Goal: Task Accomplishment & Management: Manage account settings

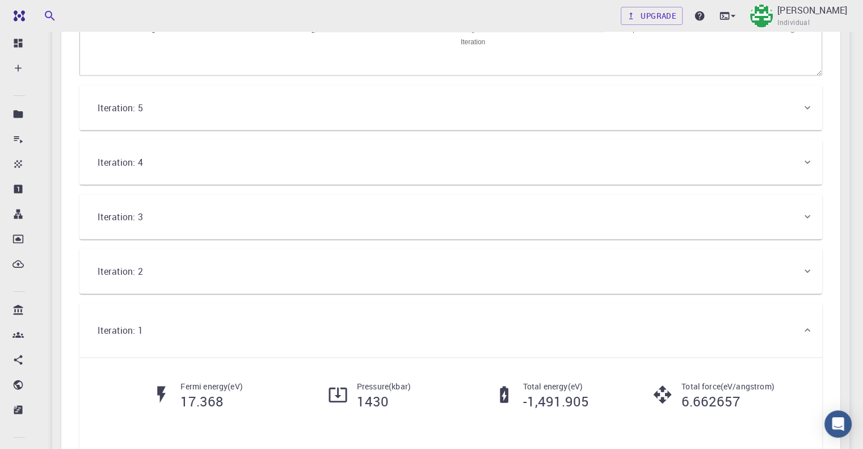
scroll to position [2405, 0]
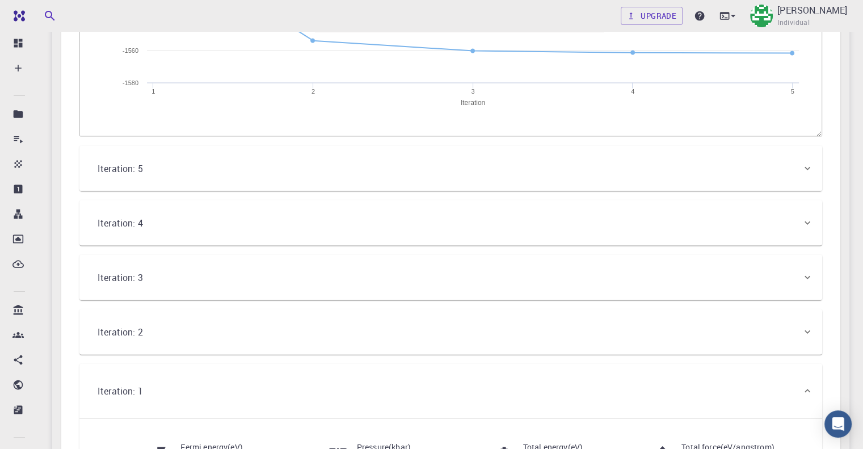
click at [236, 174] on div "Iteration: 5" at bounding box center [445, 169] width 713 height 32
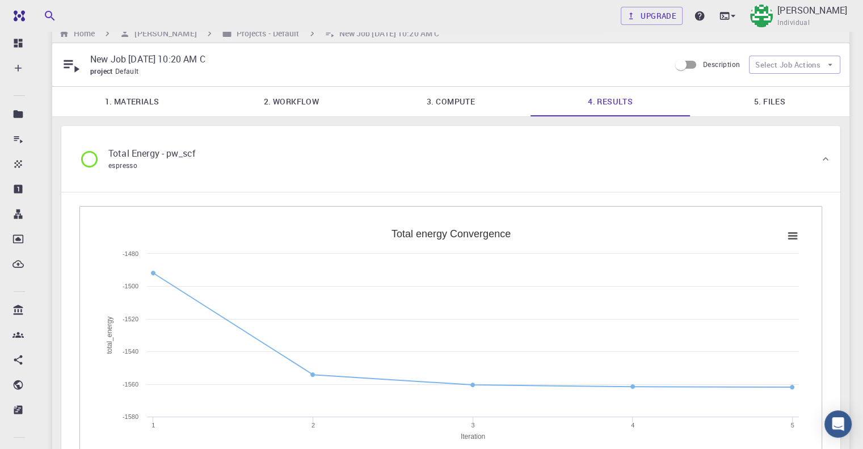
scroll to position [0, 0]
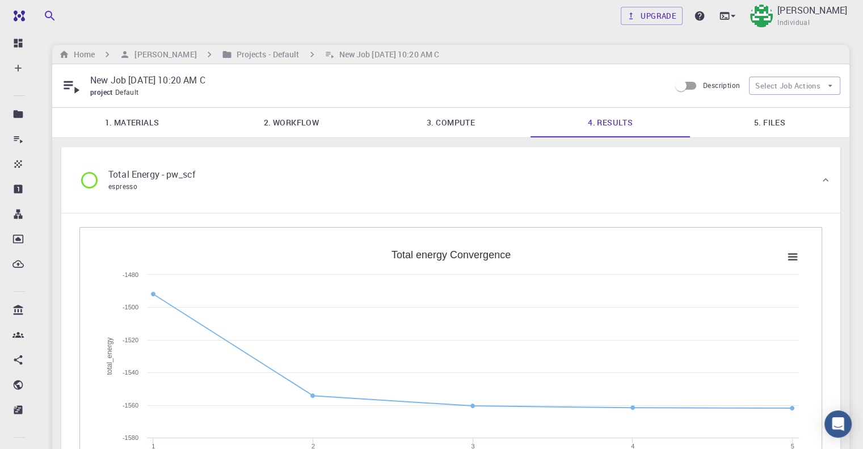
click at [256, 179] on div "Total Energy - pw_scf espresso" at bounding box center [445, 179] width 750 height 43
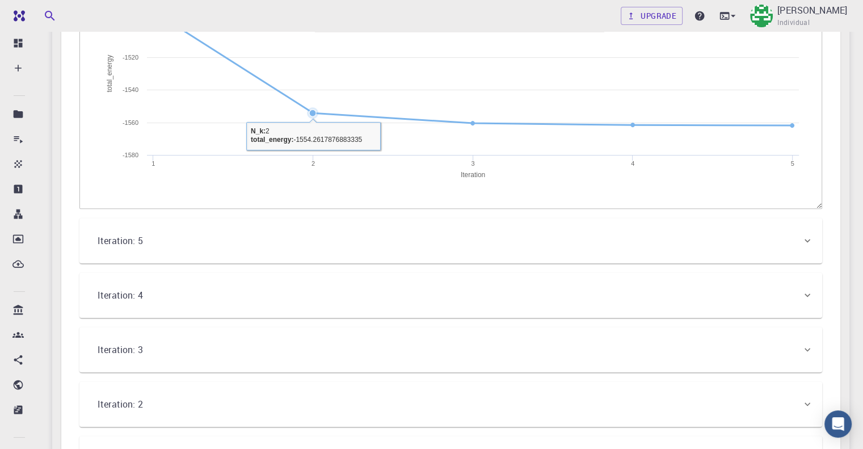
scroll to position [397, 0]
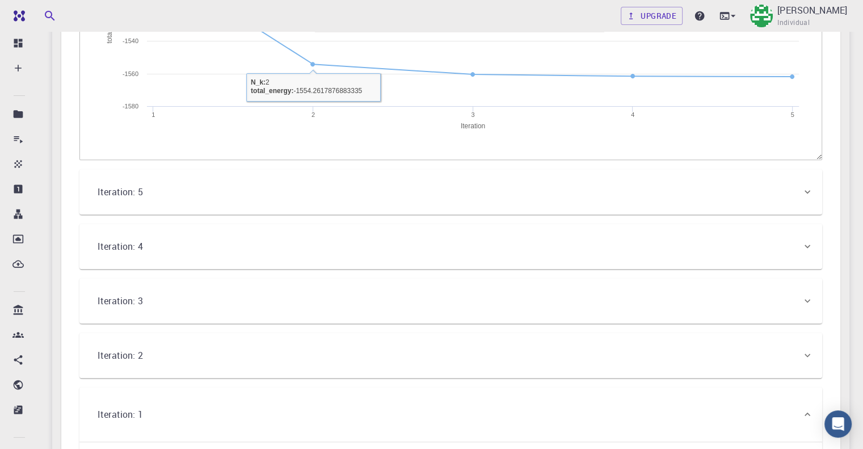
click at [251, 181] on div "Iteration: 5" at bounding box center [445, 192] width 713 height 32
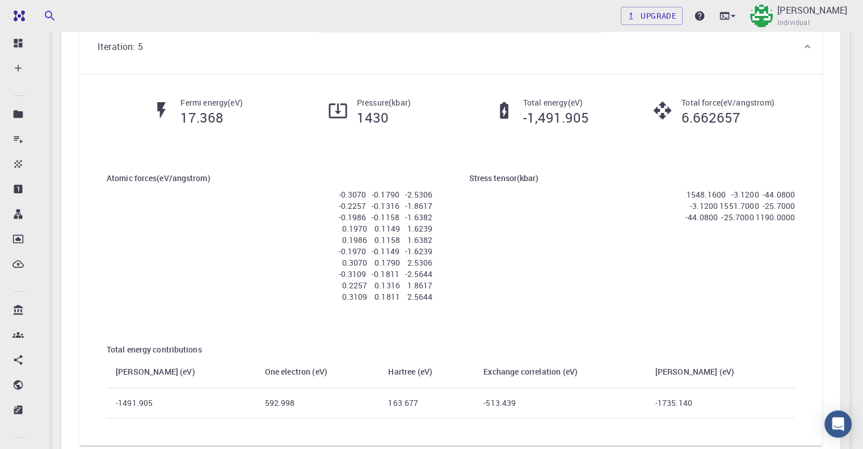
scroll to position [568, 0]
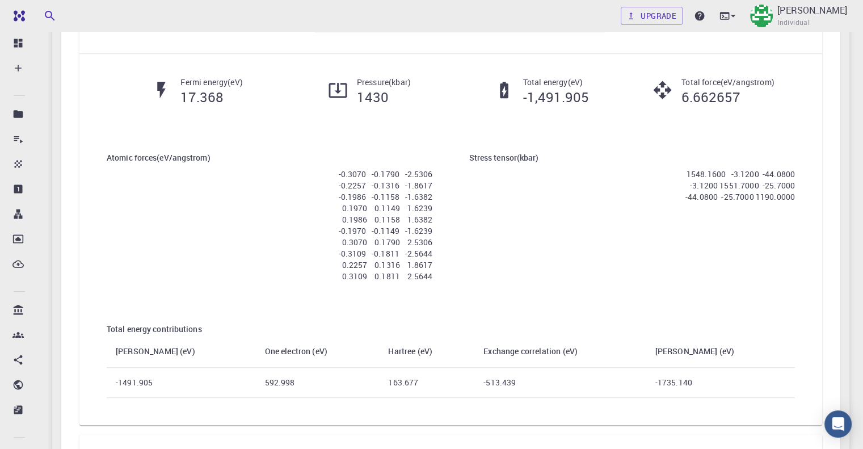
drag, startPoint x: 100, startPoint y: 74, endPoint x: 351, endPoint y: 263, distance: 314.2
click at [318, 263] on div "Fermi energy ( eV ) 17.368 Pressure ( kbar ) 1430 Total energy ( eV ) -1,491.90…" at bounding box center [450, 239] width 743 height 371
click at [451, 264] on div "Stress tensor ( kbar ) 1548.1600 -3.1200 -44.0800 -3.1200 1551.7000 -25.7000 -4…" at bounding box center [632, 218] width 363 height 171
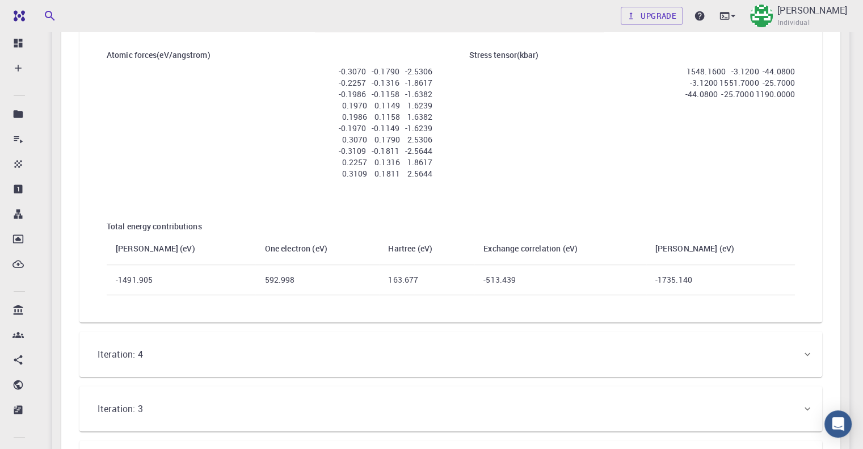
scroll to position [738, 0]
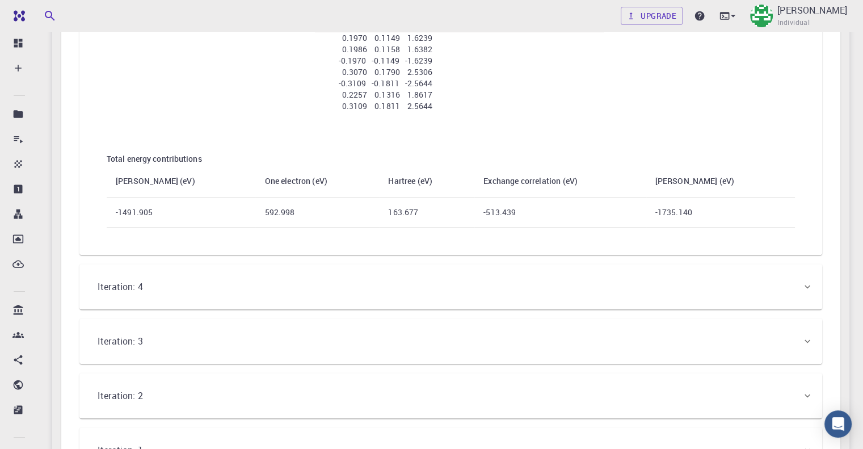
click at [265, 277] on div "Iteration: 4" at bounding box center [445, 287] width 713 height 32
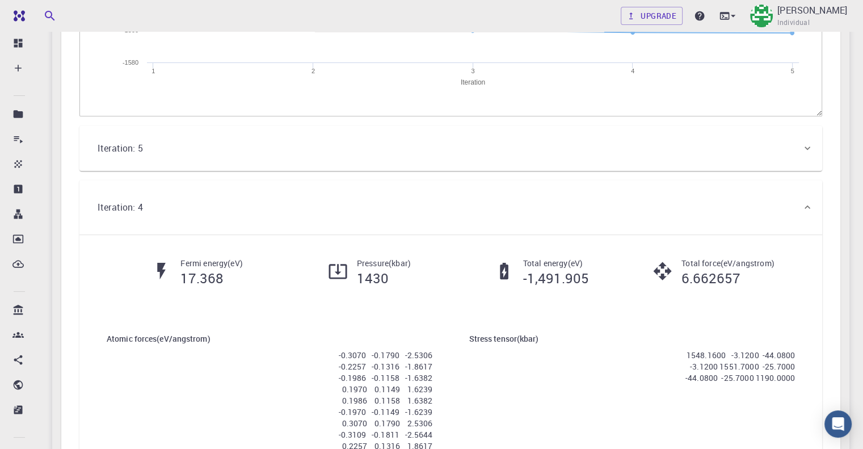
scroll to position [341, 0]
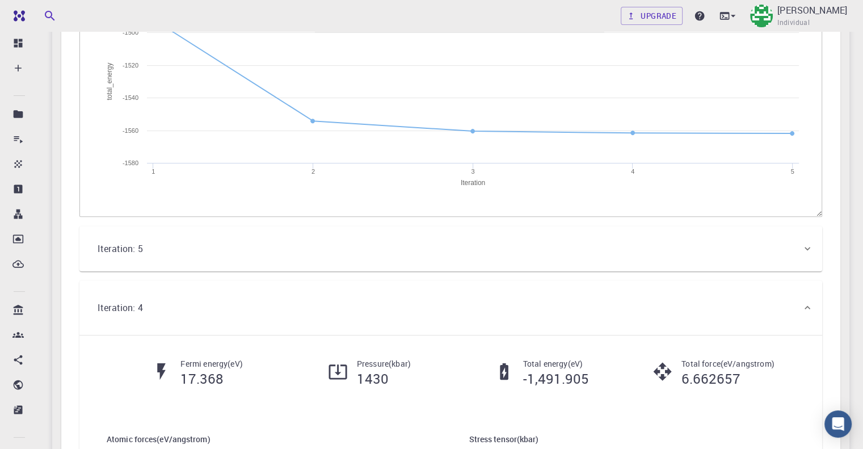
click at [254, 230] on div "Iteration: 5" at bounding box center [450, 248] width 743 height 45
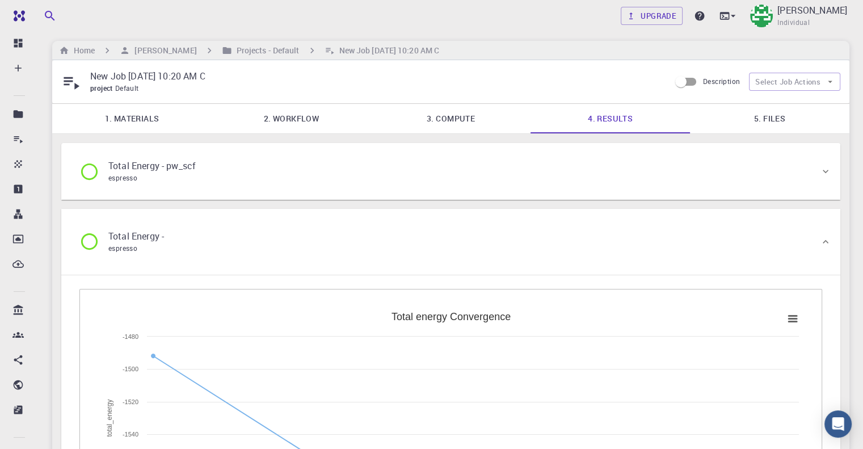
scroll to position [0, 0]
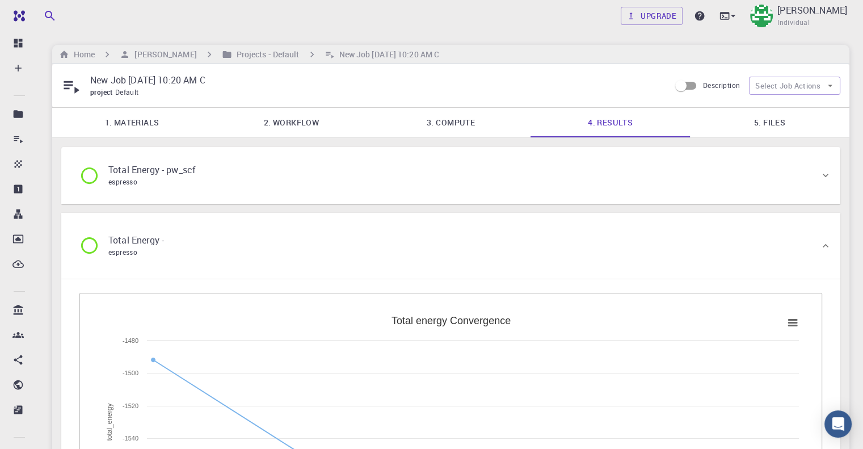
click at [277, 163] on div "Total Energy - pw_scf espresso" at bounding box center [445, 175] width 750 height 43
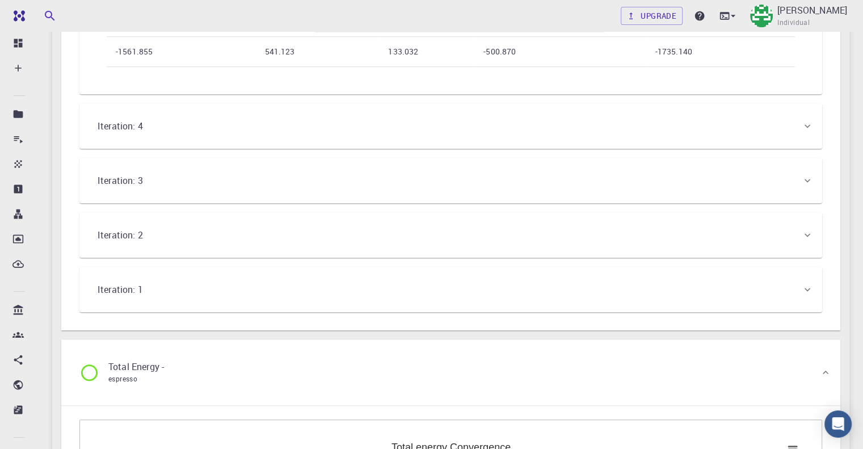
scroll to position [738, 0]
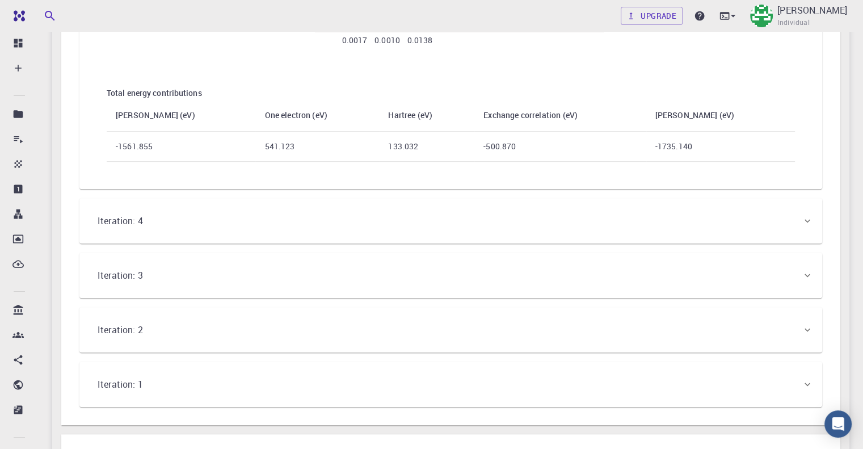
click at [411, 234] on div "Iteration: 4" at bounding box center [445, 221] width 713 height 32
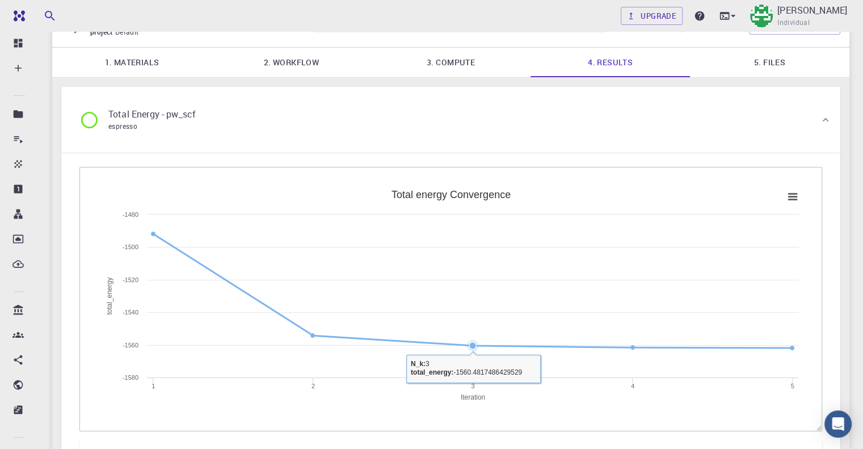
scroll to position [0, 0]
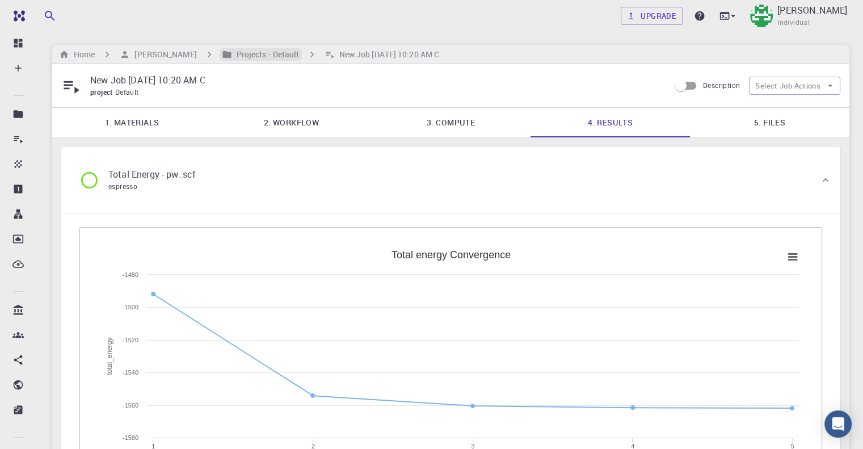
click at [251, 57] on h6 "Projects - Default" at bounding box center [266, 54] width 68 height 12
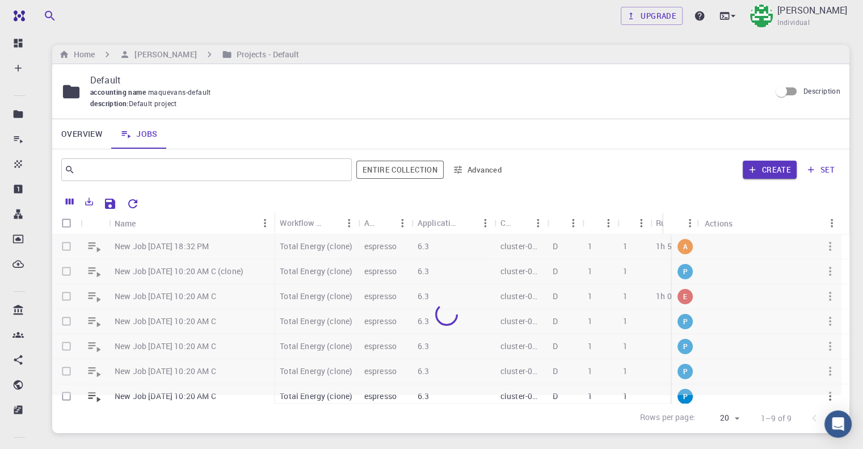
click at [308, 247] on div at bounding box center [446, 314] width 789 height 160
click at [81, 51] on h6 "Home" at bounding box center [82, 54] width 26 height 12
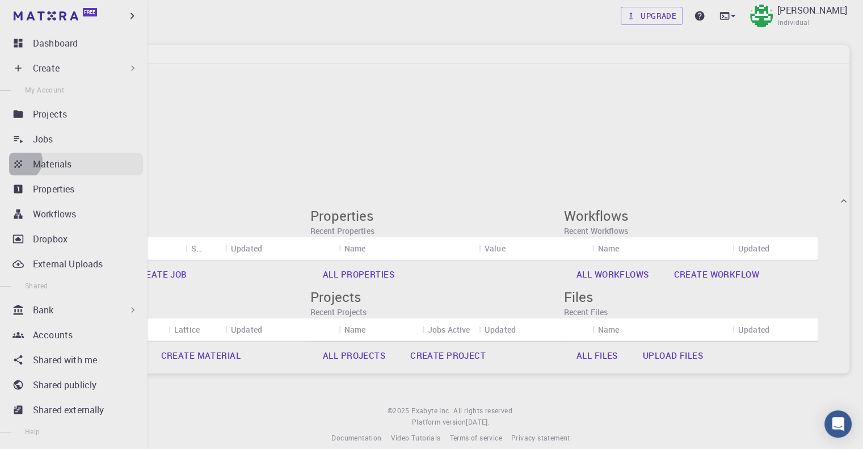
click at [22, 161] on icon at bounding box center [17, 163] width 11 height 11
click at [82, 164] on div "Materials" at bounding box center [88, 164] width 110 height 14
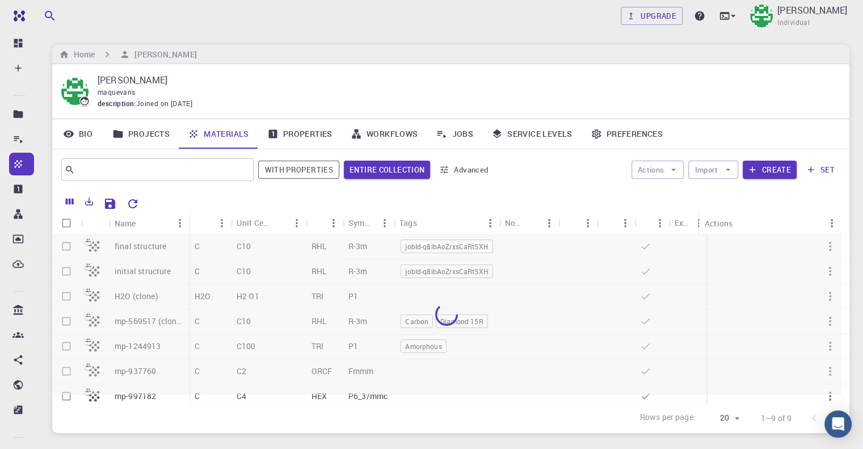
click at [181, 245] on div at bounding box center [446, 314] width 789 height 160
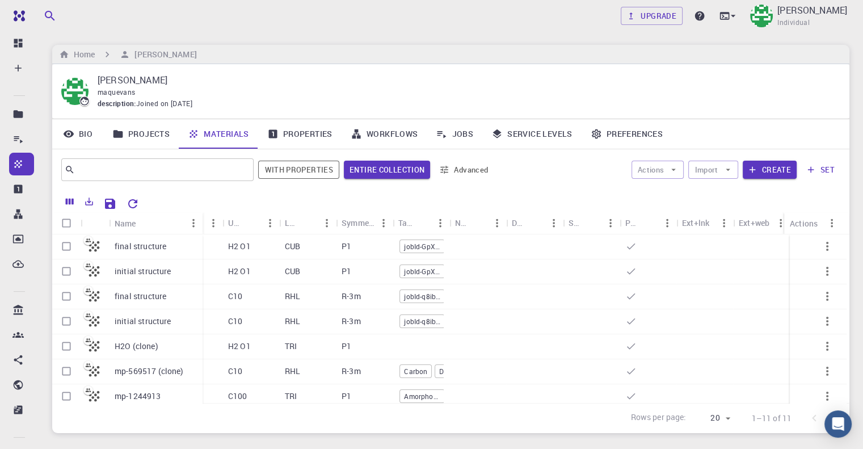
drag, startPoint x: 165, startPoint y: 219, endPoint x: 202, endPoint y: 224, distance: 37.2
click at [202, 224] on div "Name" at bounding box center [203, 223] width 11 height 22
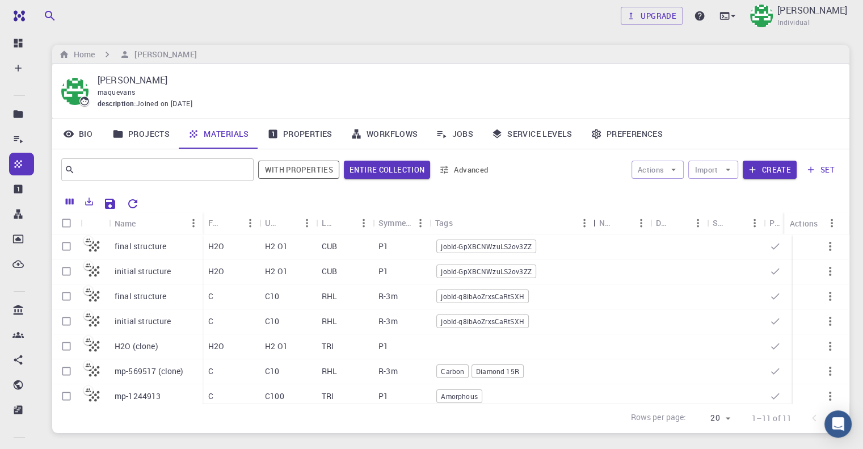
drag, startPoint x: 484, startPoint y: 222, endPoint x: 553, endPoint y: 245, distance: 72.3
click at [589, 228] on div "Tags" at bounding box center [594, 223] width 11 height 22
click at [410, 136] on link "Workflows" at bounding box center [385, 134] width 86 height 30
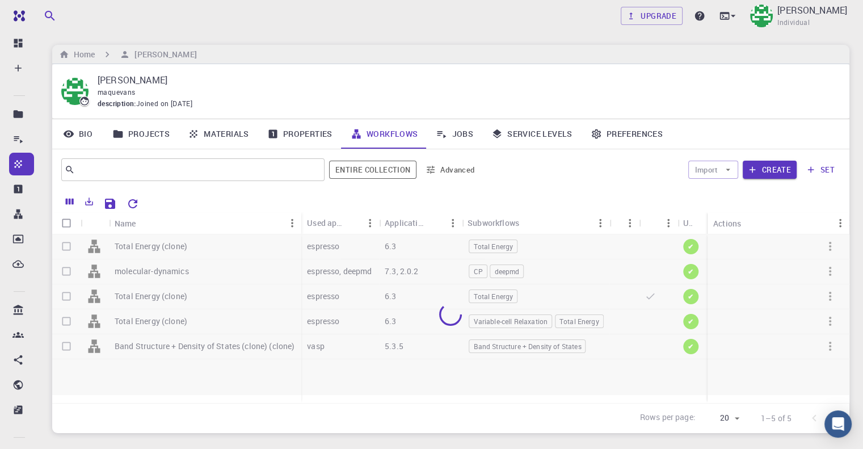
click at [432, 170] on icon "button" at bounding box center [431, 170] width 8 height 8
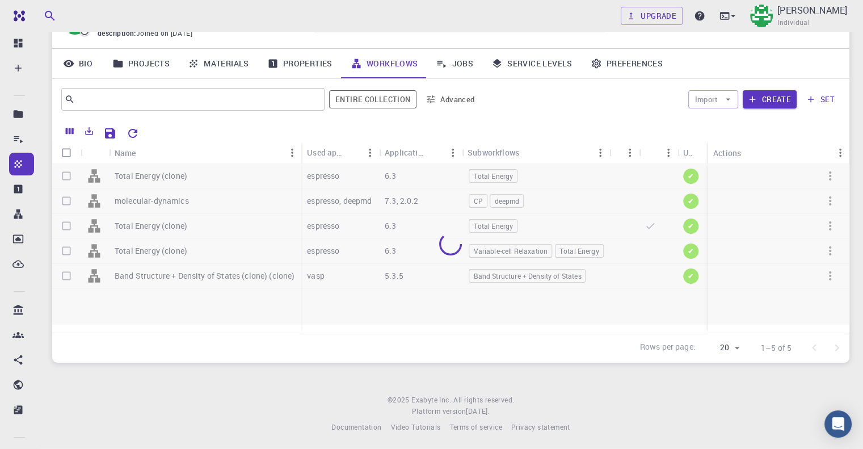
scroll to position [72, 0]
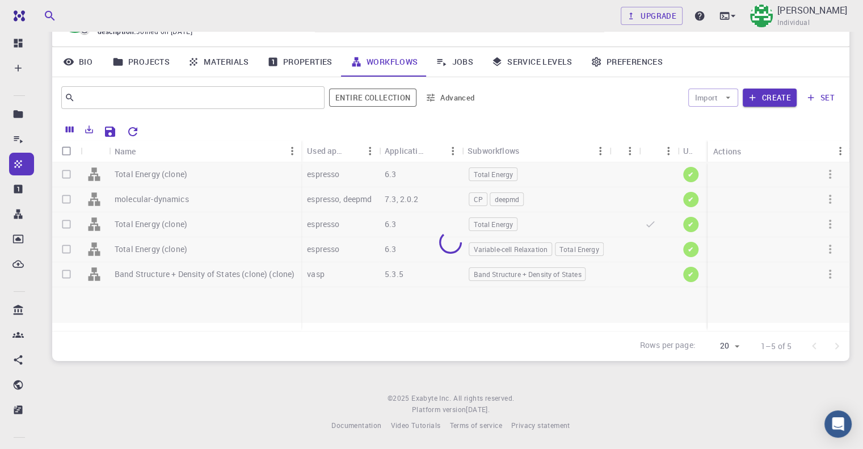
click at [377, 283] on body "Free Dashboard Create New Job New Material Create Material Upload File Import f…" at bounding box center [431, 261] width 863 height 667
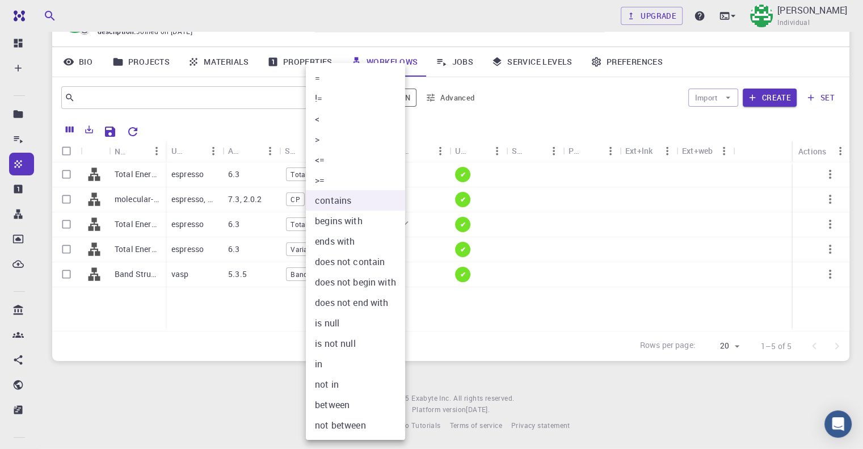
click at [224, 346] on div at bounding box center [431, 224] width 863 height 449
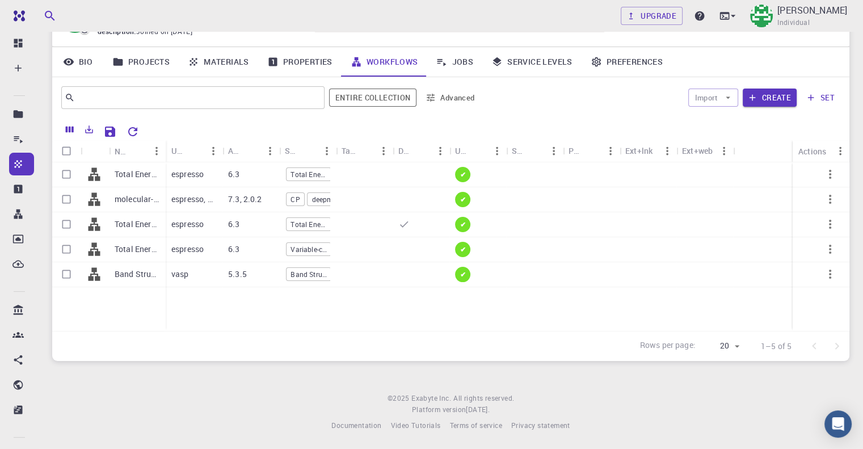
click at [238, 335] on div at bounding box center [431, 224] width 863 height 449
click at [150, 64] on link "Projects" at bounding box center [140, 62] width 75 height 30
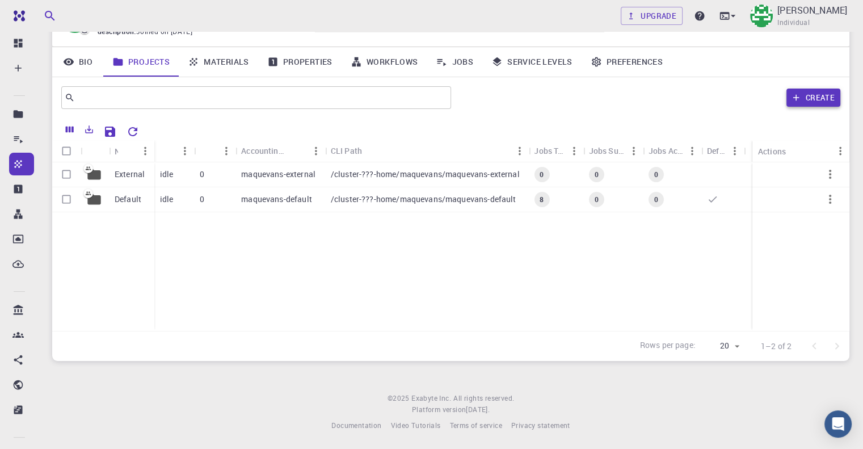
click at [819, 100] on button "Create" at bounding box center [814, 98] width 54 height 18
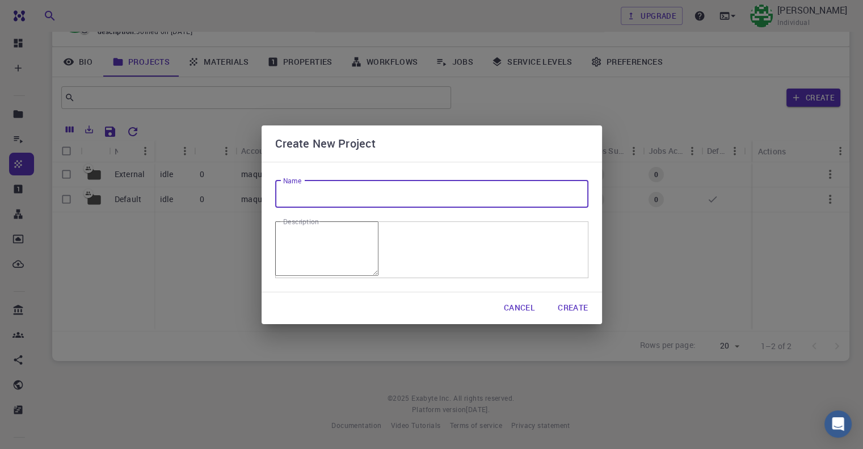
click at [444, 180] on input "Name" at bounding box center [431, 193] width 313 height 27
type input "A"
type input "Mat3ra"
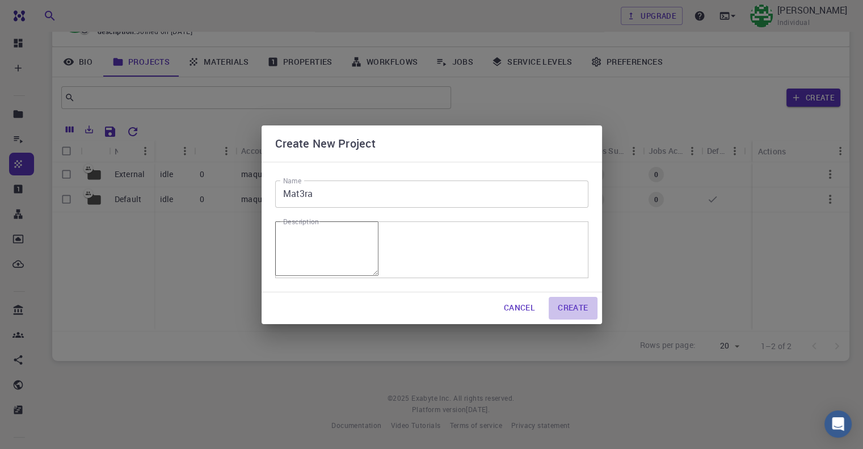
click at [565, 320] on button "Create" at bounding box center [573, 308] width 48 height 23
click at [583, 313] on button "Create" at bounding box center [573, 308] width 48 height 23
click at [379, 263] on textarea "Description" at bounding box center [326, 248] width 103 height 54
click at [288, 190] on input "Mat3ra" at bounding box center [431, 193] width 313 height 27
click at [288, 189] on input "Mat3ra" at bounding box center [431, 193] width 313 height 27
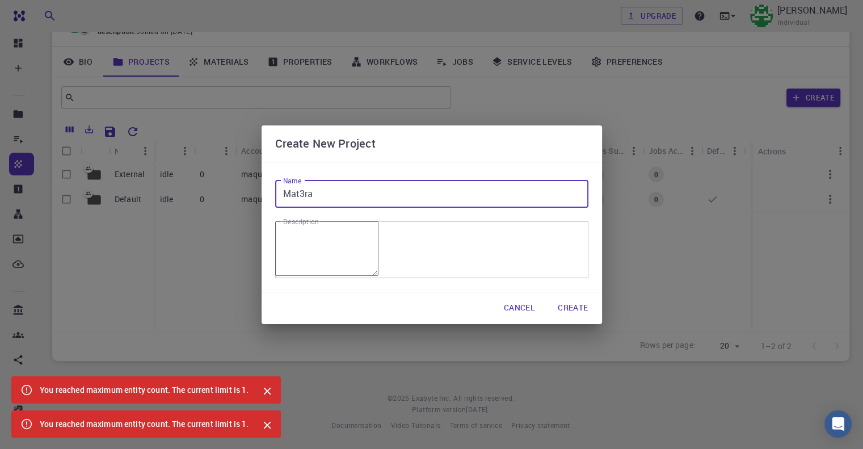
click at [306, 217] on label "Description" at bounding box center [301, 222] width 36 height 10
click at [306, 221] on textarea "Description" at bounding box center [326, 248] width 103 height 54
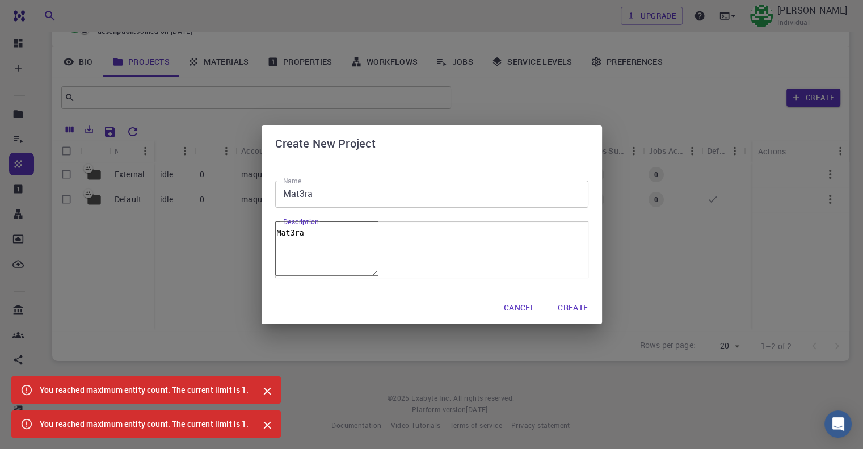
click at [563, 316] on div "External Default idle 0 maquevans-external /cluster-???-home/maquevans/maquevan…" at bounding box center [450, 246] width 797 height 169
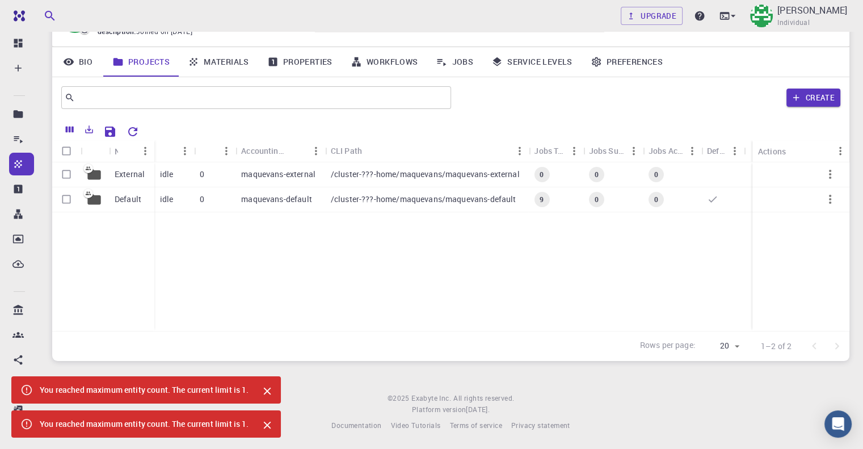
click at [259, 260] on div "External Default idle 0 maquevans-external /cluster-???-home/maquevans/maquevan…" at bounding box center [450, 246] width 797 height 169
click at [132, 205] on div "Default" at bounding box center [131, 199] width 45 height 25
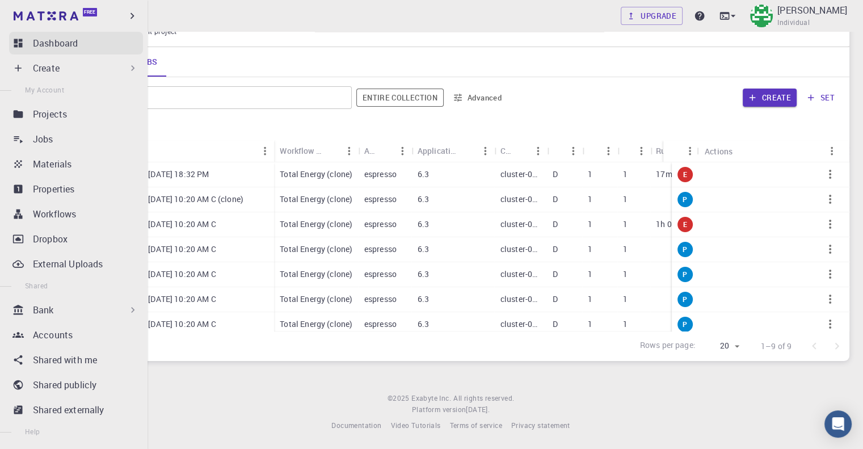
click at [28, 47] on link "Dashboard" at bounding box center [76, 43] width 134 height 23
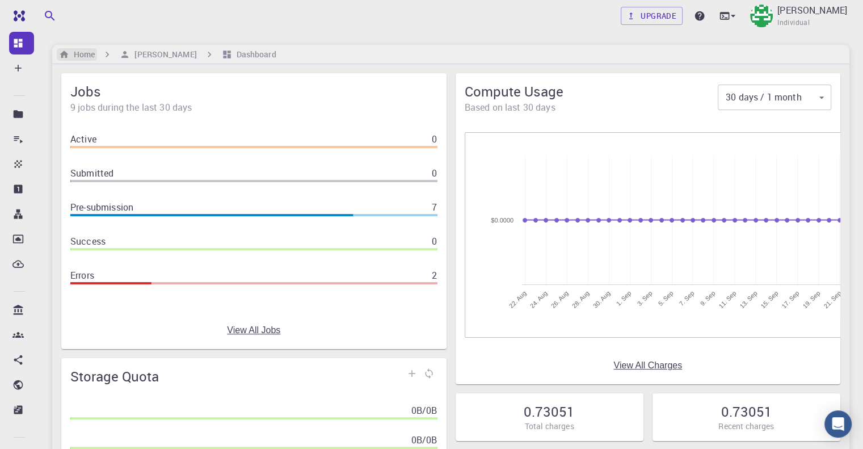
click at [74, 59] on h6 "Home" at bounding box center [82, 54] width 26 height 12
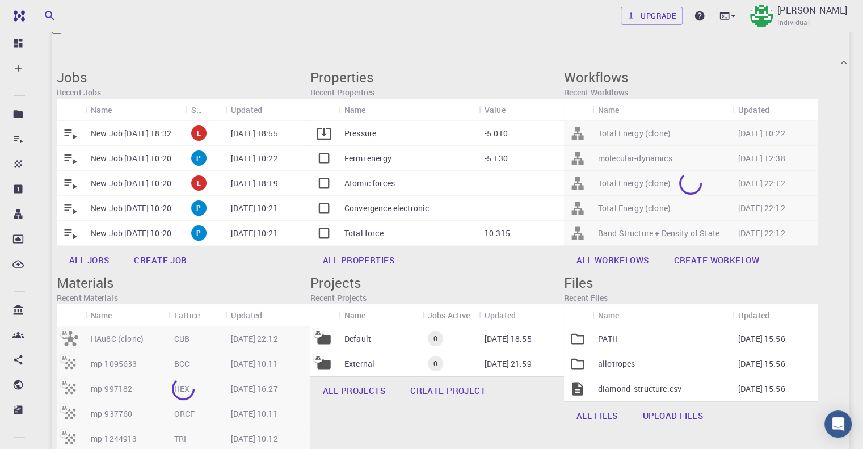
scroll to position [114, 0]
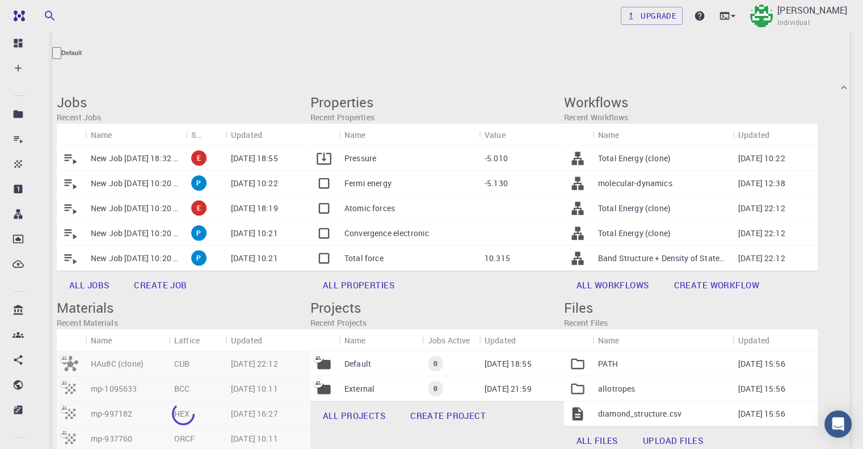
click at [407, 271] on link "All properties" at bounding box center [358, 284] width 96 height 27
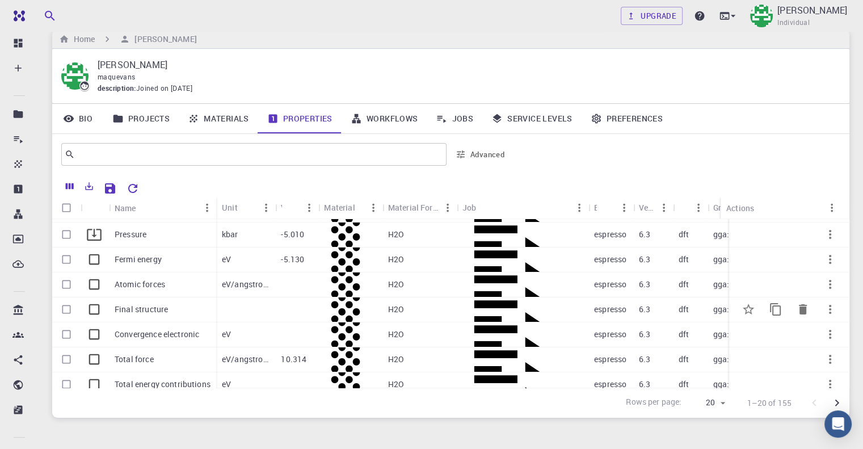
scroll to position [169, 0]
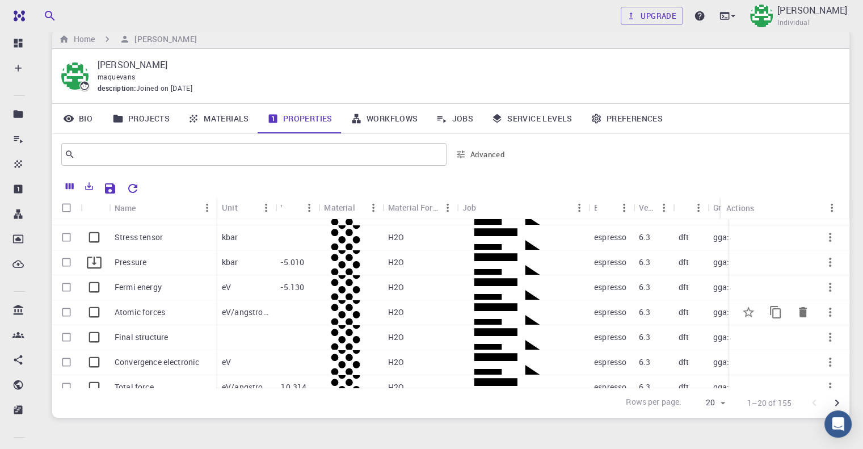
click at [89, 311] on icon at bounding box center [94, 312] width 11 height 11
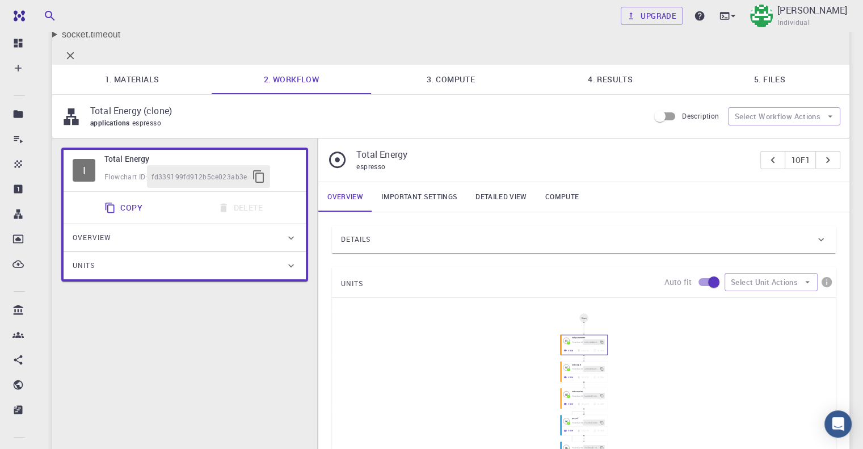
scroll to position [170, 0]
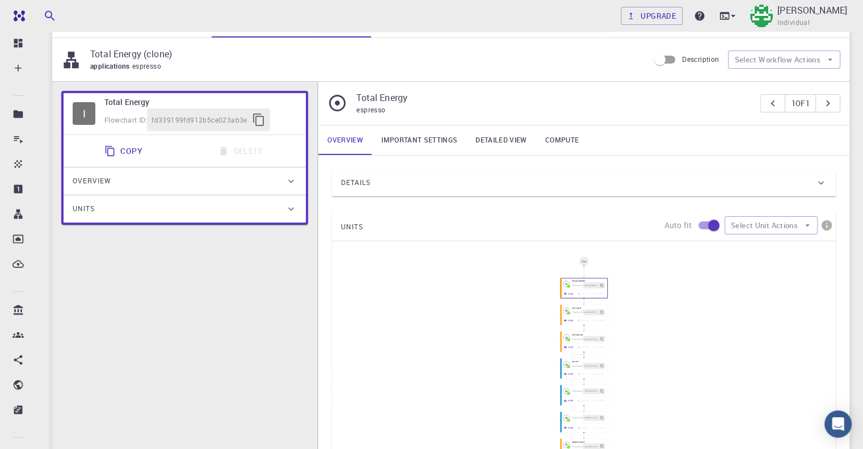
click at [411, 125] on link "Important settings" at bounding box center [419, 140] width 94 height 30
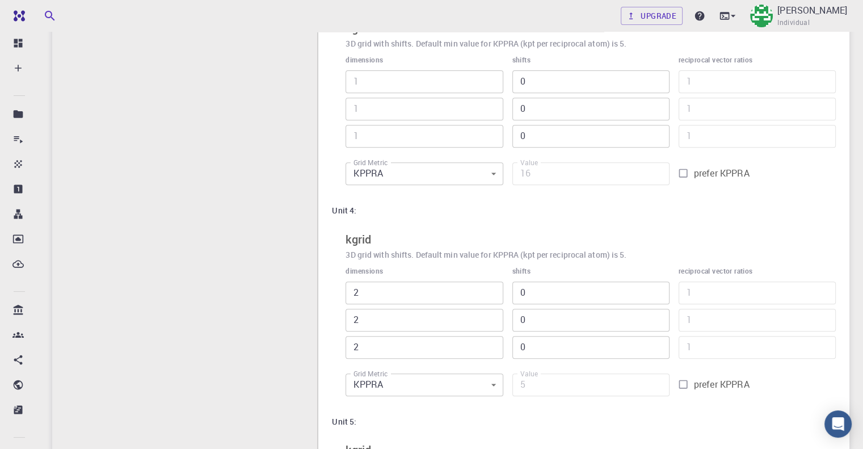
scroll to position [179, 0]
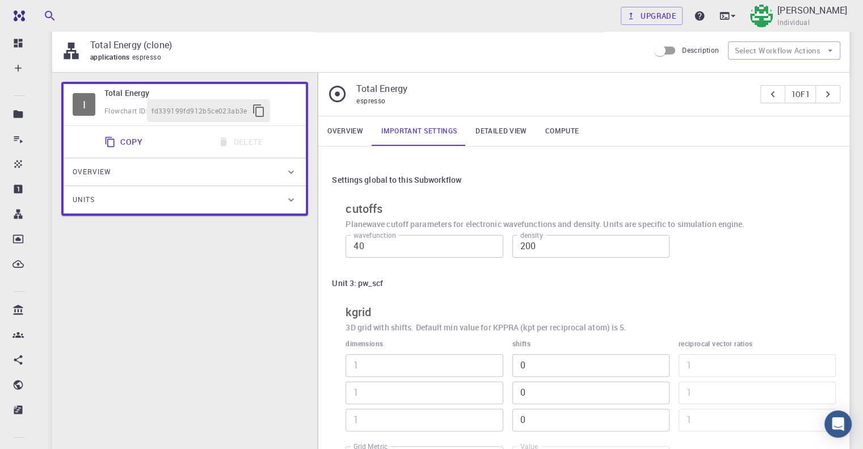
click at [500, 116] on link "Detailed view" at bounding box center [500, 131] width 69 height 30
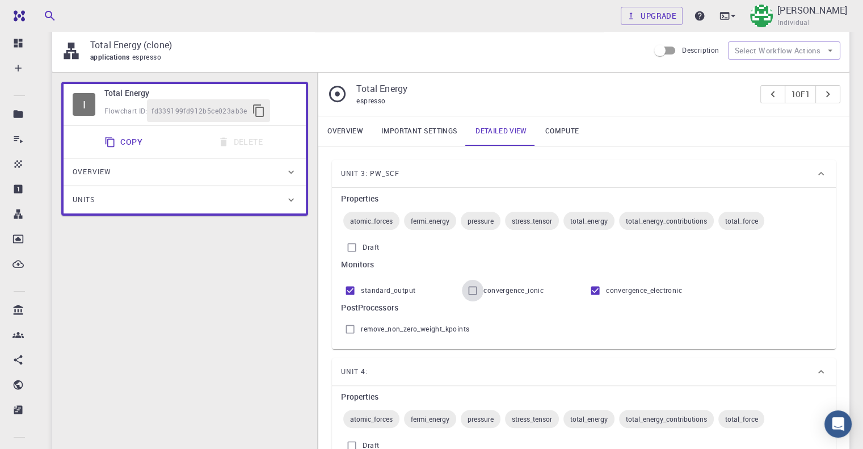
click at [472, 280] on input "convergence_ionic" at bounding box center [473, 291] width 22 height 22
click at [476, 280] on input "convergence_ionic" at bounding box center [473, 291] width 22 height 22
checkbox input "false"
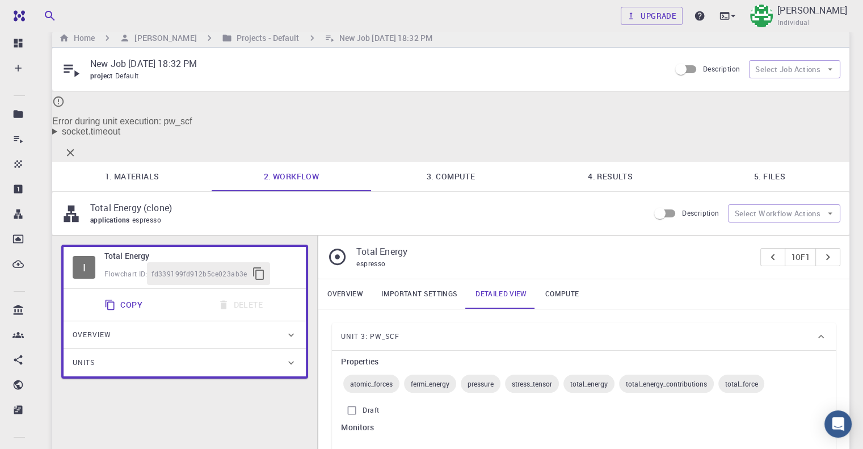
scroll to position [9, 0]
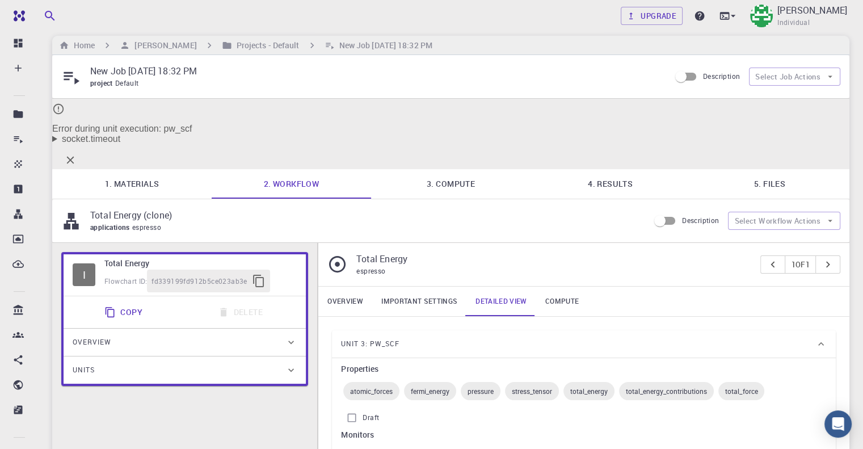
click at [596, 169] on link "4. Results" at bounding box center [610, 184] width 159 height 30
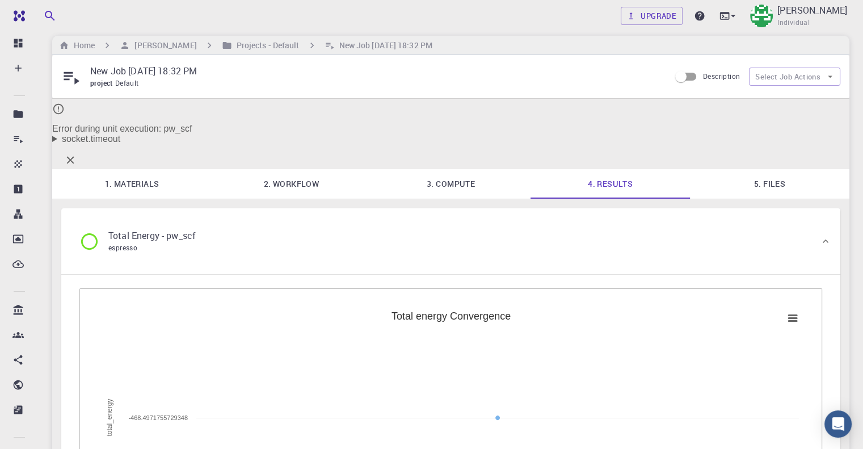
click at [468, 169] on link "3. Compute" at bounding box center [450, 184] width 159 height 30
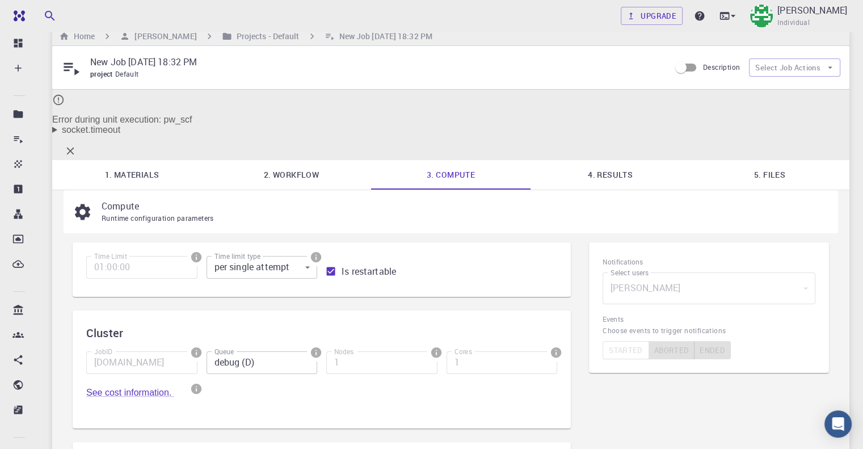
scroll to position [0, 0]
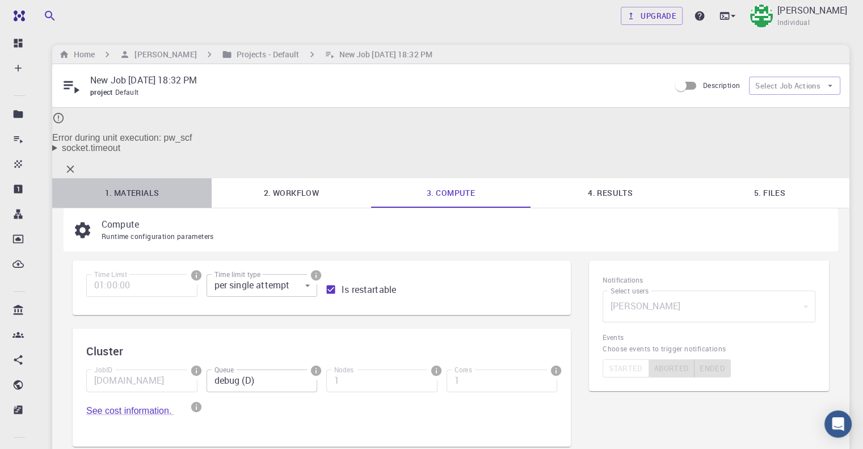
click at [150, 178] on link "1. Materials" at bounding box center [131, 193] width 159 height 30
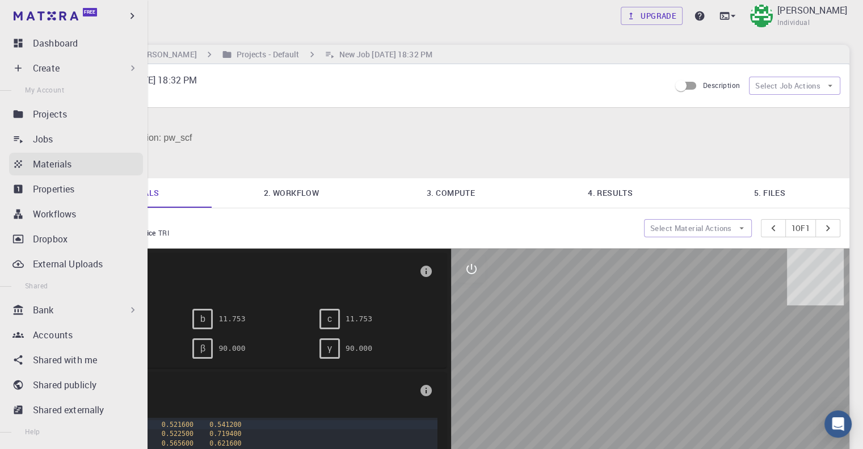
drag, startPoint x: 23, startPoint y: 163, endPoint x: 39, endPoint y: 166, distance: 16.1
click at [23, 163] on icon at bounding box center [17, 163] width 11 height 11
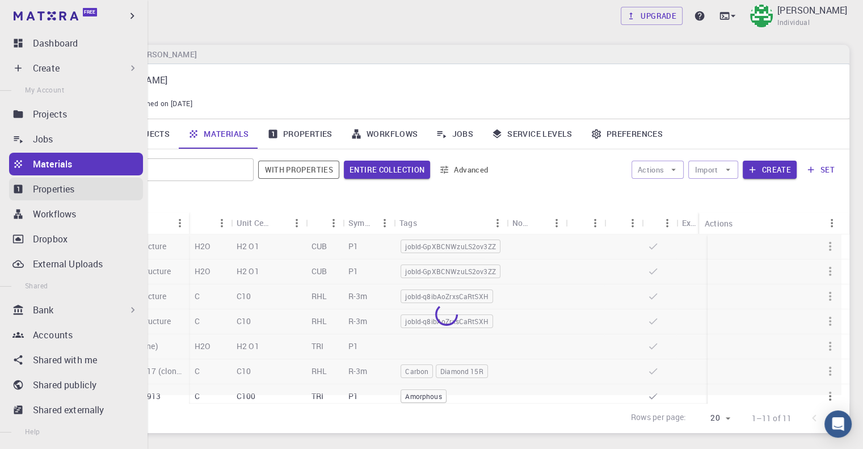
click at [35, 188] on p "Properties" at bounding box center [54, 189] width 42 height 14
click at [41, 187] on p "Properties" at bounding box center [54, 189] width 42 height 14
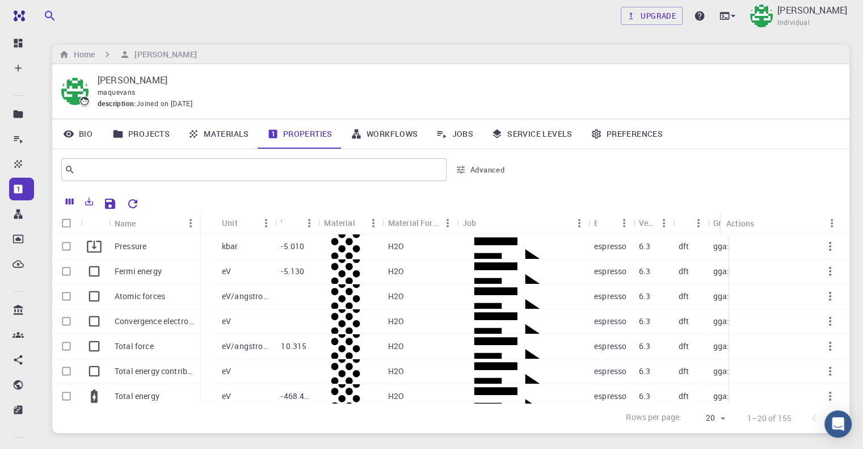
drag, startPoint x: 213, startPoint y: 221, endPoint x: 200, endPoint y: 221, distance: 13.1
click at [200, 221] on div "Name" at bounding box center [200, 223] width 11 height 22
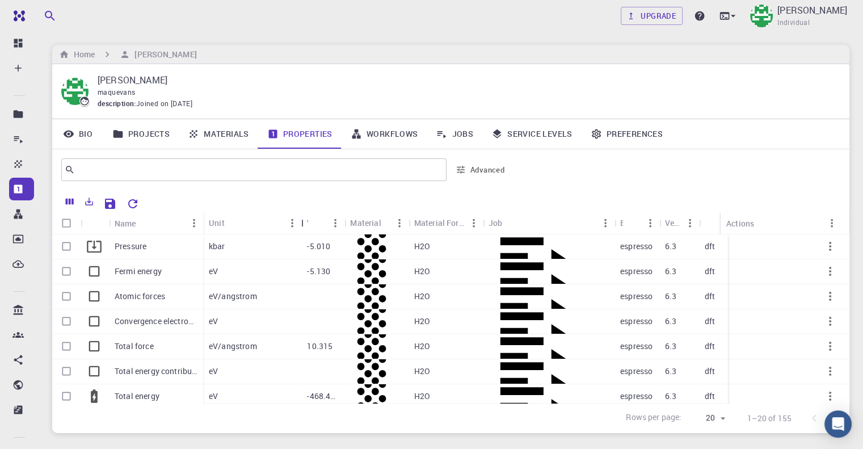
drag, startPoint x: 263, startPoint y: 219, endPoint x: 346, endPoint y: 236, distance: 83.9
click at [297, 225] on div "Unit" at bounding box center [302, 223] width 11 height 22
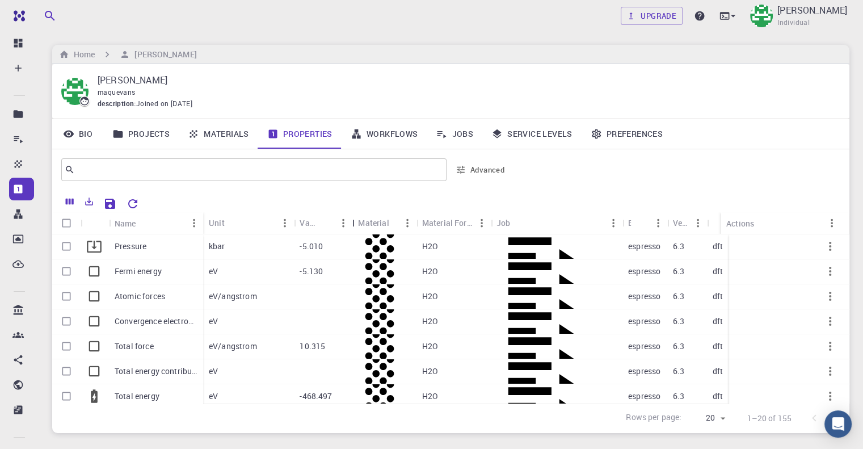
drag, startPoint x: 342, startPoint y: 223, endPoint x: 387, endPoint y: 296, distance: 85.7
click at [354, 223] on div "Value" at bounding box center [353, 223] width 11 height 22
click at [375, 134] on link "Workflows" at bounding box center [385, 134] width 86 height 30
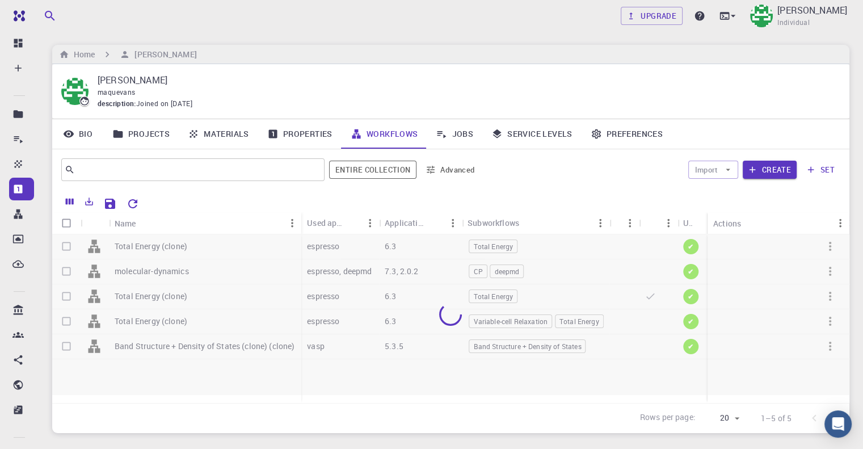
click at [141, 137] on link "Projects" at bounding box center [140, 134] width 75 height 30
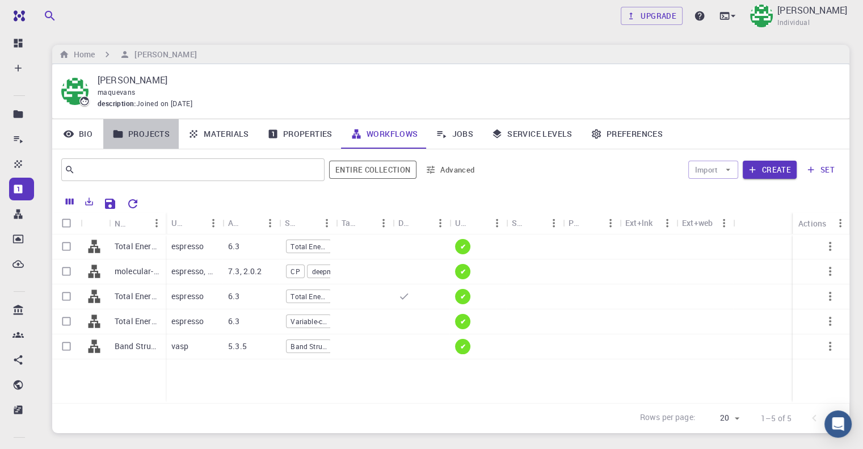
click at [138, 133] on link "Projects" at bounding box center [140, 134] width 75 height 30
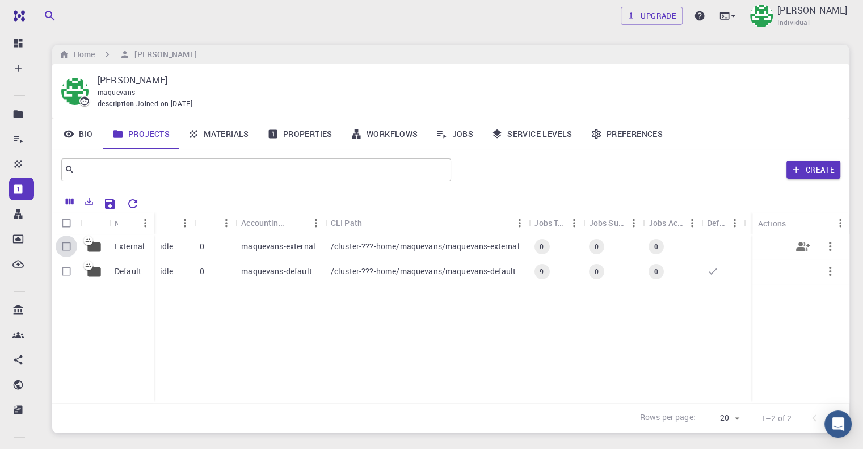
click at [61, 250] on input "Select row" at bounding box center [67, 247] width 22 height 22
checkbox input "true"
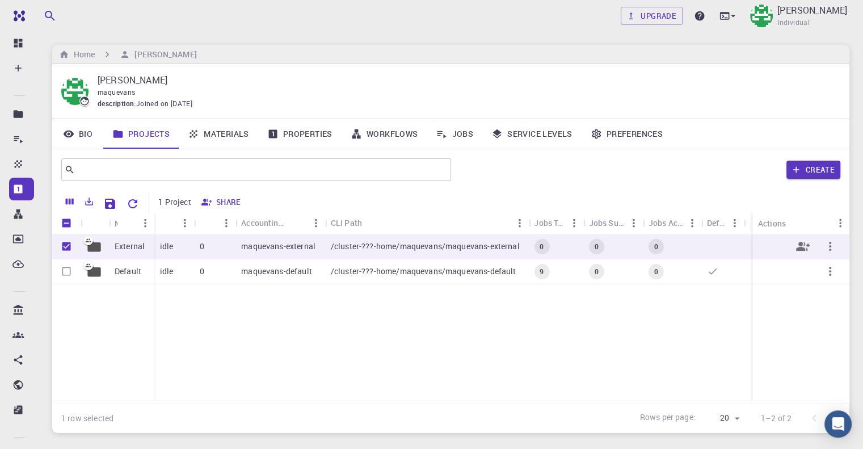
click at [833, 250] on icon "button" at bounding box center [830, 246] width 14 height 14
click at [123, 245] on div at bounding box center [431, 224] width 863 height 449
click at [129, 247] on p "External" at bounding box center [130, 246] width 30 height 11
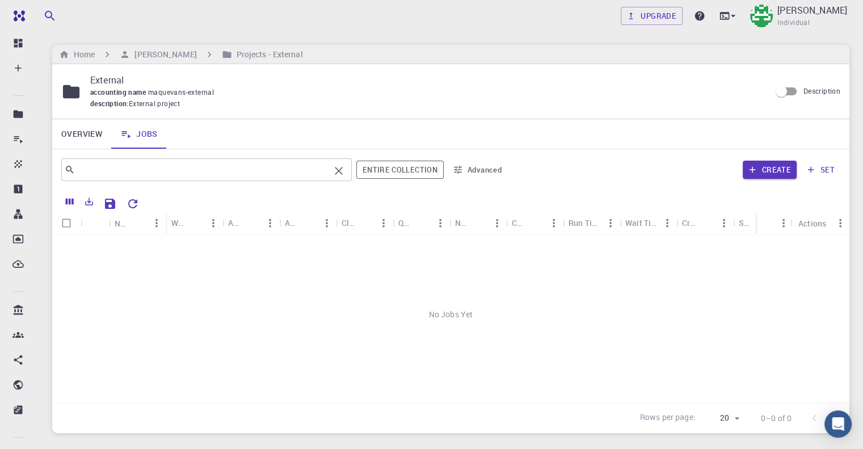
click at [202, 167] on input "text" at bounding box center [202, 170] width 255 height 16
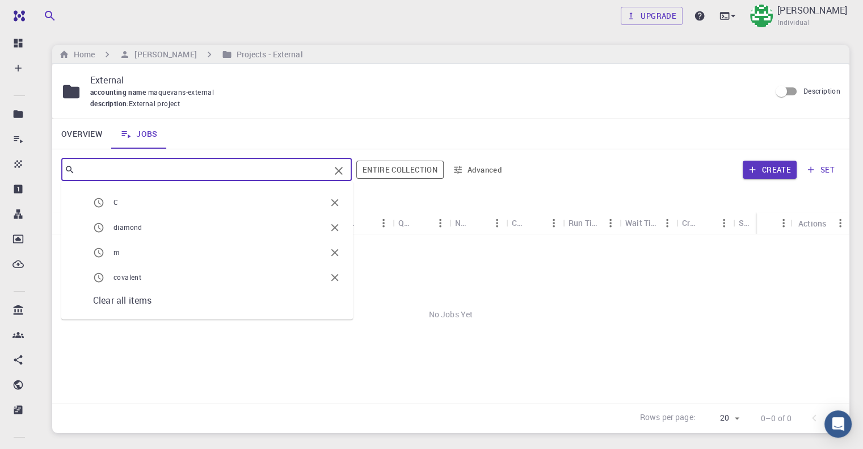
click at [185, 197] on span "C" at bounding box center [220, 202] width 212 height 11
type input "C"
click at [236, 263] on div "No Jobs Yet" at bounding box center [450, 314] width 797 height 160
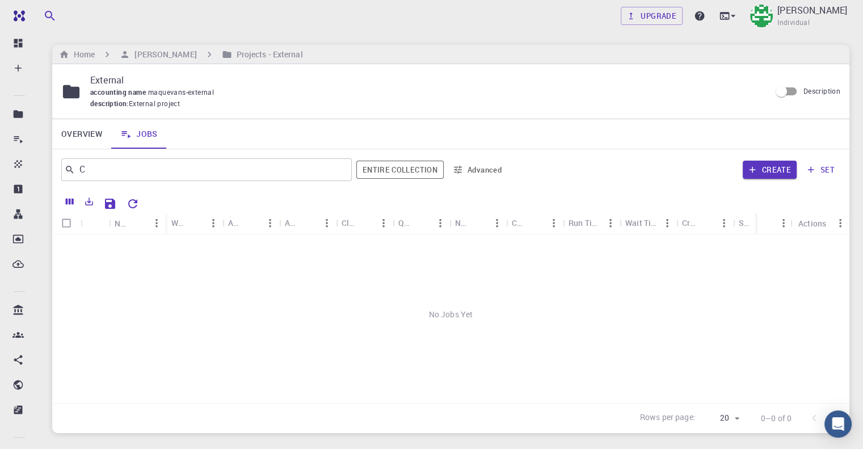
click at [486, 331] on div "No Jobs Yet" at bounding box center [450, 314] width 797 height 160
click at [444, 317] on div "No Jobs Yet" at bounding box center [450, 314] width 797 height 160
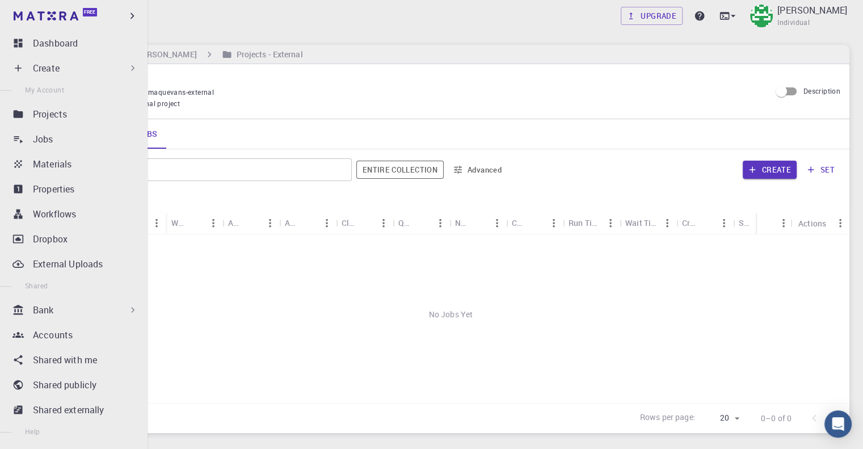
click at [18, 66] on icon at bounding box center [18, 68] width 7 height 7
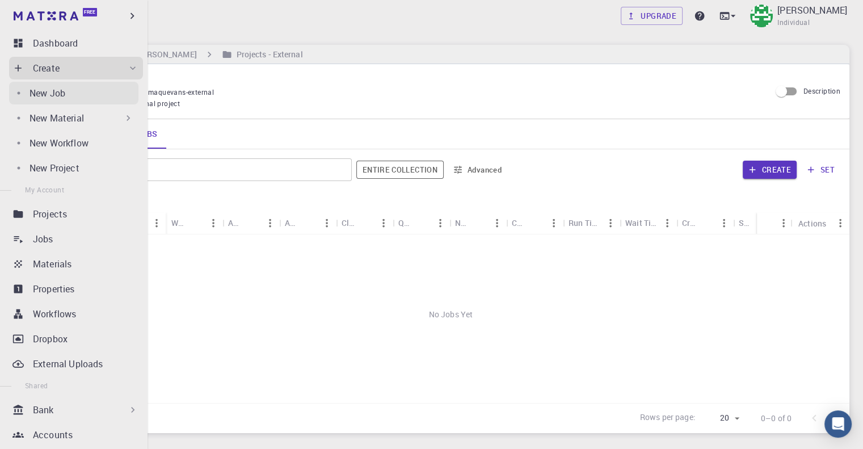
click at [81, 94] on div "New Job" at bounding box center [84, 93] width 109 height 14
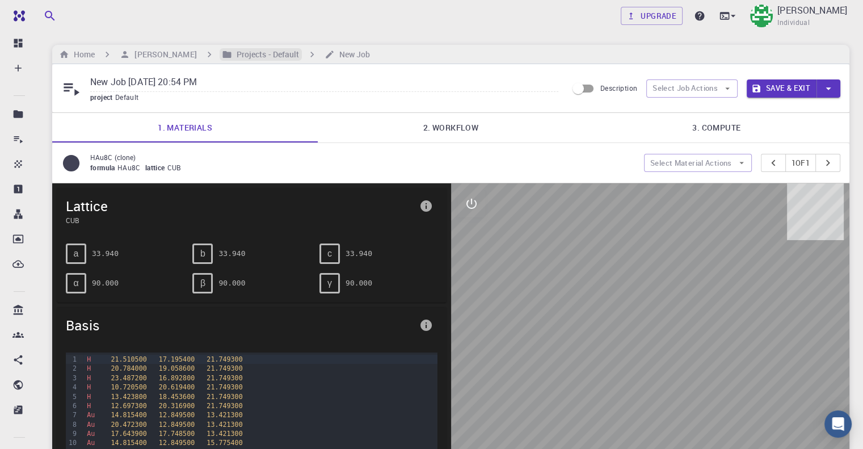
click at [254, 51] on h6 "Projects - Default" at bounding box center [266, 54] width 68 height 12
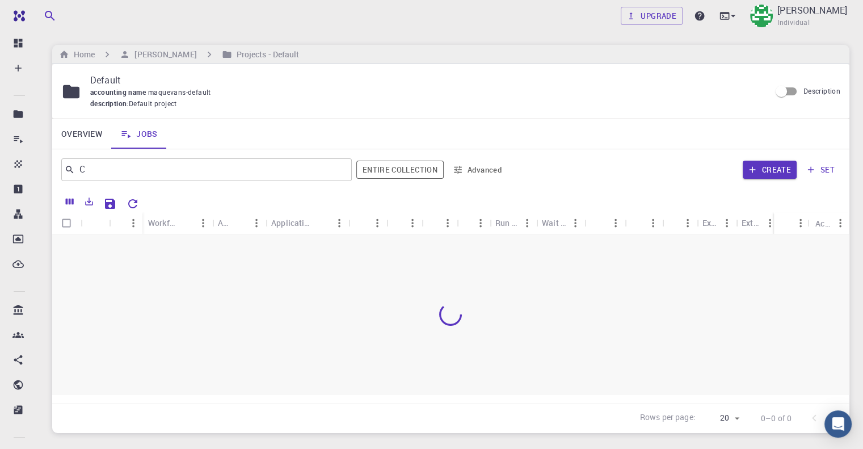
click at [279, 322] on div at bounding box center [450, 314] width 797 height 160
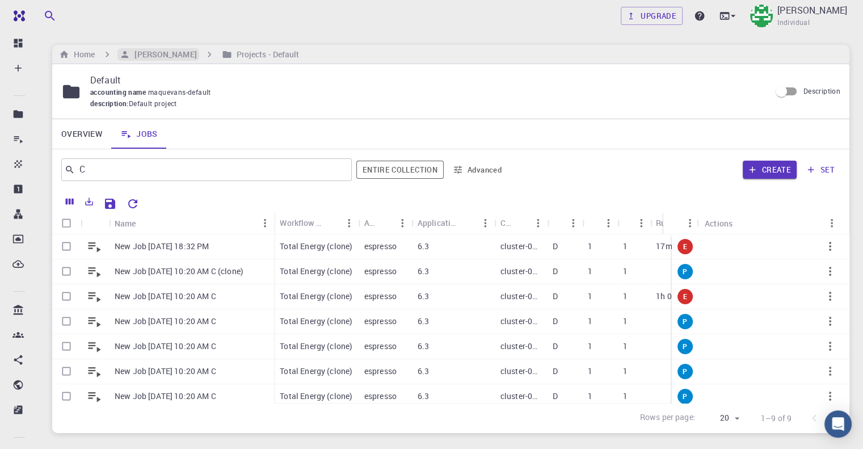
click at [160, 52] on h6 "Mary Quenie Velasco" at bounding box center [163, 54] width 66 height 12
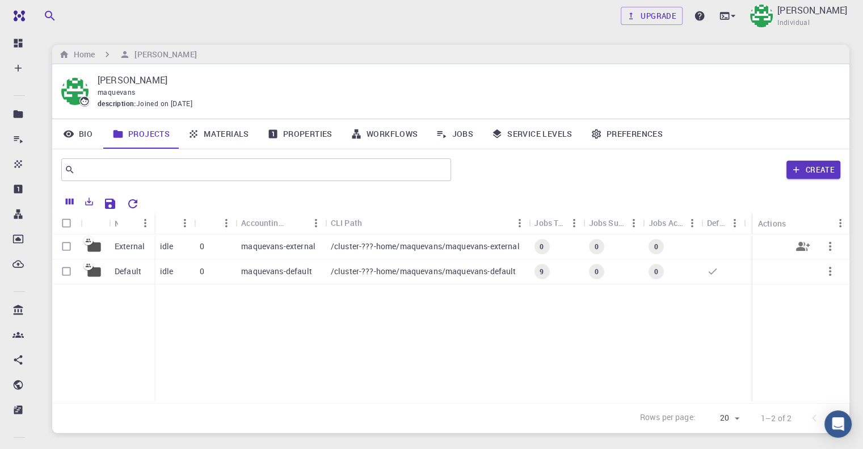
click at [183, 251] on div "idle" at bounding box center [174, 246] width 40 height 25
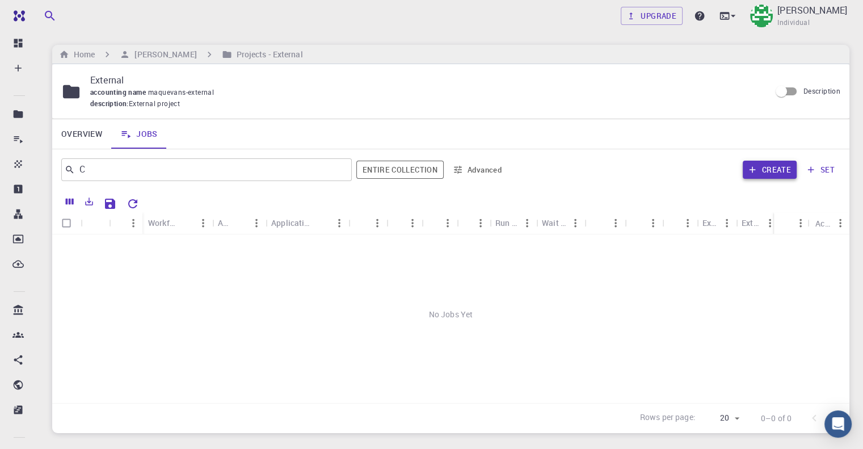
click at [766, 178] on button "Create" at bounding box center [770, 170] width 54 height 18
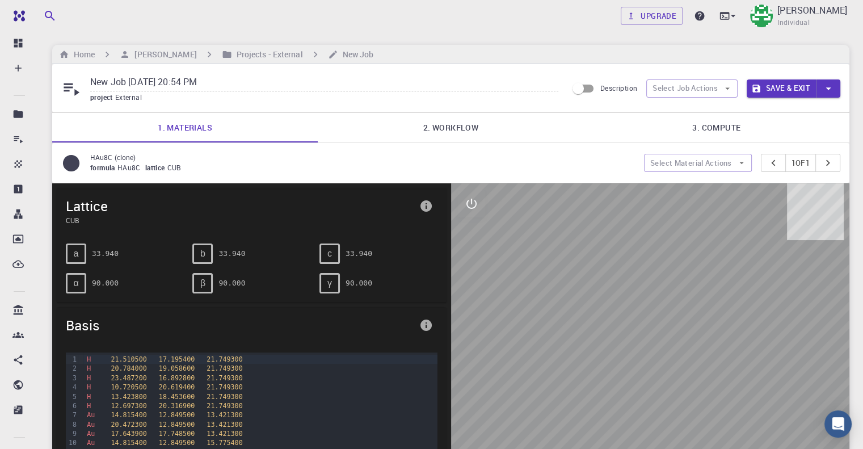
click at [77, 161] on icon at bounding box center [71, 162] width 16 height 16
click at [116, 169] on span "formula" at bounding box center [103, 167] width 27 height 9
click at [175, 169] on span "CUB" at bounding box center [176, 167] width 19 height 9
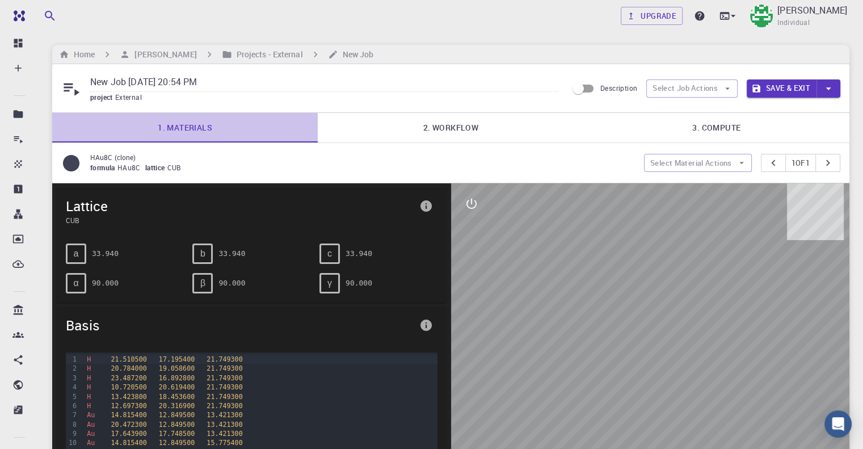
click at [191, 131] on link "1. Materials" at bounding box center [185, 128] width 266 height 30
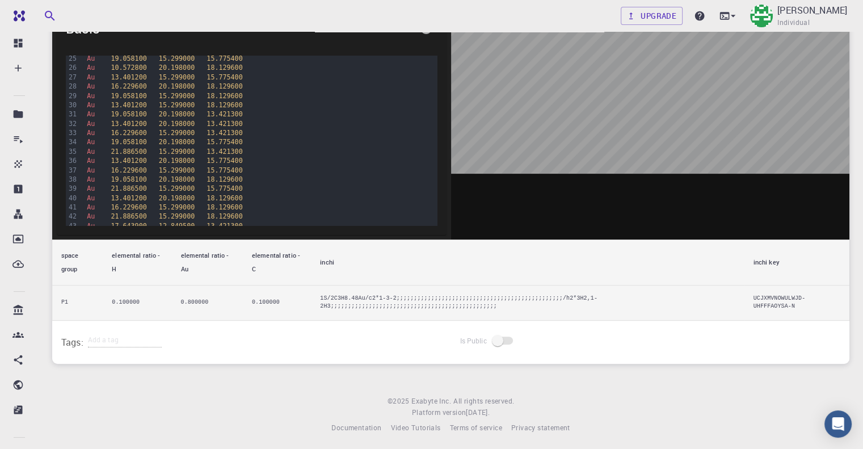
scroll to position [297, 0]
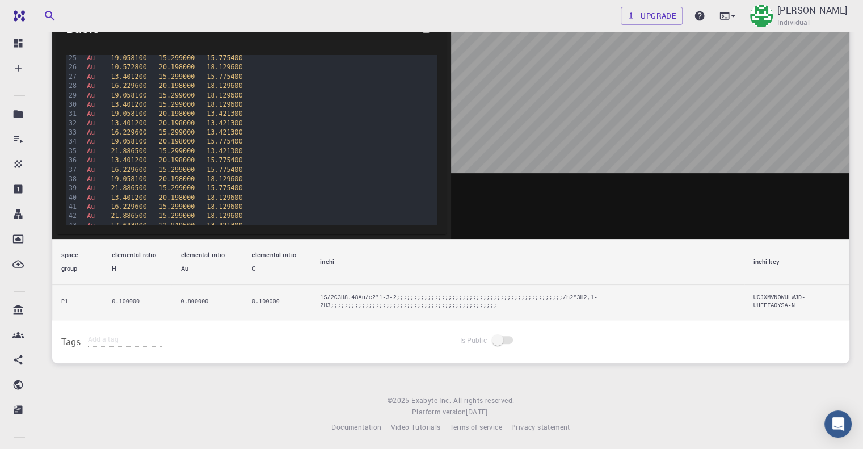
click at [491, 337] on span at bounding box center [503, 340] width 33 height 22
click at [501, 338] on span at bounding box center [503, 340] width 19 height 8
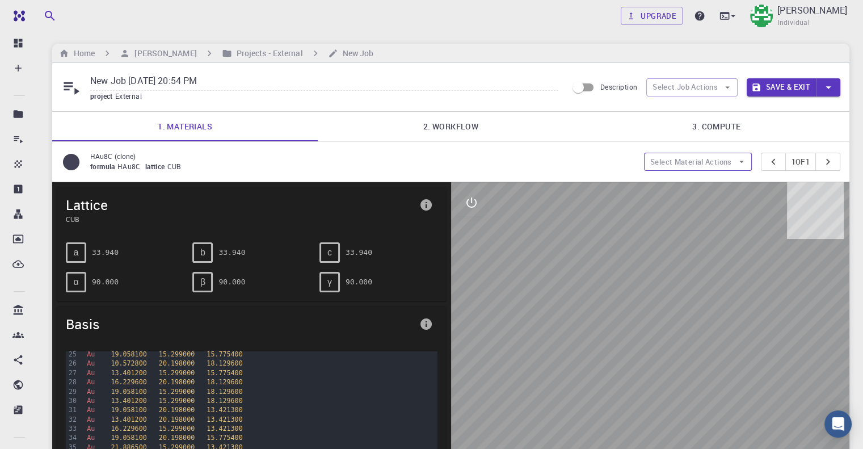
scroll to position [0, 0]
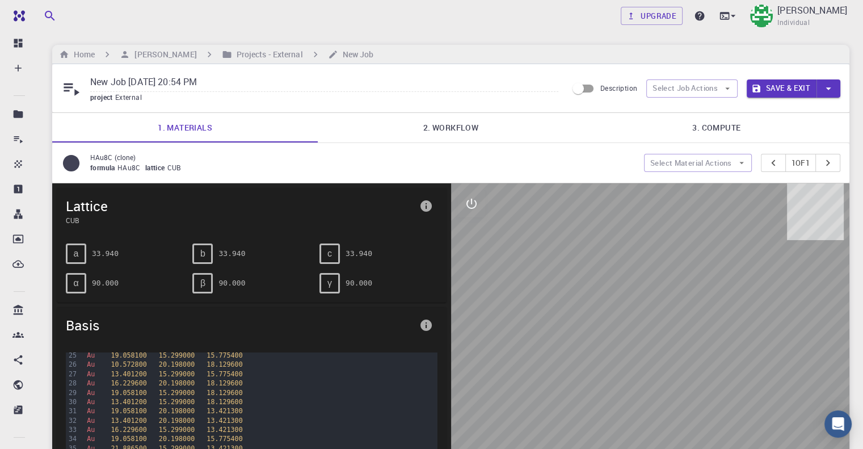
click at [777, 90] on button "Save & Exit" at bounding box center [782, 88] width 70 height 18
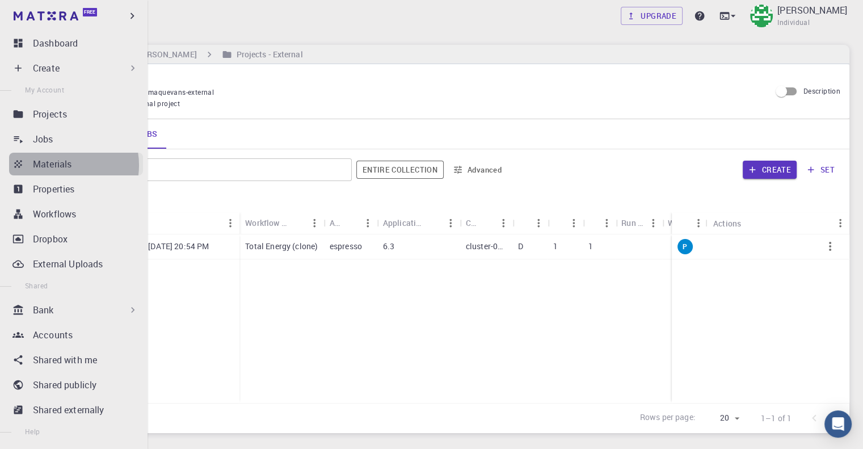
click at [60, 165] on p "Materials" at bounding box center [52, 164] width 39 height 14
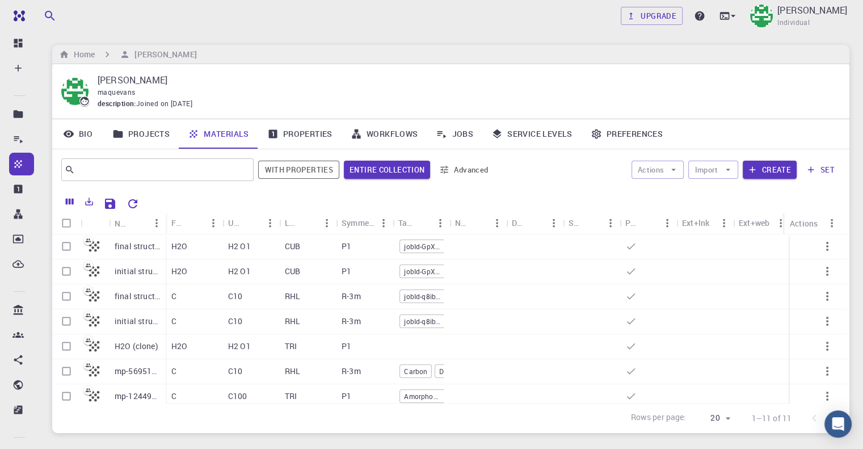
click at [148, 135] on link "Projects" at bounding box center [140, 134] width 75 height 30
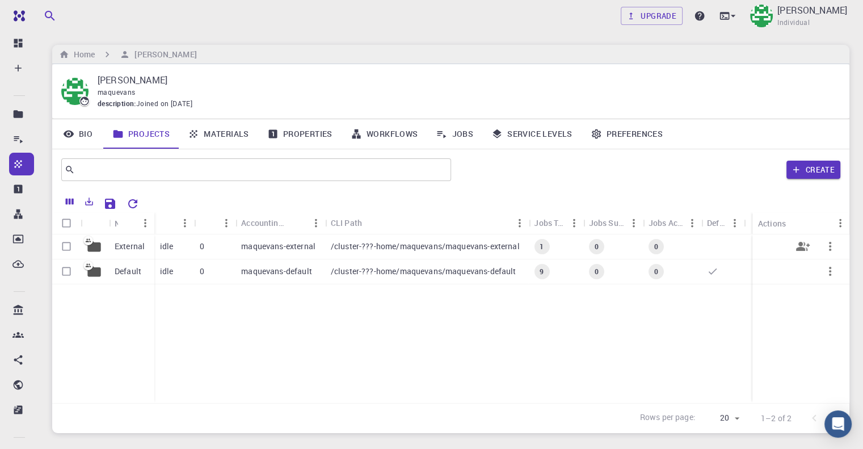
click at [197, 251] on div "0" at bounding box center [214, 246] width 41 height 25
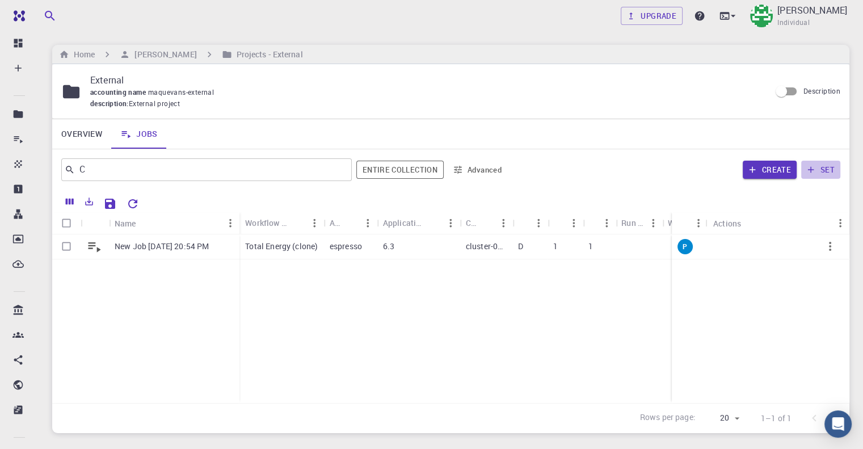
click at [833, 165] on button "set" at bounding box center [820, 170] width 39 height 18
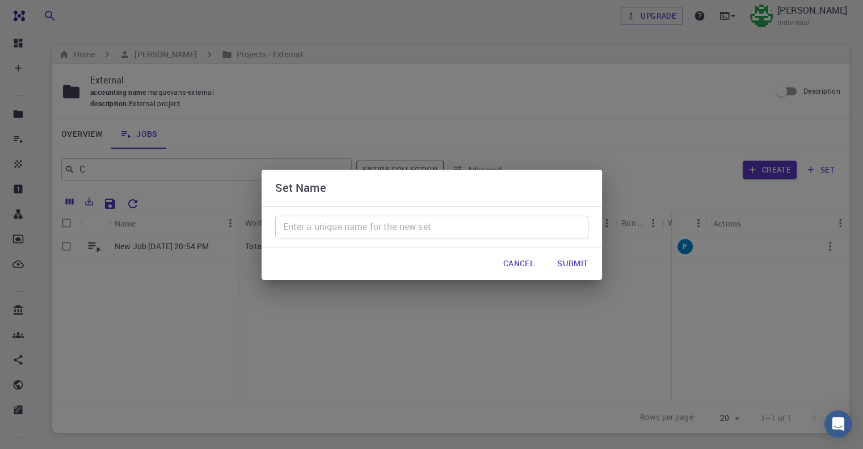
click at [455, 256] on div "Cancel Submit" at bounding box center [432, 264] width 341 height 32
click at [446, 236] on input "text" at bounding box center [431, 227] width 313 height 23
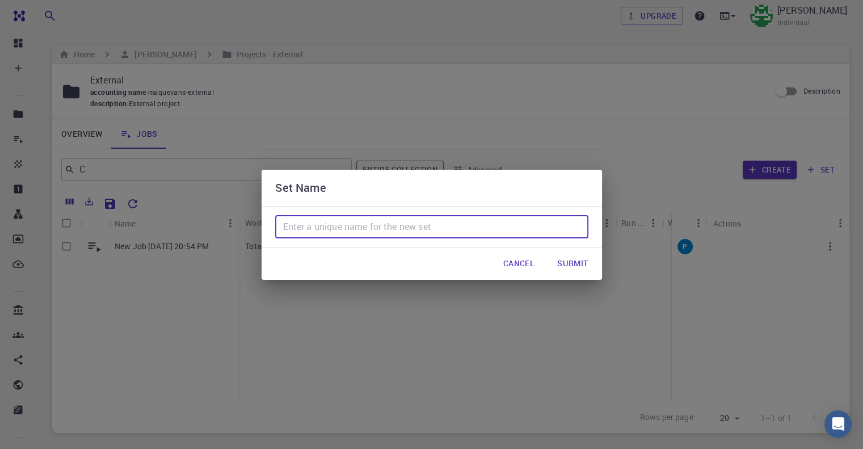
click at [568, 270] on button "Submit" at bounding box center [572, 264] width 49 height 23
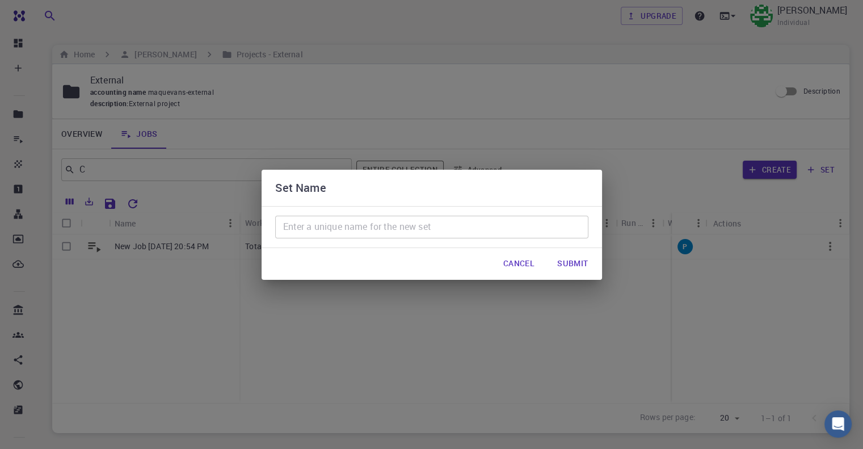
click at [425, 232] on input "text" at bounding box center [431, 227] width 313 height 23
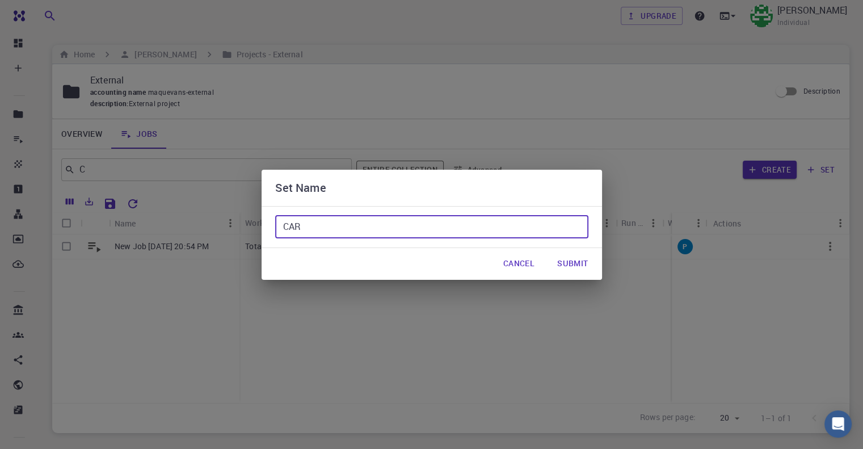
type input "CARB"
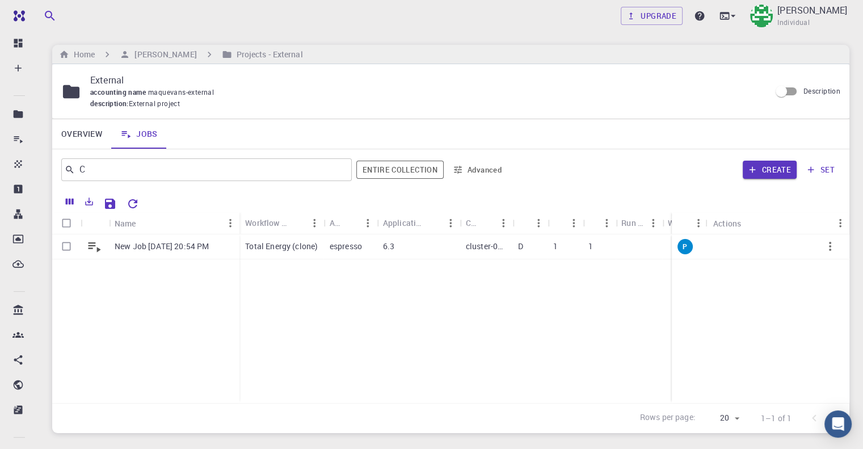
click at [288, 292] on div "New Job Sep 21, 2025, 20:54 PM Total Energy (clone) espresso 6.3 cluster-001 D …" at bounding box center [582, 318] width 1061 height 169
click at [826, 167] on button "set" at bounding box center [820, 170] width 39 height 18
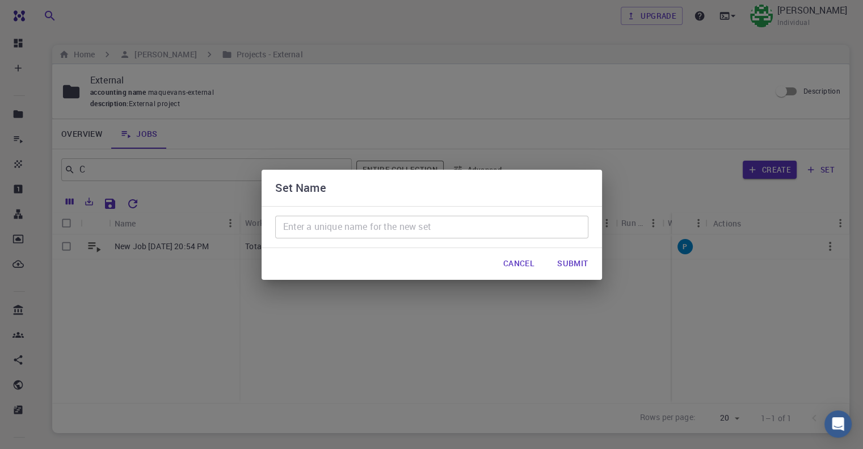
click at [428, 238] on input "text" at bounding box center [431, 227] width 313 height 23
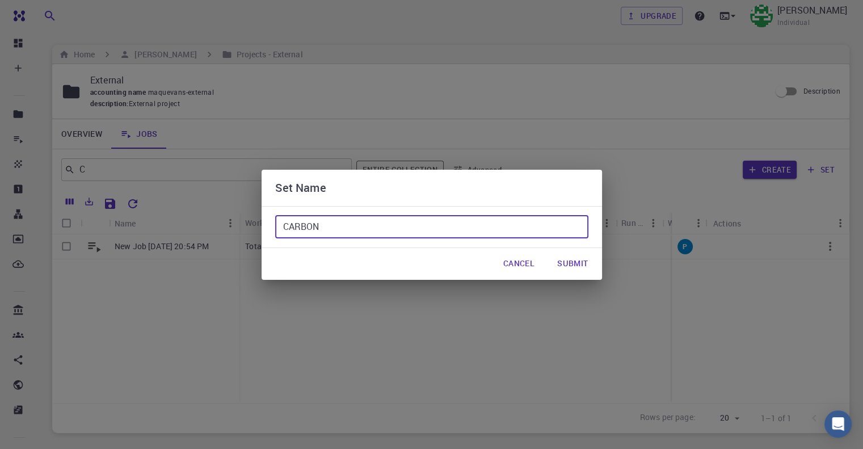
type input "CARBON"
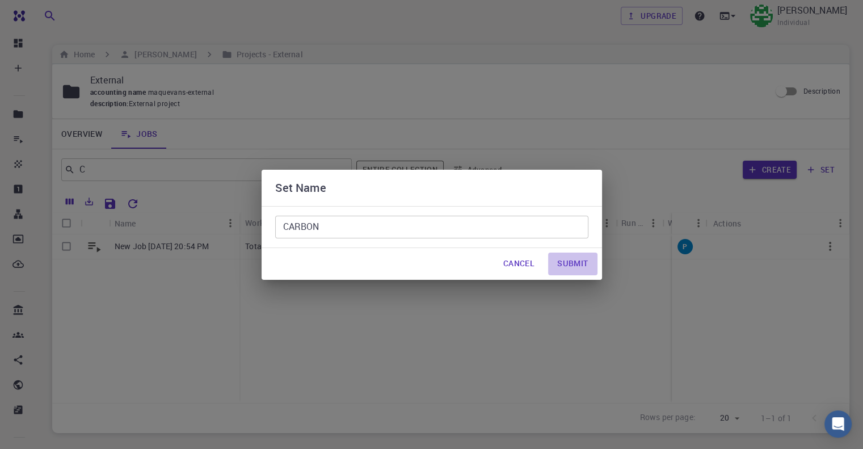
click at [561, 270] on button "Submit" at bounding box center [572, 264] width 49 height 23
click at [567, 272] on button "Submit" at bounding box center [572, 264] width 49 height 23
click at [464, 229] on input "CARBON" at bounding box center [431, 227] width 313 height 23
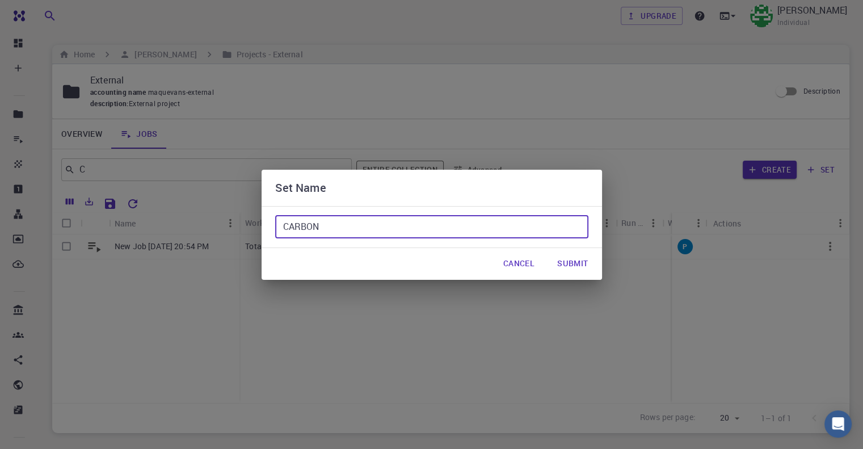
click at [558, 267] on button "Submit" at bounding box center [572, 264] width 49 height 23
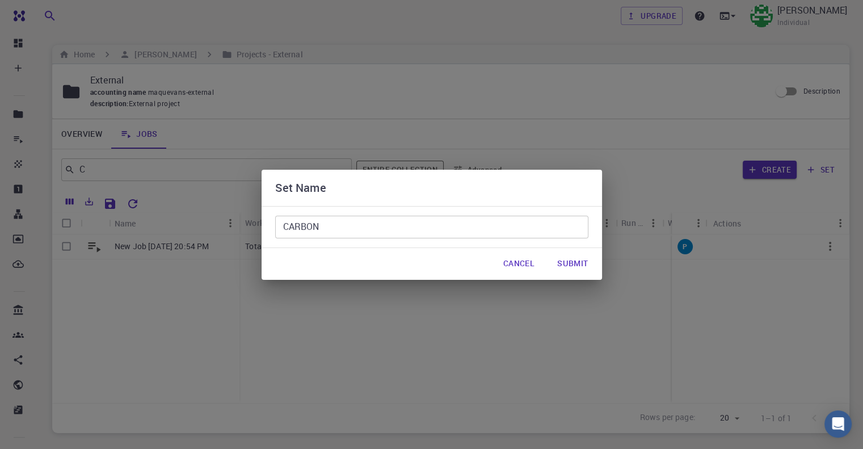
click at [569, 270] on button "Submit" at bounding box center [572, 264] width 49 height 23
click at [514, 270] on button "Cancel" at bounding box center [518, 264] width 49 height 23
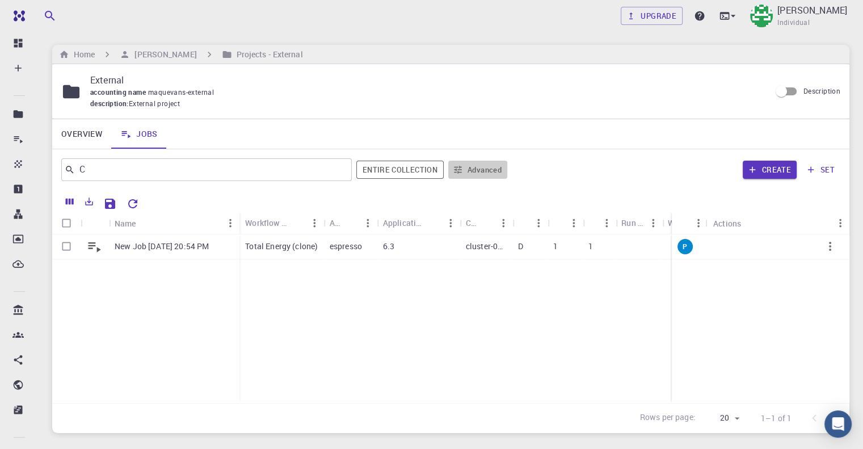
click at [467, 167] on button "Advanced" at bounding box center [477, 170] width 59 height 18
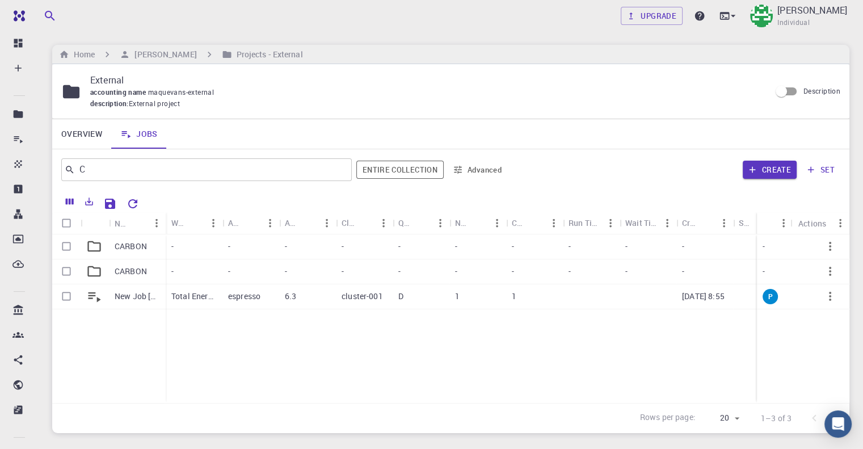
click at [220, 330] on div at bounding box center [431, 224] width 863 height 449
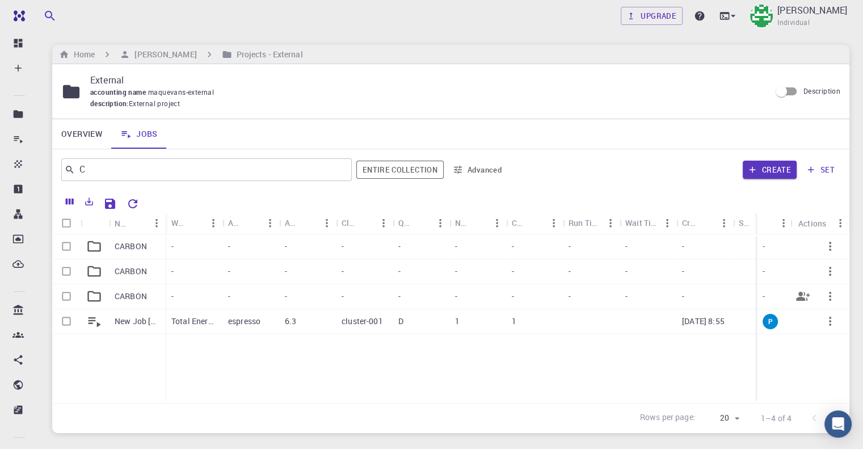
click at [829, 294] on icon "button" at bounding box center [830, 296] width 14 height 14
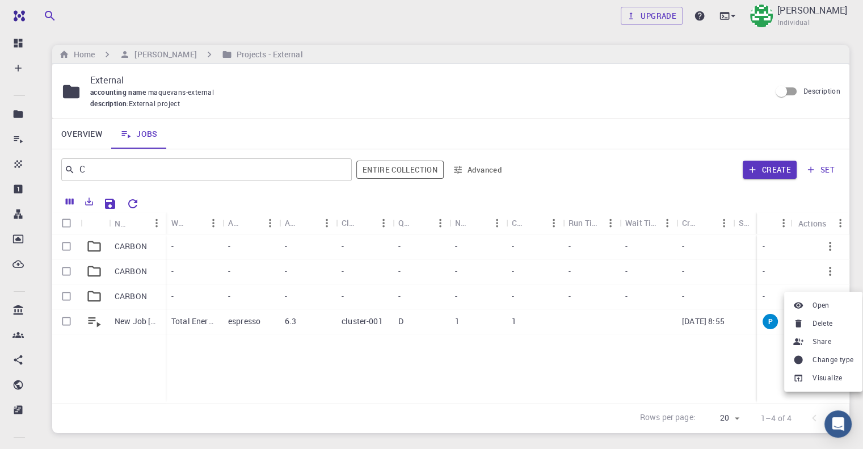
click at [446, 352] on div at bounding box center [431, 224] width 863 height 449
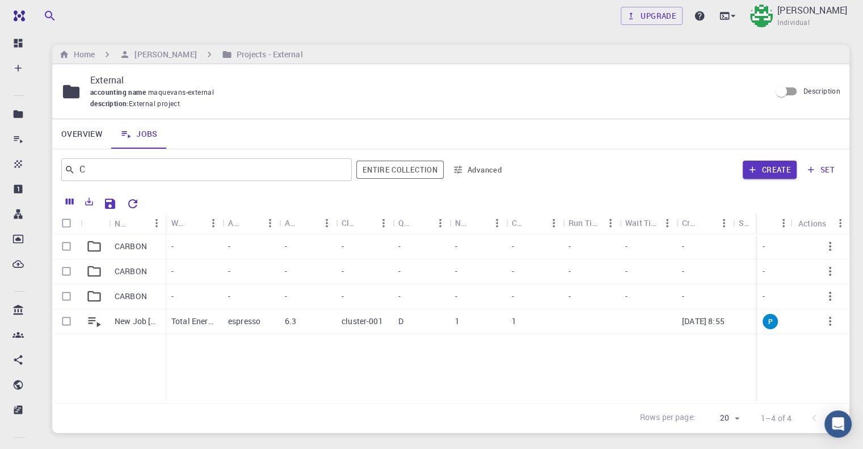
click at [119, 295] on p "CARBON" at bounding box center [131, 296] width 32 height 11
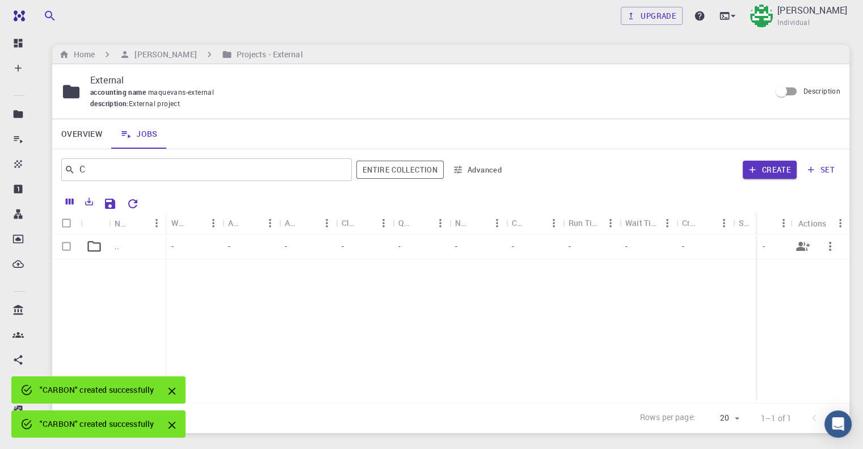
click at [104, 245] on div at bounding box center [95, 246] width 28 height 25
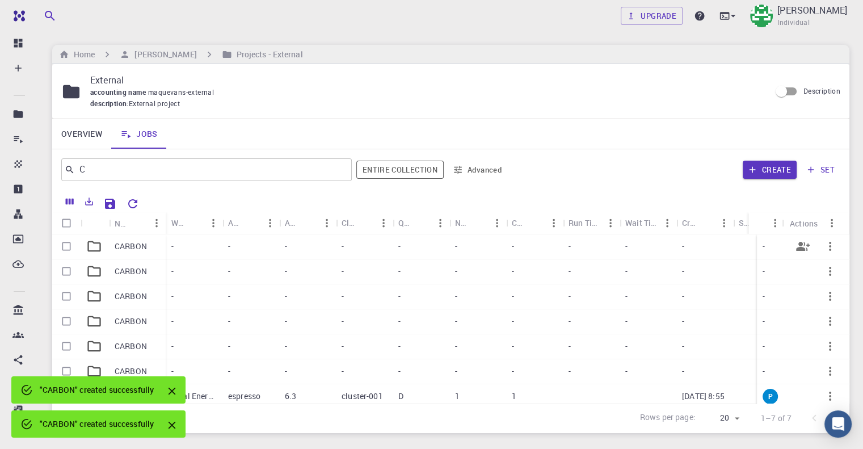
click at [829, 249] on icon "button" at bounding box center [830, 246] width 2 height 9
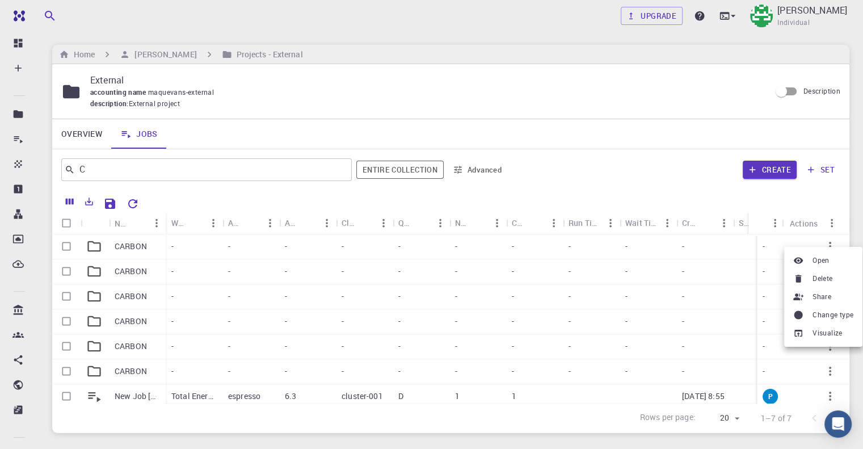
click at [831, 279] on span "Delete" at bounding box center [823, 278] width 20 height 11
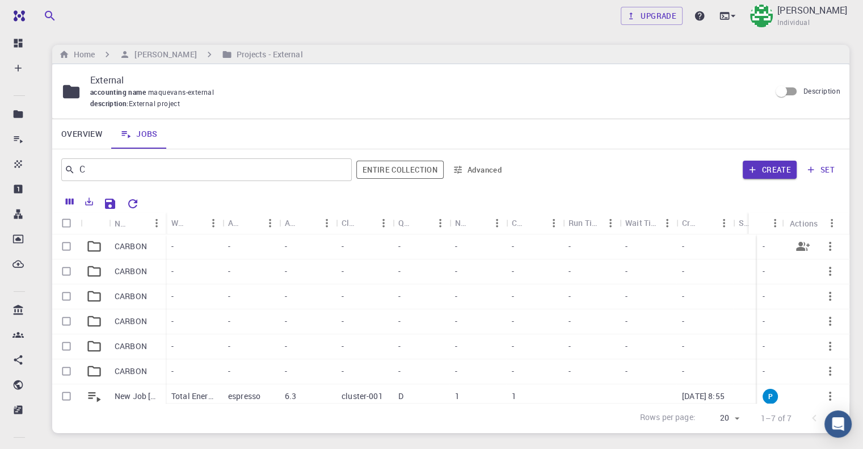
click at [823, 247] on icon "button" at bounding box center [830, 246] width 14 height 14
click at [824, 276] on span "Delete" at bounding box center [823, 276] width 20 height 11
click at [823, 249] on icon "button" at bounding box center [830, 246] width 14 height 14
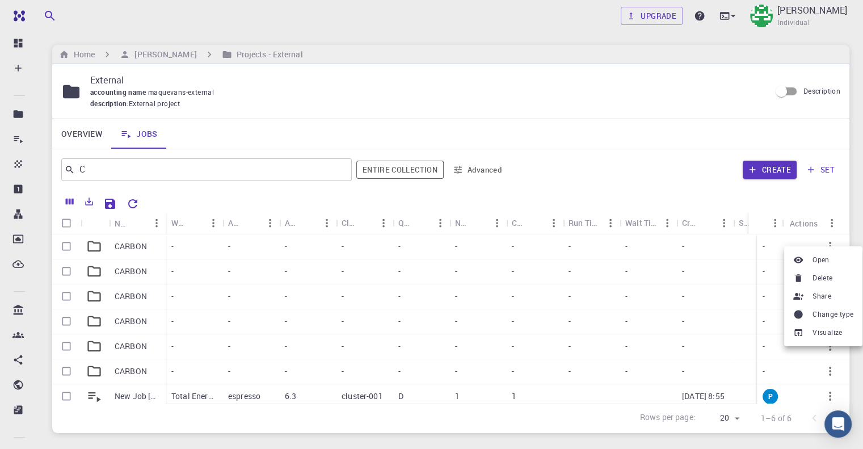
click at [820, 272] on div at bounding box center [431, 224] width 863 height 449
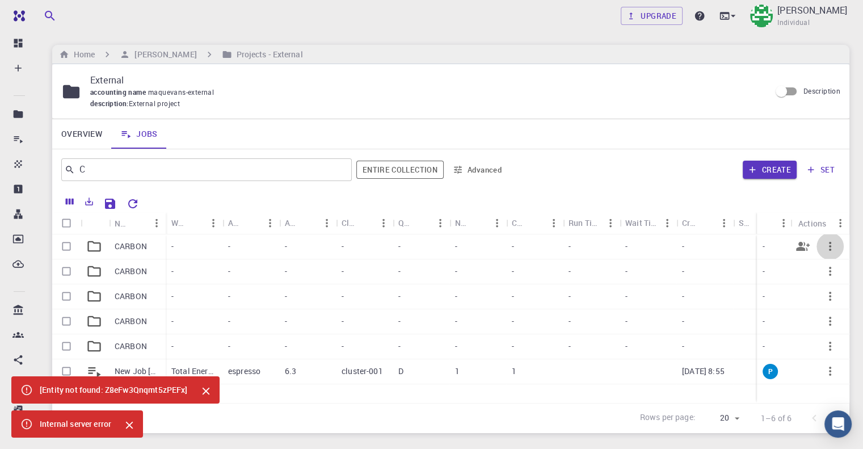
click at [826, 247] on icon "button" at bounding box center [830, 246] width 14 height 14
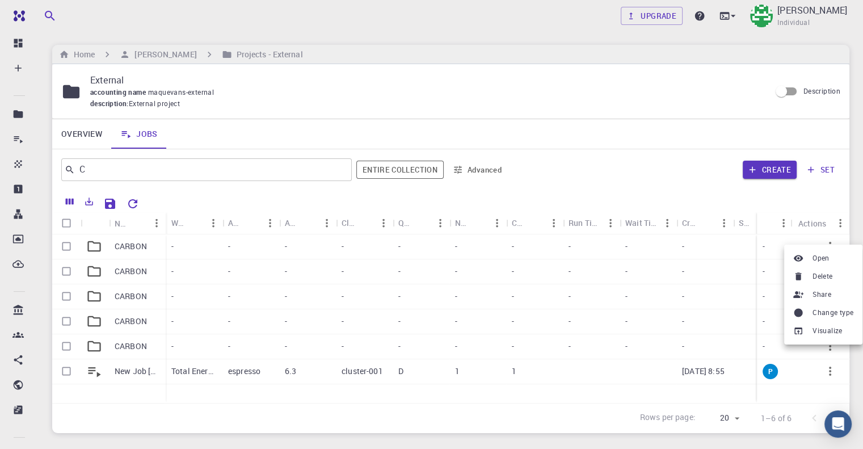
click at [819, 276] on span "Delete" at bounding box center [823, 276] width 20 height 11
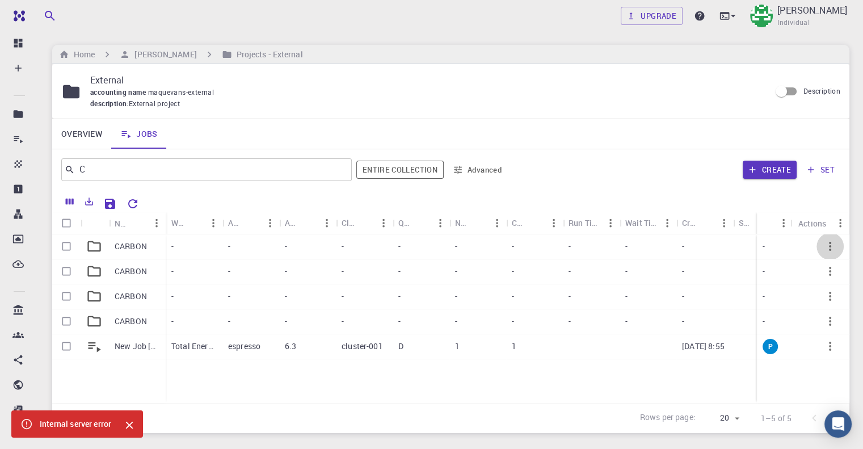
click at [833, 243] on icon "button" at bounding box center [830, 246] width 14 height 14
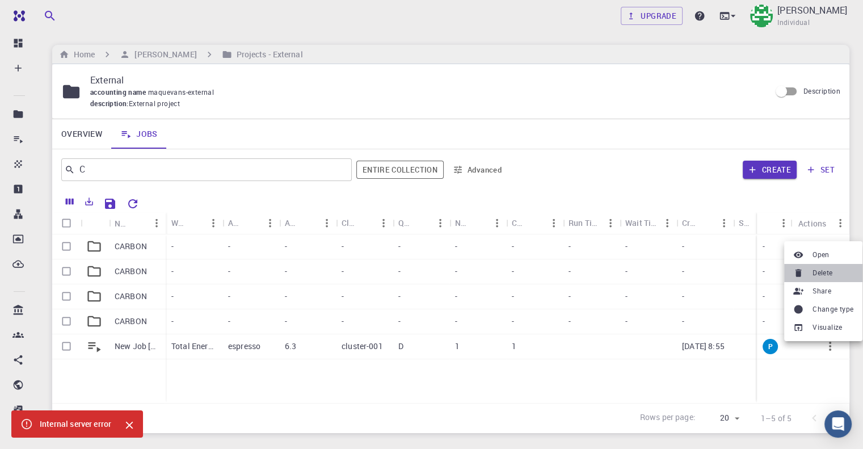
click at [827, 272] on span "Delete" at bounding box center [823, 272] width 20 height 11
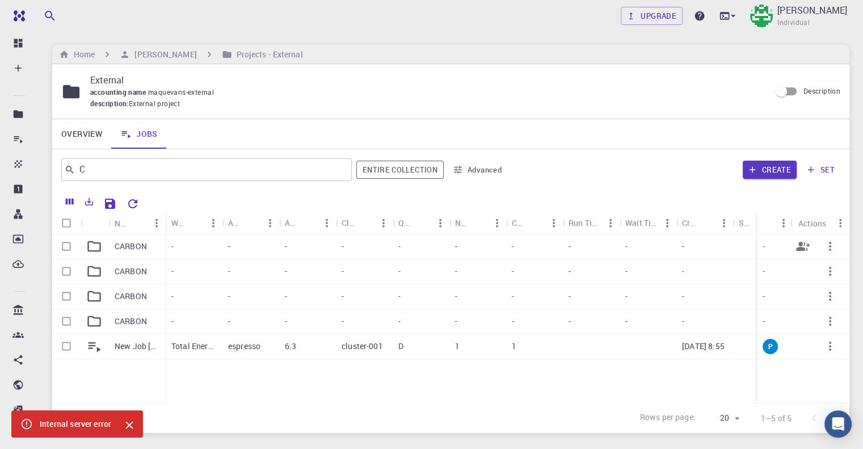
click at [830, 247] on icon "button" at bounding box center [830, 246] width 2 height 9
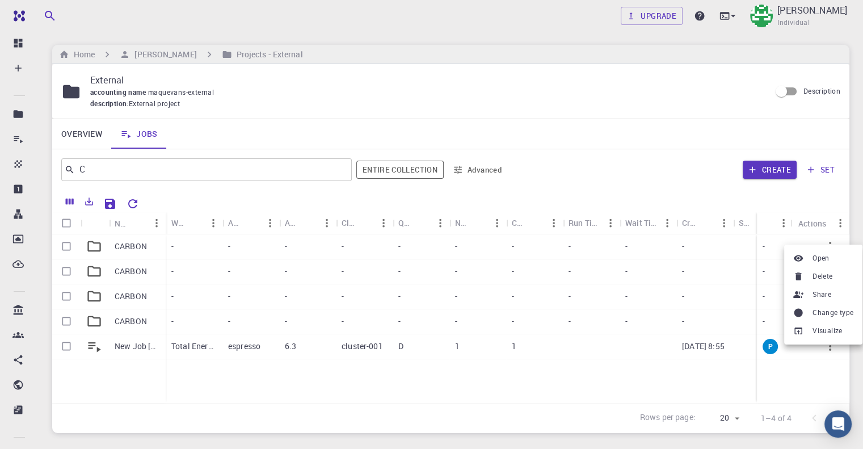
click at [830, 276] on span "Delete" at bounding box center [823, 276] width 20 height 11
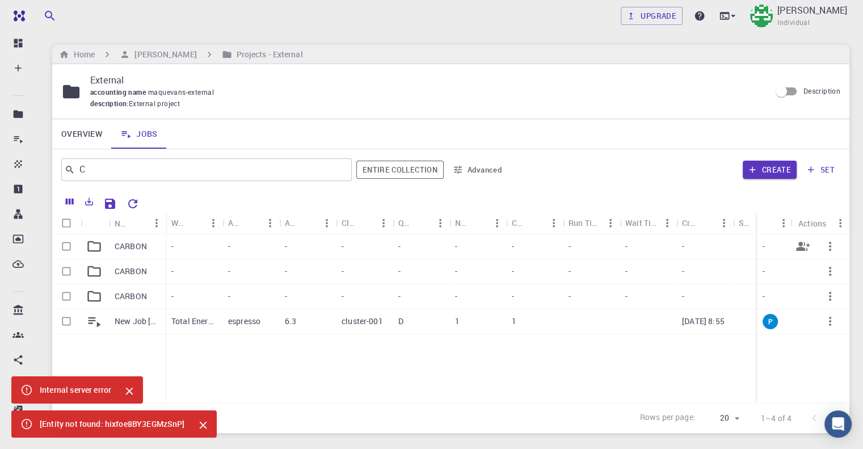
click at [131, 244] on p "CARBON" at bounding box center [131, 246] width 32 height 11
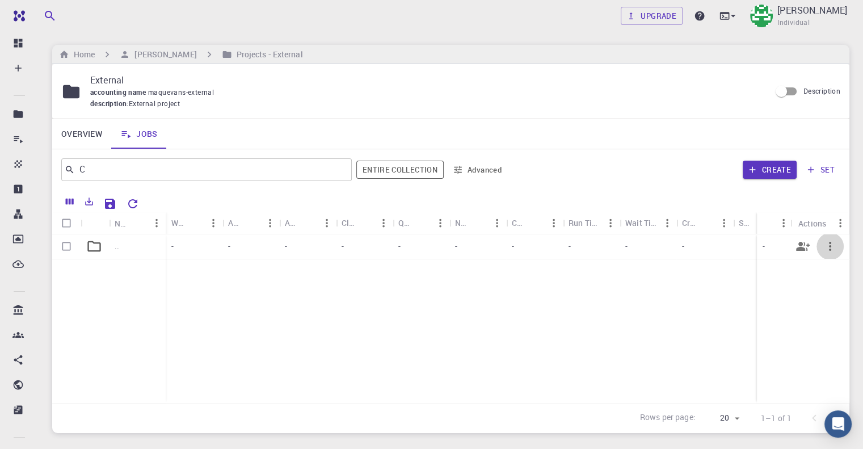
click at [835, 247] on icon "button" at bounding box center [830, 246] width 14 height 14
click at [829, 245] on ul "Open Delete Share Change type Visualize" at bounding box center [826, 273] width 59 height 56
click at [830, 250] on icon "button" at bounding box center [830, 246] width 14 height 14
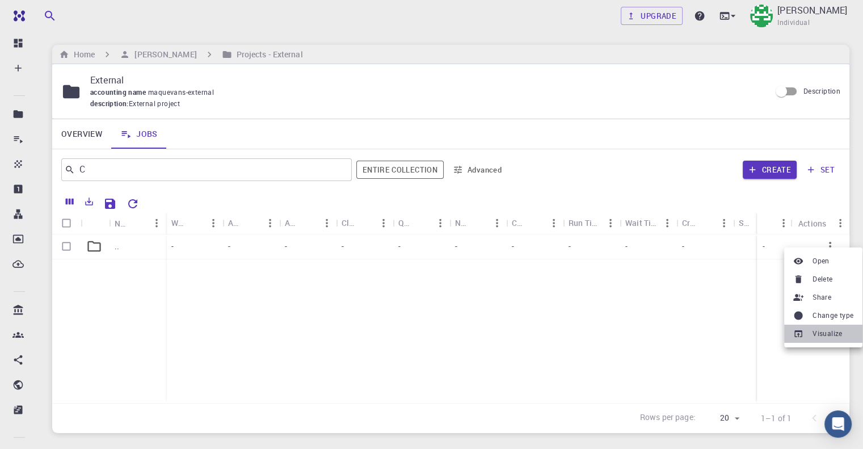
click at [815, 333] on span "Visualize" at bounding box center [828, 333] width 30 height 11
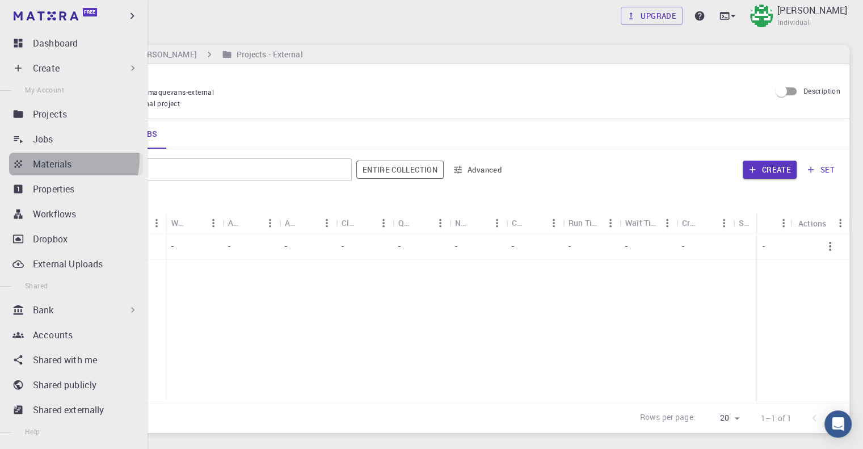
click at [64, 159] on p "Materials" at bounding box center [52, 164] width 39 height 14
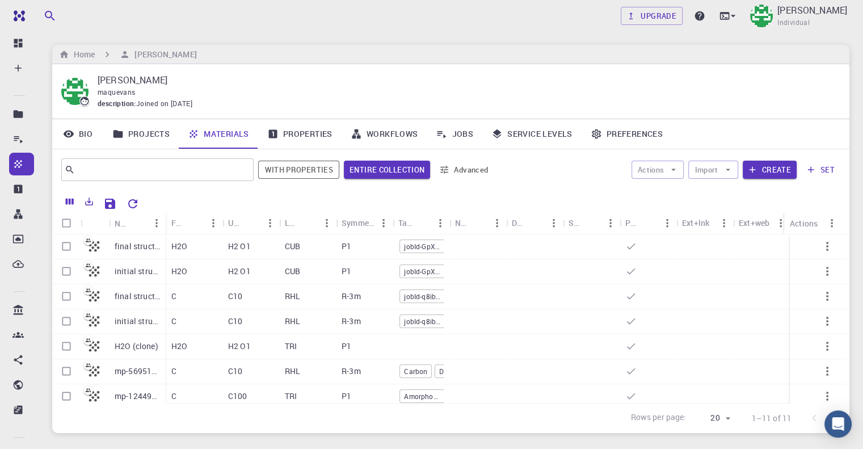
click at [125, 136] on link "Projects" at bounding box center [140, 134] width 75 height 30
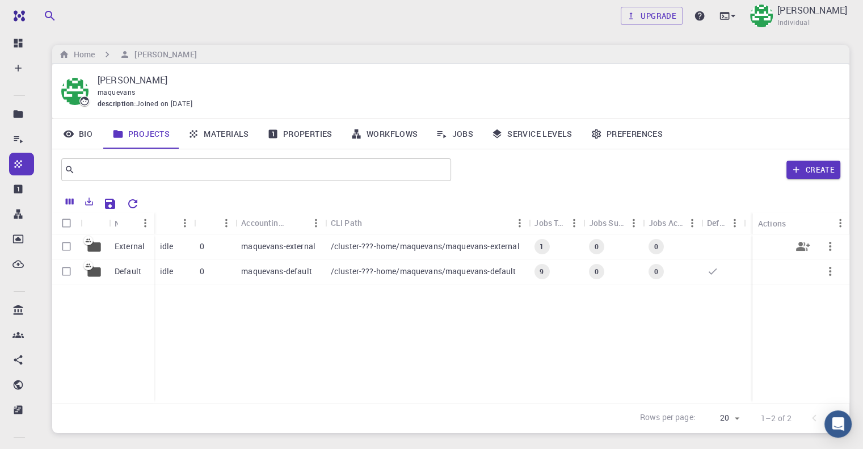
click at [68, 251] on input "Select row" at bounding box center [67, 247] width 22 height 22
checkbox input "true"
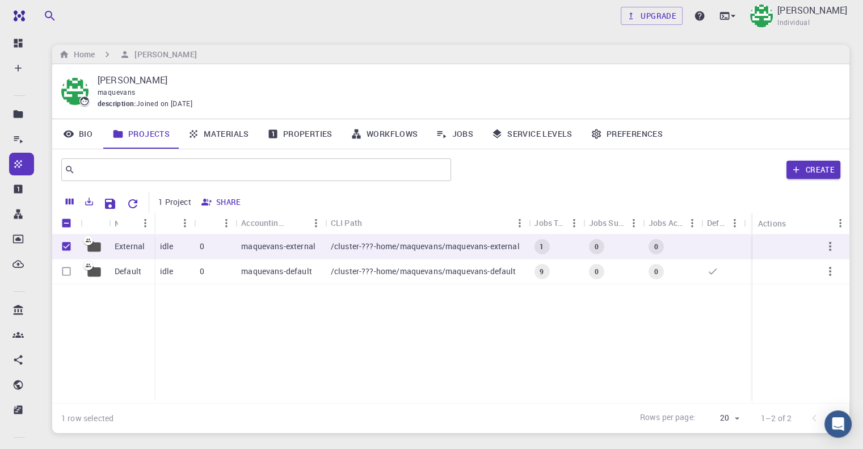
click at [226, 136] on link "Materials" at bounding box center [218, 134] width 79 height 30
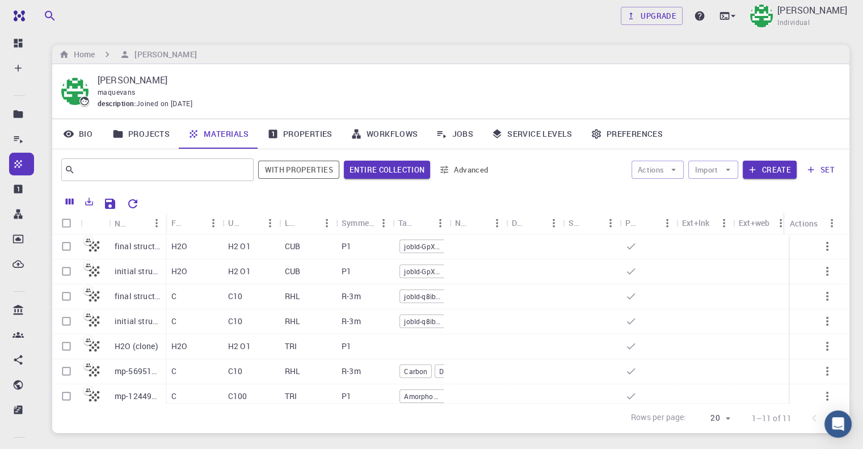
click at [152, 137] on link "Projects" at bounding box center [140, 134] width 75 height 30
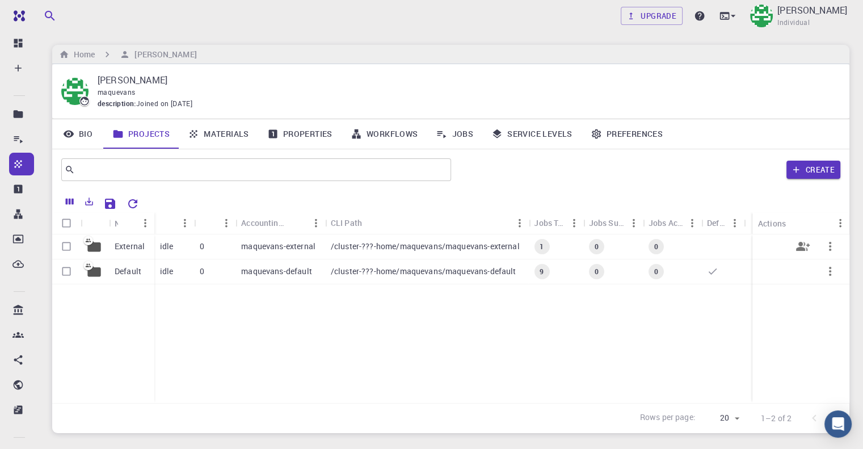
click at [237, 249] on div "maquevans-external" at bounding box center [280, 246] width 89 height 25
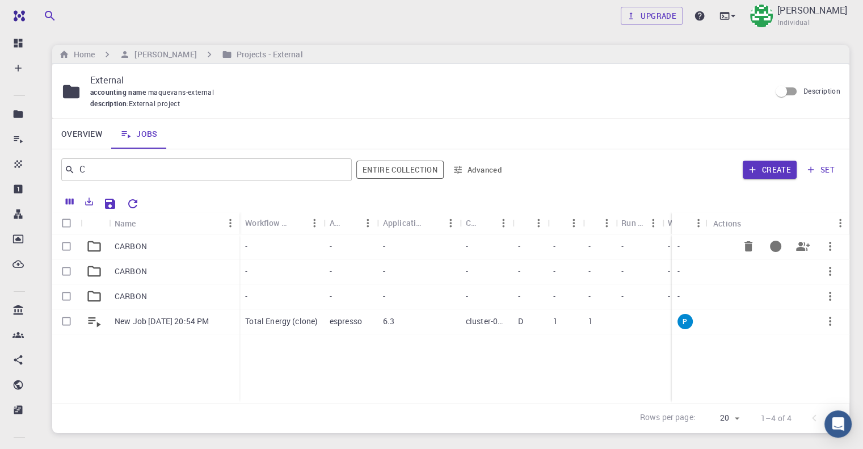
click at [122, 243] on p "CARBON" at bounding box center [131, 246] width 32 height 11
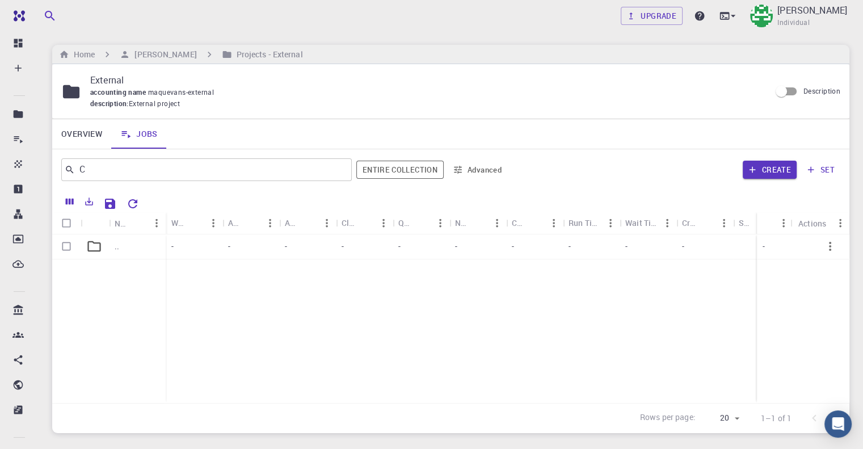
drag, startPoint x: 150, startPoint y: 132, endPoint x: 149, endPoint y: 190, distance: 57.3
click at [150, 132] on link "Jobs" at bounding box center [139, 134] width 56 height 30
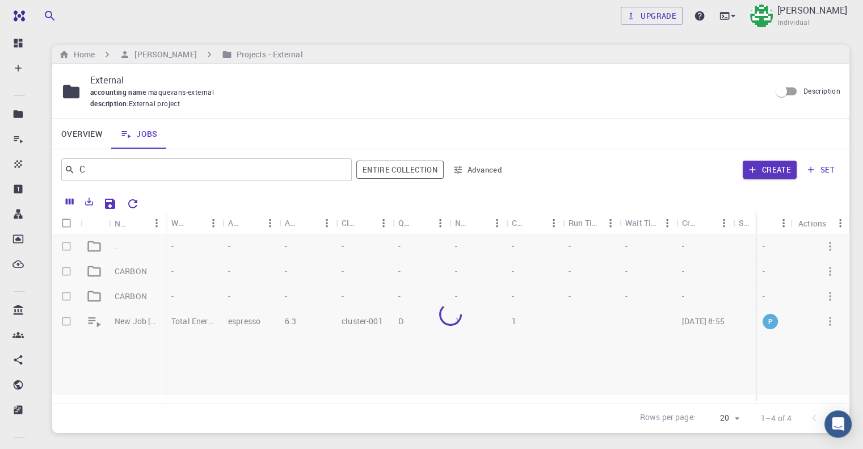
scroll to position [72, 0]
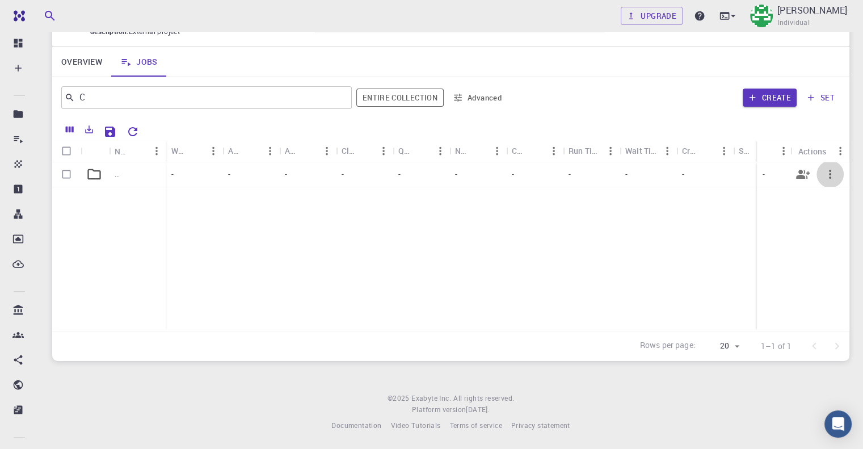
click at [827, 180] on icon "button" at bounding box center [830, 174] width 14 height 14
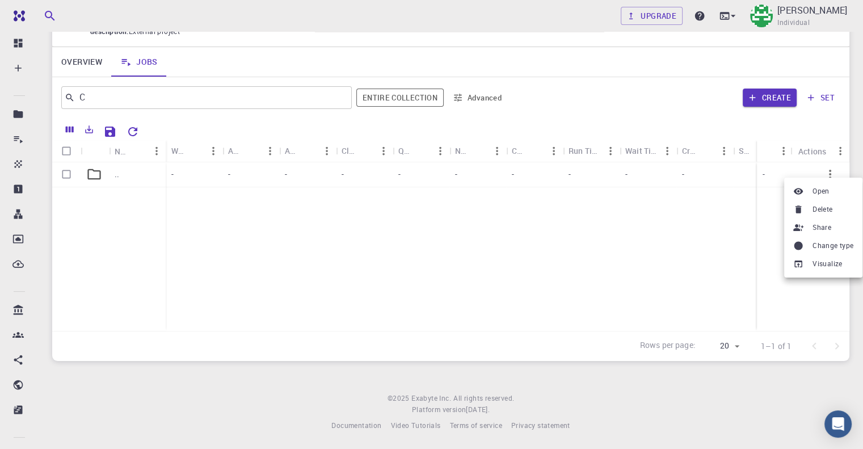
click at [817, 191] on span "Open" at bounding box center [821, 191] width 17 height 11
click at [372, 178] on div "-" at bounding box center [364, 174] width 57 height 25
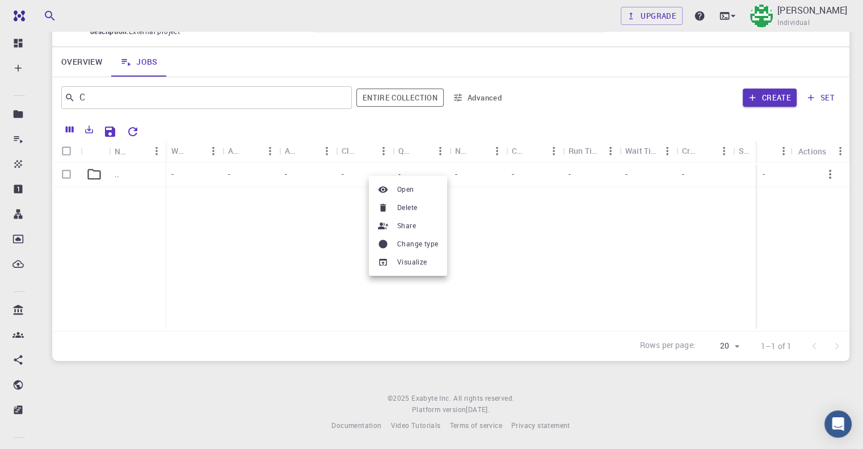
click at [264, 183] on div at bounding box center [431, 224] width 863 height 449
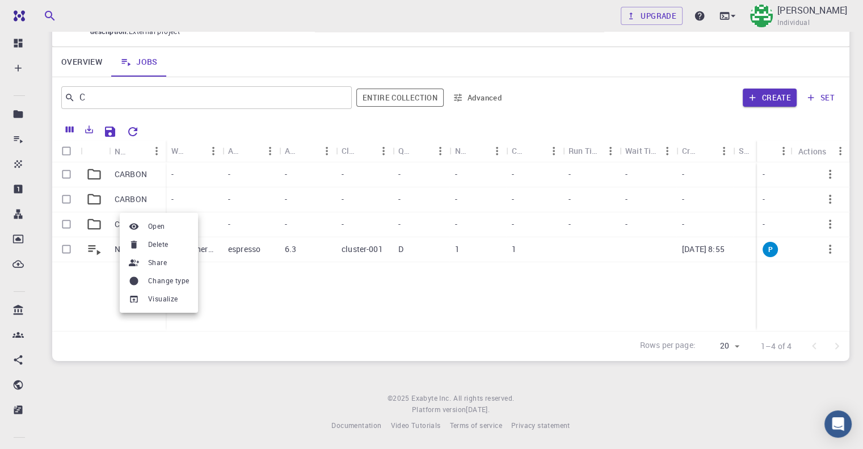
click at [336, 292] on div at bounding box center [431, 224] width 863 height 449
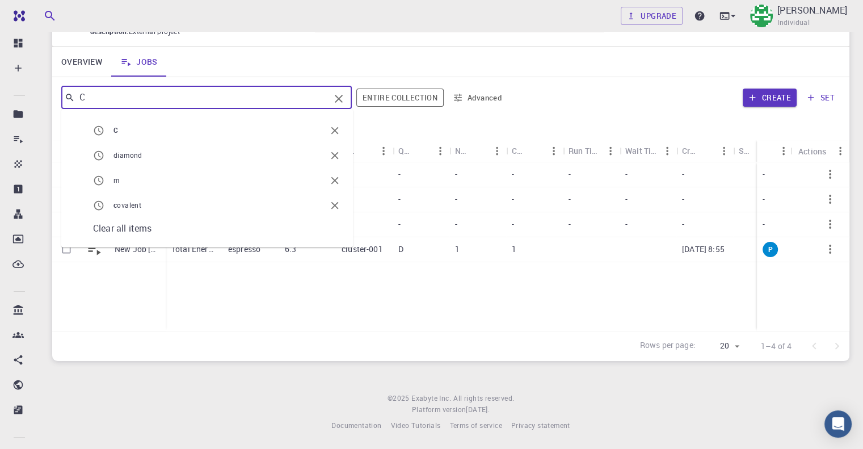
drag, startPoint x: 100, startPoint y: 99, endPoint x: 57, endPoint y: 101, distance: 43.2
click at [57, 101] on div "C ​ C diamond m c ovalent Clear all items Entire collection Advanced Create set" at bounding box center [450, 97] width 797 height 41
click at [104, 222] on span "Clear all items" at bounding box center [122, 228] width 58 height 12
click at [343, 98] on icon "Clear" at bounding box center [339, 99] width 14 height 14
click at [341, 96] on icon "Clear" at bounding box center [339, 99] width 14 height 14
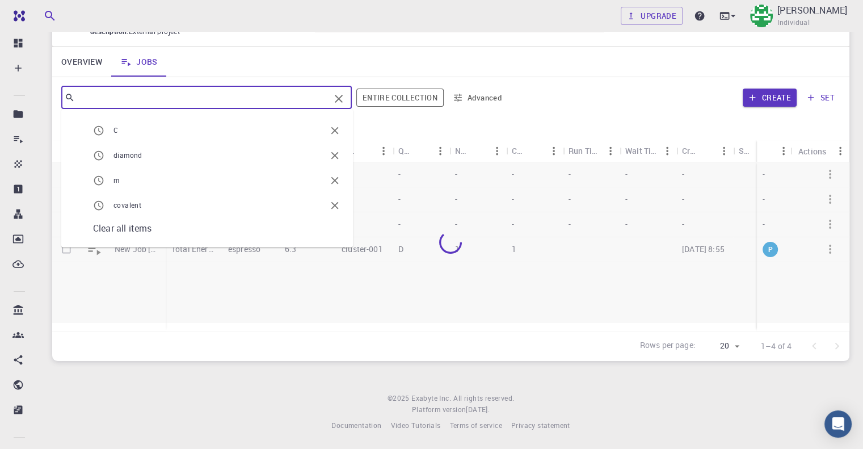
click at [357, 66] on div "Overview Jobs" at bounding box center [450, 62] width 797 height 30
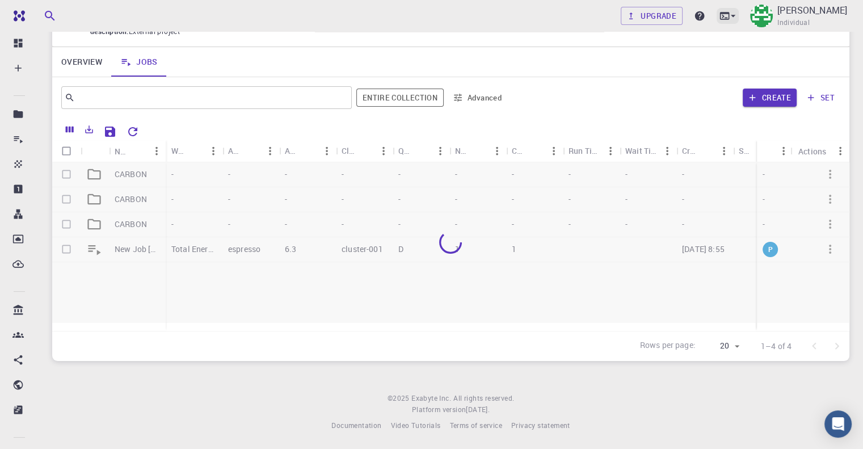
click at [720, 19] on icon at bounding box center [725, 15] width 10 height 7
click at [744, 58] on div at bounding box center [431, 224] width 863 height 449
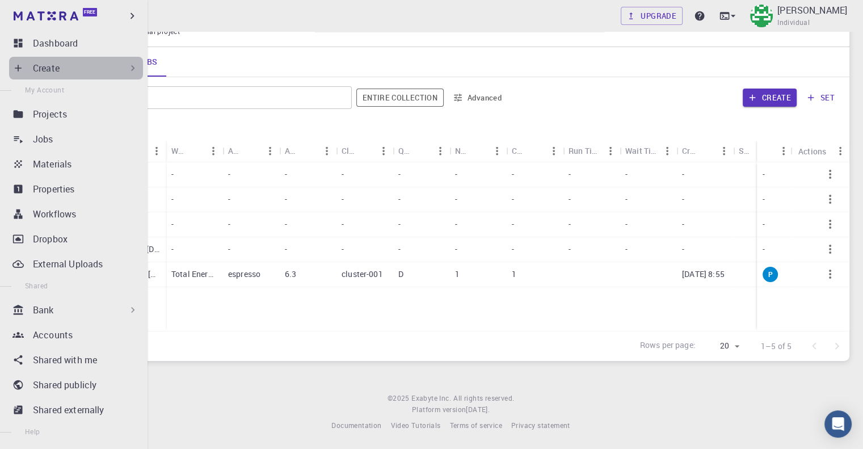
click at [132, 69] on icon at bounding box center [132, 67] width 11 height 11
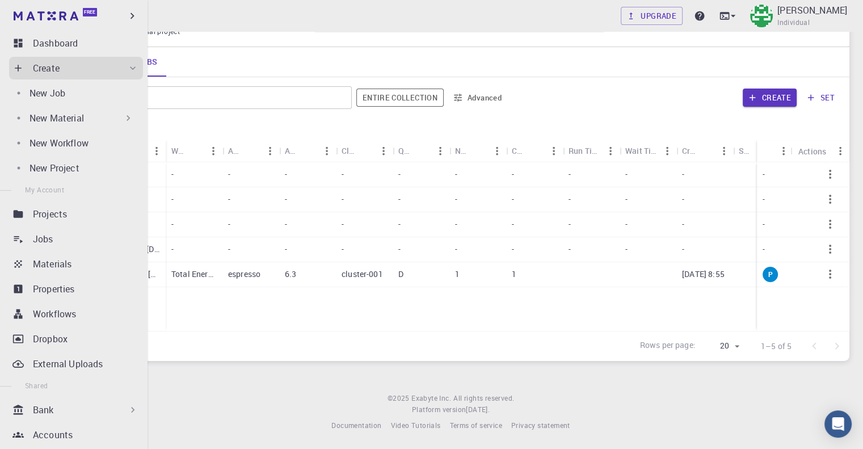
click at [123, 115] on icon at bounding box center [128, 117] width 11 height 11
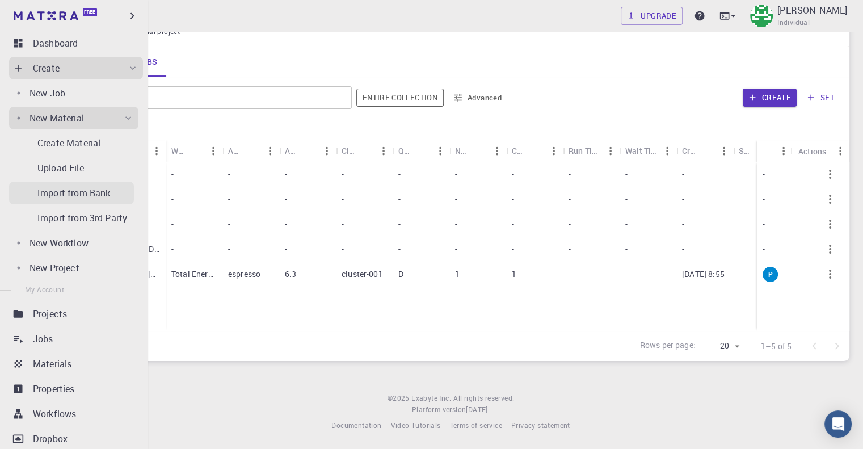
click at [108, 194] on p "Import from Bank" at bounding box center [73, 193] width 73 height 14
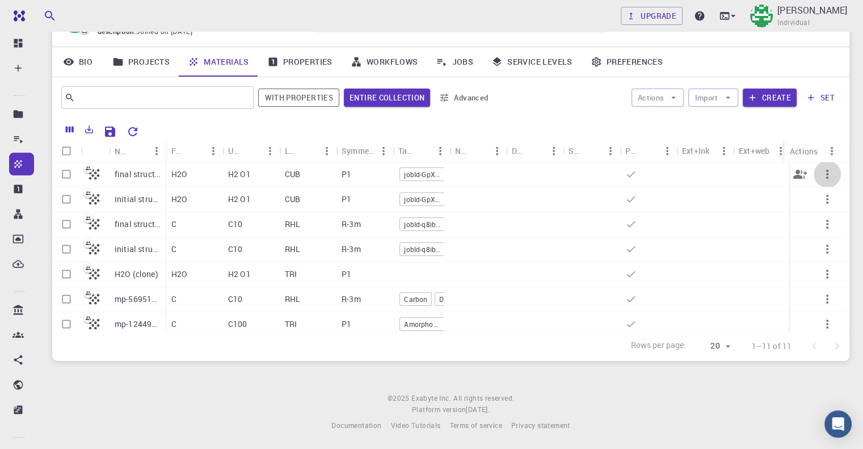
click at [824, 175] on icon "button" at bounding box center [828, 174] width 14 height 14
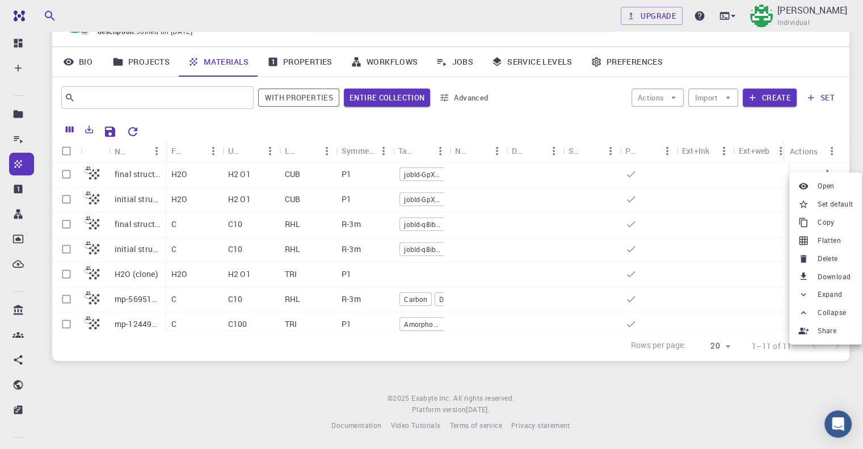
click at [835, 224] on li "Copy" at bounding box center [825, 222] width 73 height 18
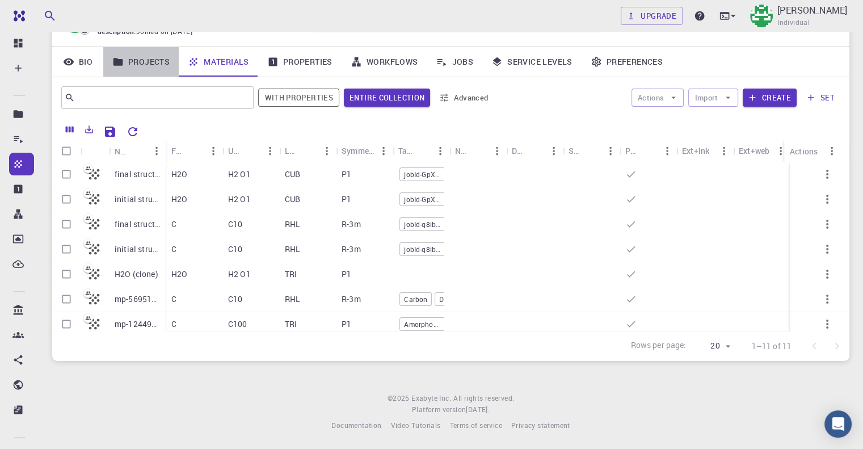
click at [142, 57] on link "Projects" at bounding box center [140, 62] width 75 height 30
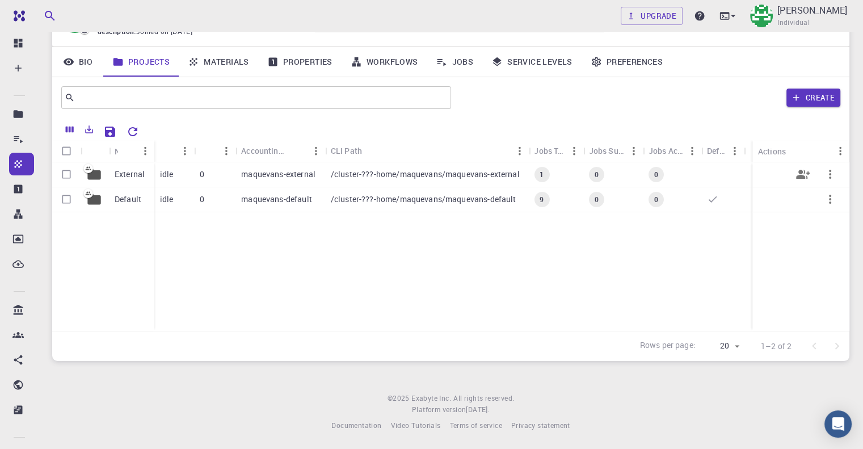
click at [210, 170] on div "0" at bounding box center [214, 174] width 41 height 25
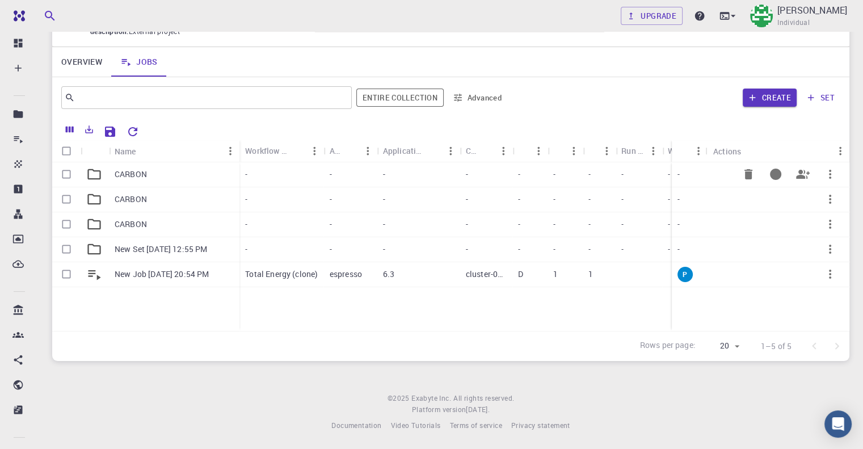
click at [220, 175] on div "CARBON" at bounding box center [174, 174] width 131 height 25
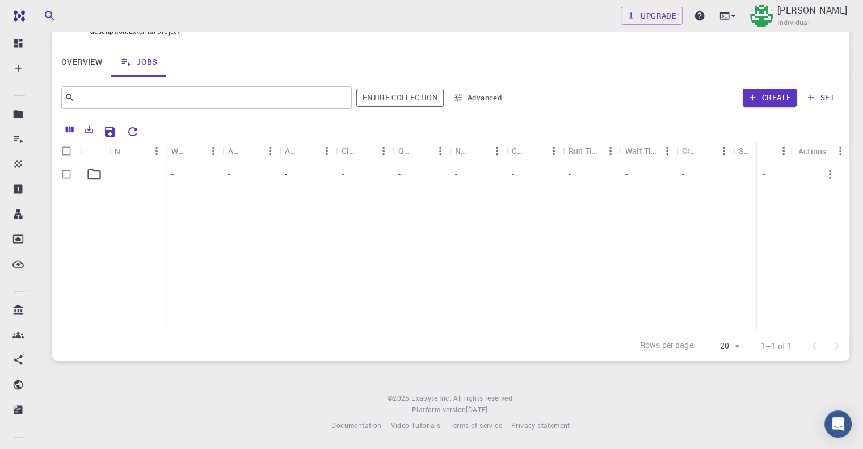
drag, startPoint x: 327, startPoint y: 221, endPoint x: 620, endPoint y: 192, distance: 294.8
click at [617, 196] on div ".. - - - - - - - - - - -" at bounding box center [552, 246] width 1001 height 169
click at [626, 176] on div "-" at bounding box center [648, 174] width 57 height 25
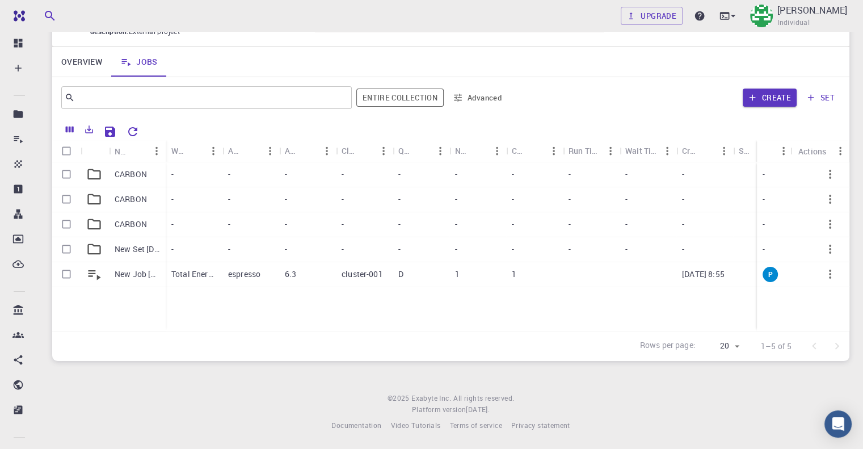
click at [806, 178] on div at bounding box center [789, 174] width 109 height 27
click at [826, 176] on icon "button" at bounding box center [830, 174] width 14 height 14
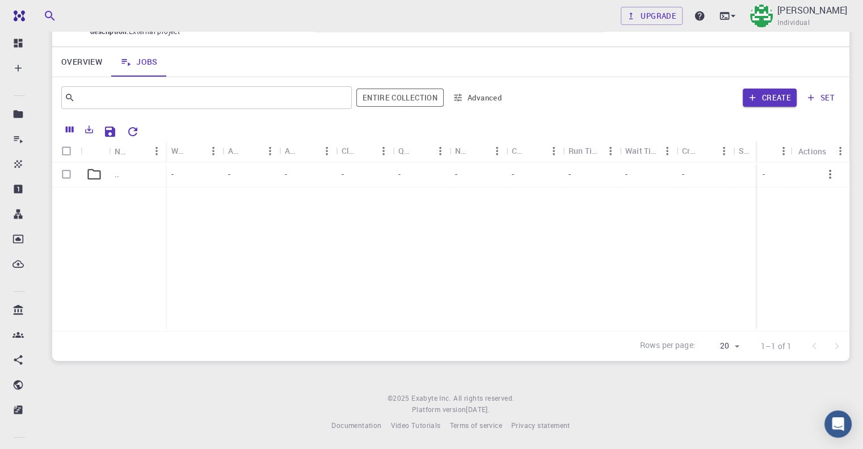
drag, startPoint x: 323, startPoint y: 195, endPoint x: 275, endPoint y: 167, distance: 55.4
click at [275, 167] on div "-" at bounding box center [250, 174] width 57 height 25
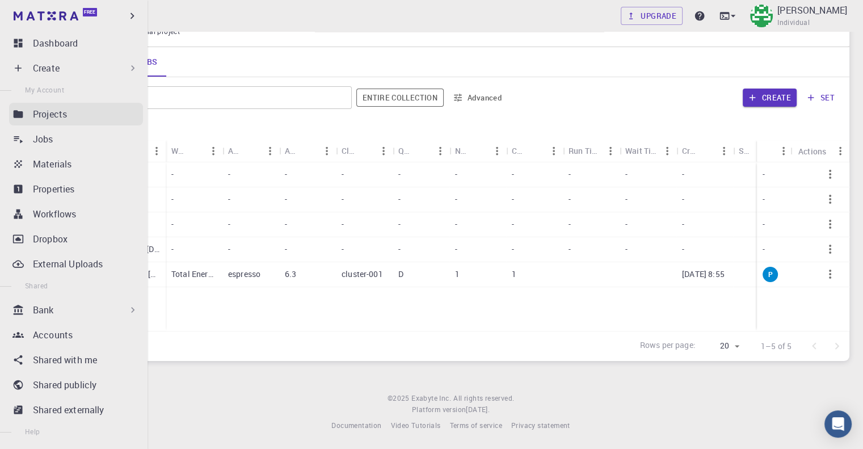
click at [67, 110] on p "Projects" at bounding box center [50, 114] width 34 height 14
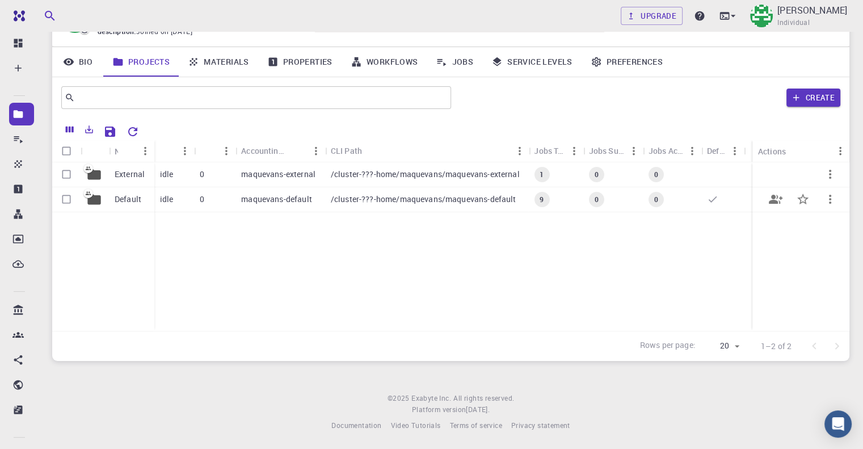
click at [834, 200] on icon "button" at bounding box center [830, 199] width 14 height 14
click at [825, 173] on div at bounding box center [431, 224] width 863 height 449
click at [831, 174] on icon "button" at bounding box center [830, 174] width 2 height 9
drag, startPoint x: 494, startPoint y: 258, endPoint x: 506, endPoint y: 260, distance: 12.7
click at [494, 260] on div at bounding box center [431, 224] width 863 height 449
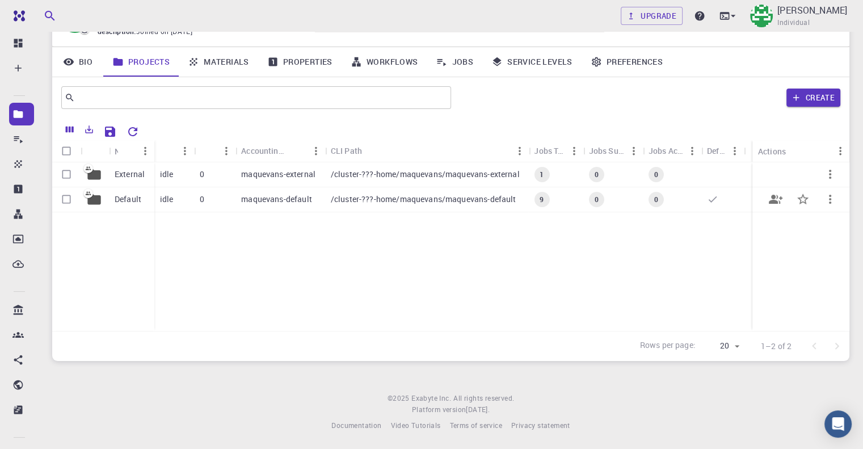
click at [834, 197] on icon "button" at bounding box center [830, 199] width 14 height 14
click at [827, 244] on span "Set default" at bounding box center [835, 244] width 35 height 11
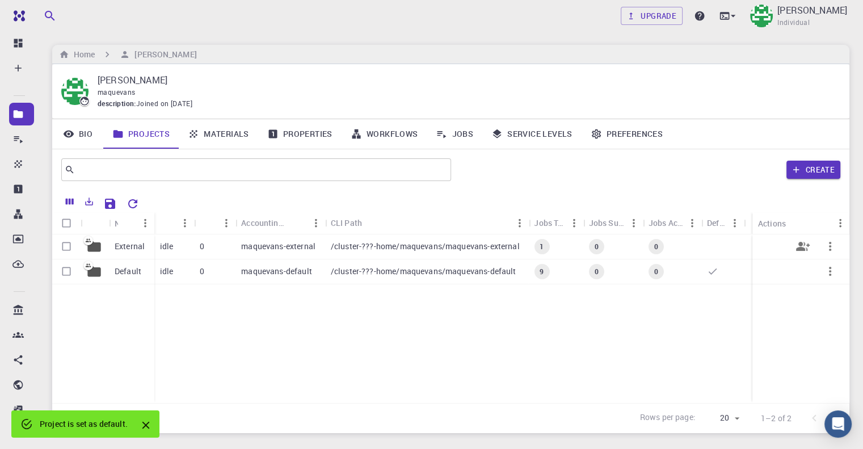
click at [833, 242] on icon "button" at bounding box center [830, 246] width 14 height 14
click at [837, 221] on div at bounding box center [431, 224] width 863 height 449
click at [824, 224] on div "Actions" at bounding box center [794, 223] width 73 height 22
click at [836, 222] on icon "Menu" at bounding box center [840, 223] width 12 height 12
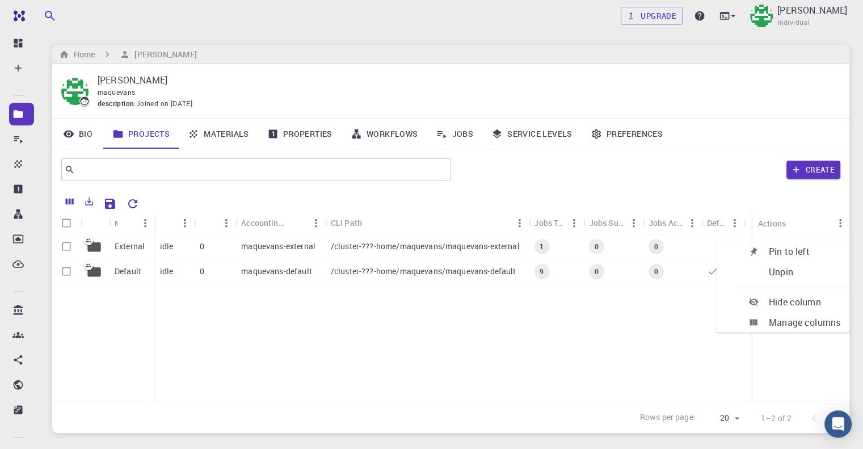
click at [588, 323] on div "External Default idle 0 maquevans-external /cluster-???-home/maquevans/maquevan…" at bounding box center [450, 318] width 797 height 169
click at [550, 244] on div "1" at bounding box center [555, 246] width 54 height 25
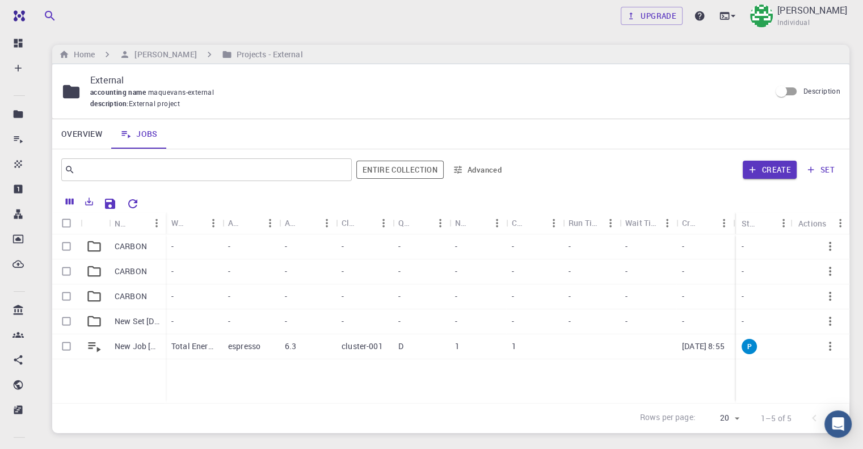
click at [336, 244] on div "-" at bounding box center [307, 246] width 57 height 25
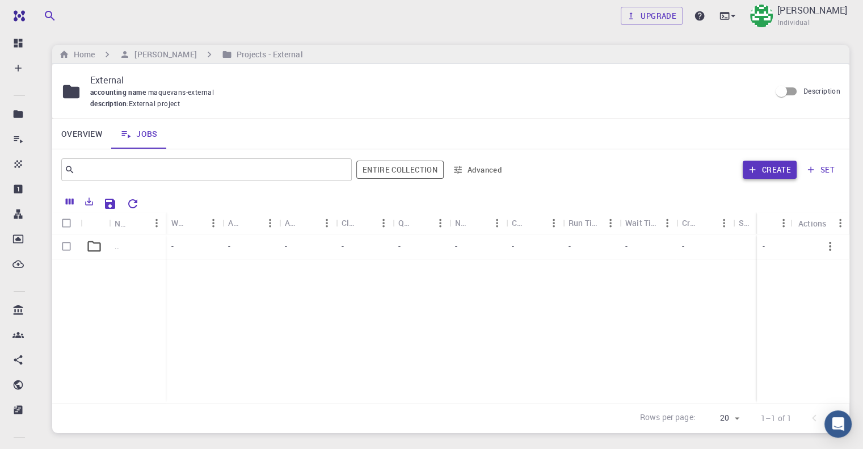
click at [765, 170] on button "Create" at bounding box center [770, 170] width 54 height 18
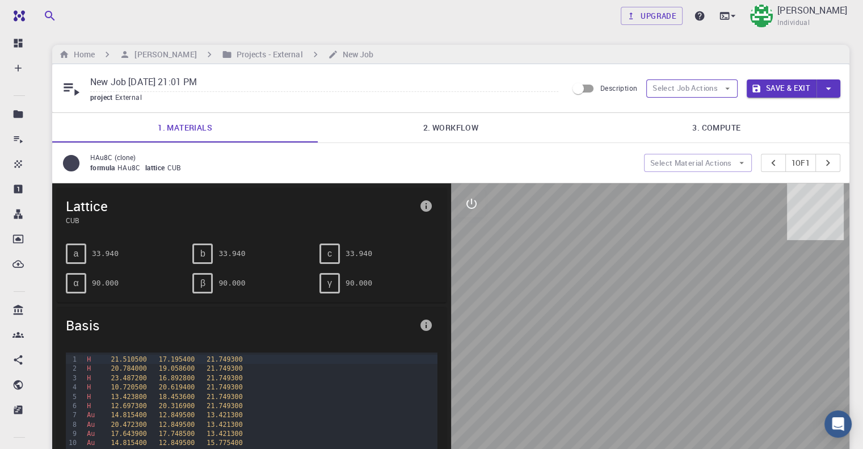
click at [659, 88] on button "Select Job Actions" at bounding box center [691, 88] width 91 height 18
click at [670, 125] on div at bounding box center [665, 128] width 20 height 11
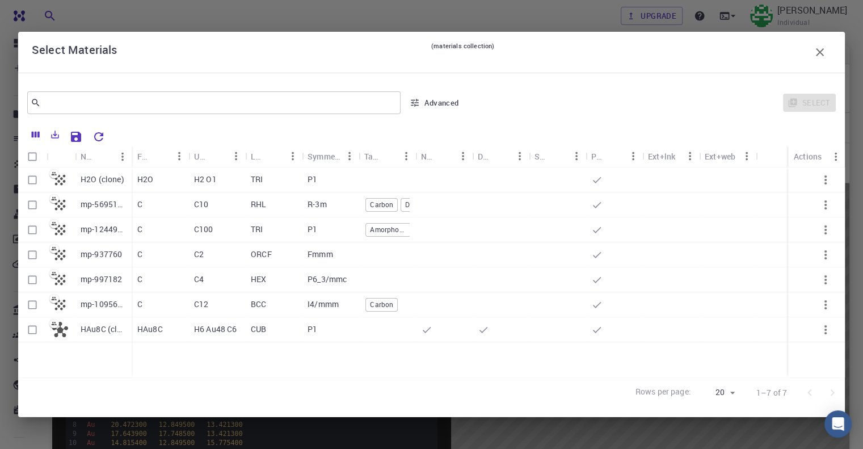
click at [819, 47] on icon "button" at bounding box center [820, 52] width 14 height 14
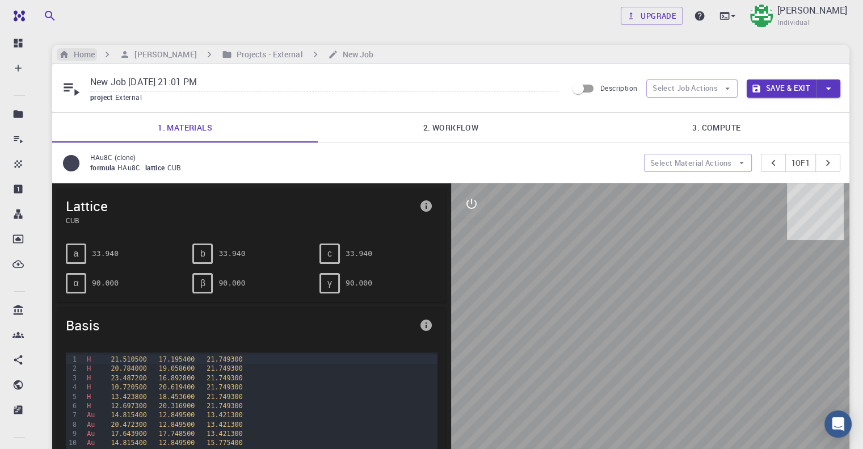
click at [89, 53] on h6 "Home" at bounding box center [82, 54] width 26 height 12
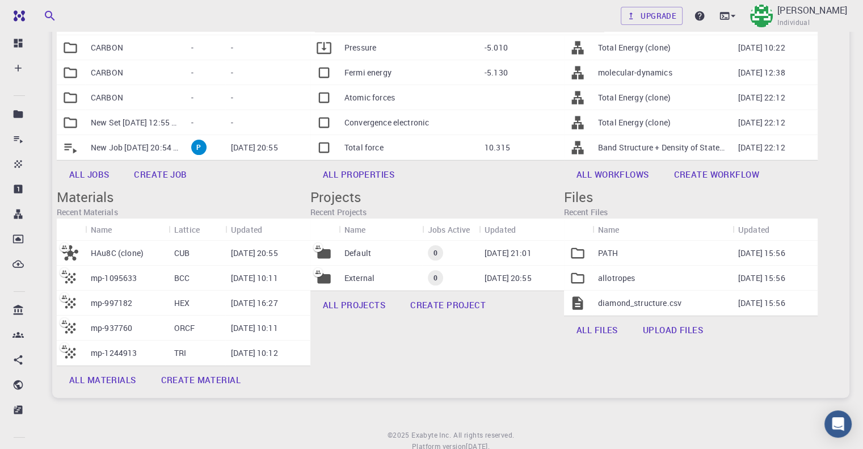
scroll to position [227, 0]
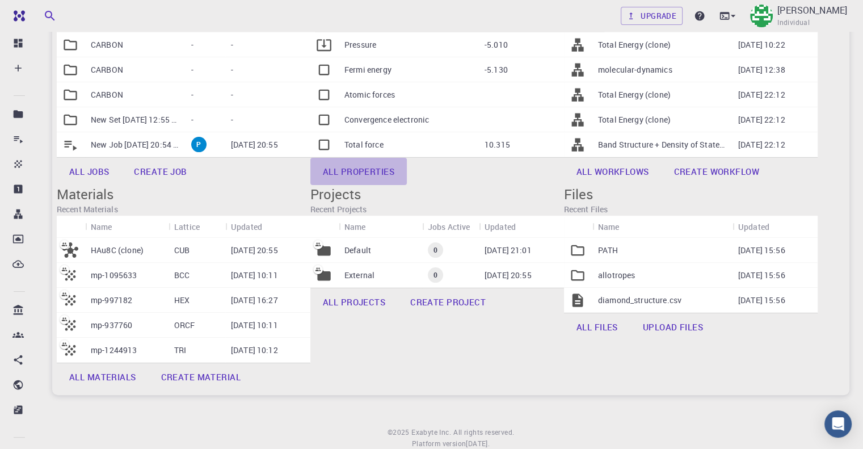
click at [407, 158] on link "All properties" at bounding box center [358, 171] width 96 height 27
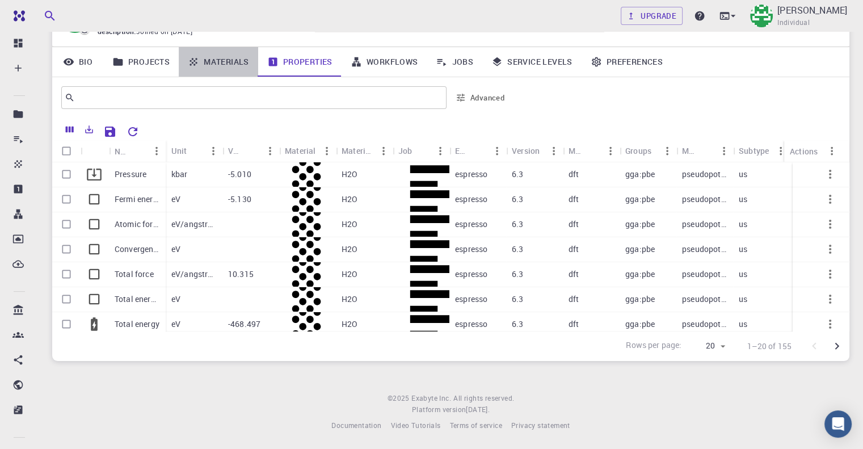
click at [225, 62] on link "Materials" at bounding box center [218, 62] width 79 height 30
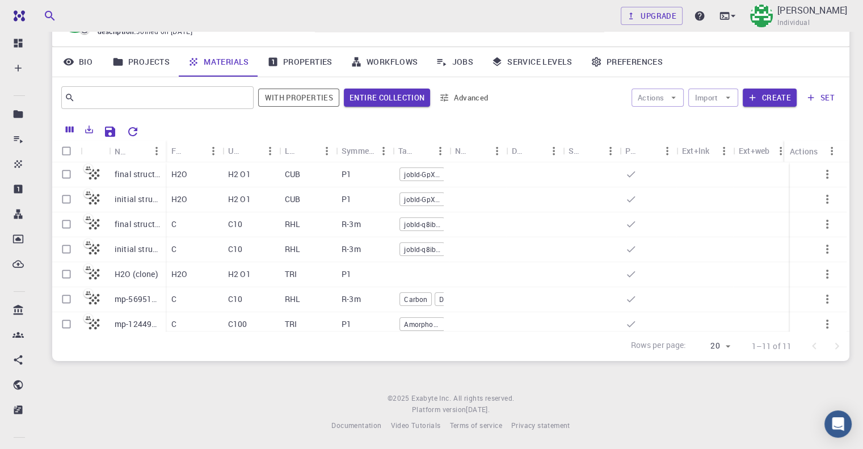
click at [65, 147] on input "Select all rows" at bounding box center [67, 151] width 22 height 22
checkbox input "true"
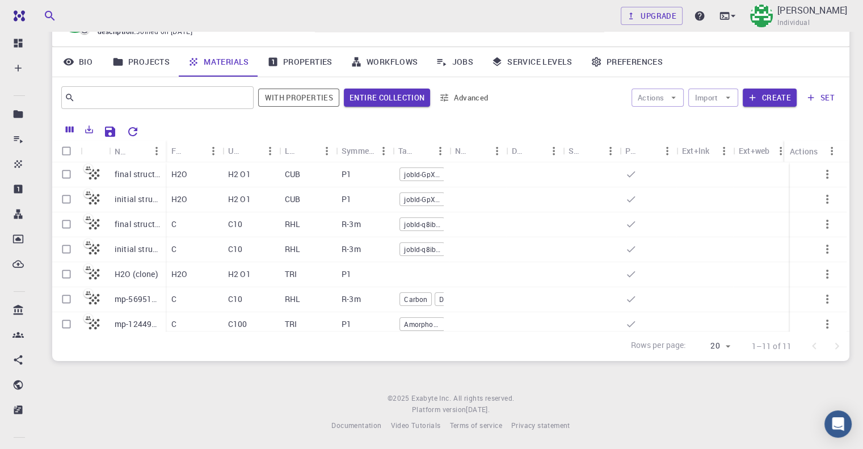
checkbox input "true"
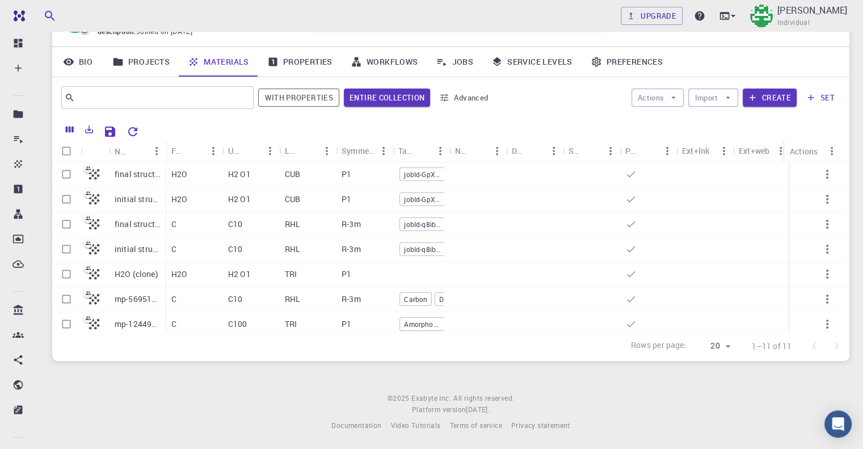
checkbox input "true"
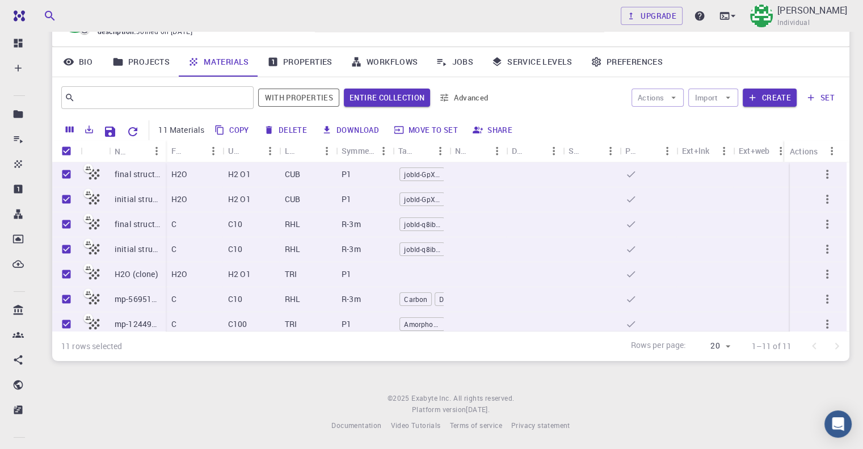
click at [347, 130] on button "Download" at bounding box center [350, 130] width 65 height 18
click at [86, 126] on icon "Export" at bounding box center [89, 129] width 10 height 10
click at [132, 153] on li "Download as CSV" at bounding box center [128, 152] width 96 height 20
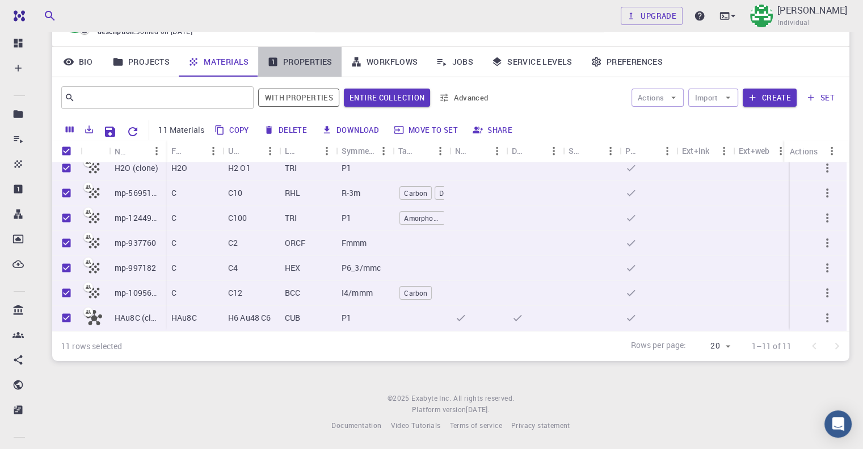
click at [309, 60] on link "Properties" at bounding box center [299, 62] width 83 height 30
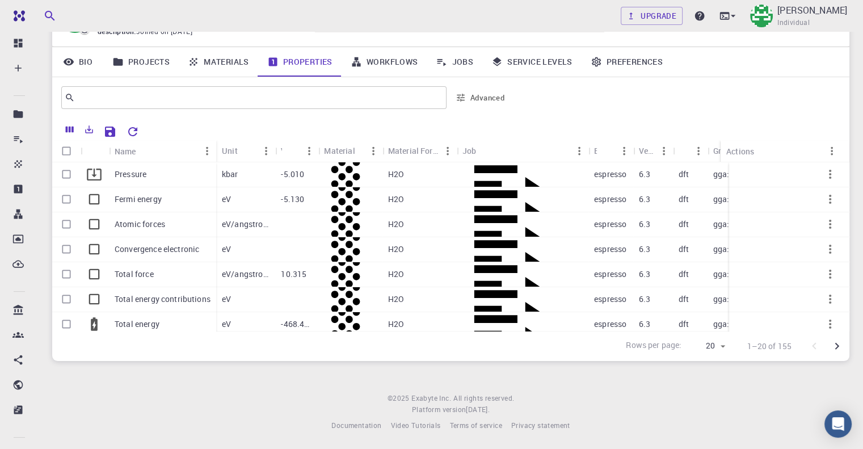
click at [229, 59] on link "Materials" at bounding box center [218, 62] width 79 height 30
click at [224, 60] on link "Materials" at bounding box center [218, 62] width 79 height 30
click at [220, 77] on link "Materials" at bounding box center [218, 62] width 79 height 30
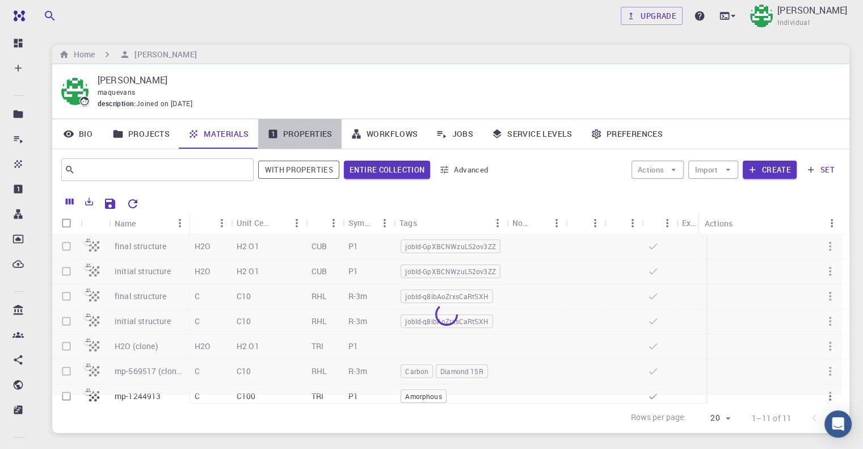
click at [290, 137] on link "Properties" at bounding box center [299, 134] width 83 height 30
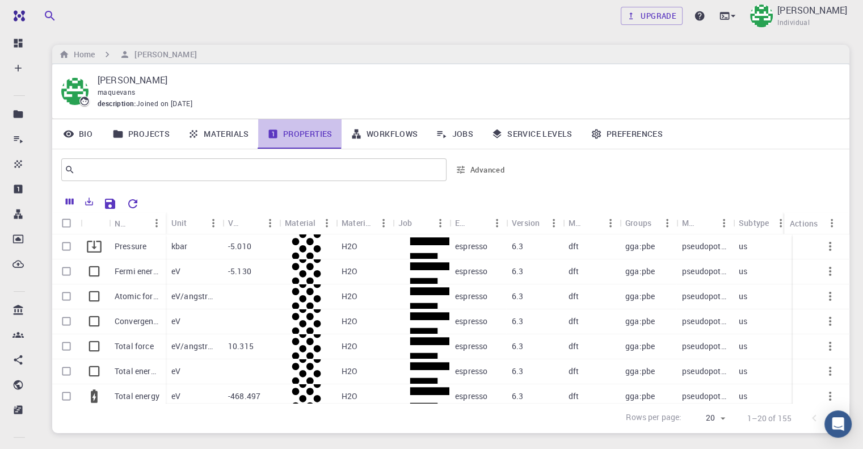
drag, startPoint x: 292, startPoint y: 137, endPoint x: 577, endPoint y: 326, distance: 341.9
click at [292, 138] on link "Properties" at bounding box center [299, 134] width 83 height 30
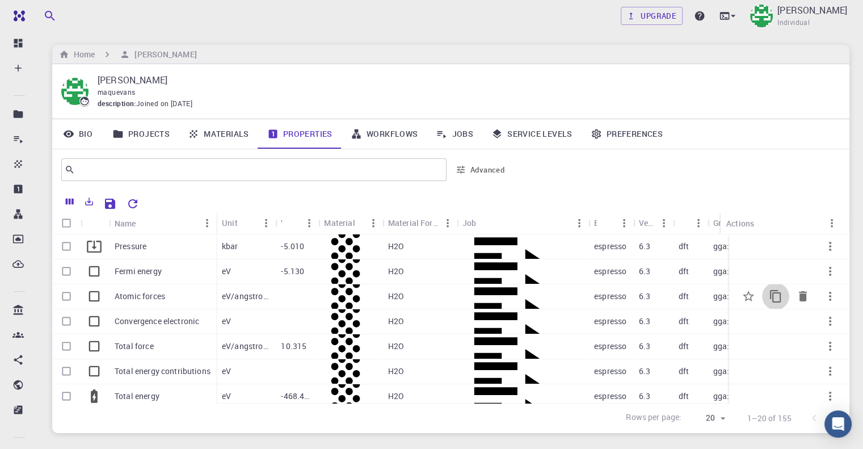
click at [770, 296] on icon "Copy" at bounding box center [776, 296] width 14 height 14
click at [755, 167] on div at bounding box center [678, 169] width 326 height 27
click at [73, 270] on input "Select row" at bounding box center [67, 271] width 22 height 22
checkbox input "true"
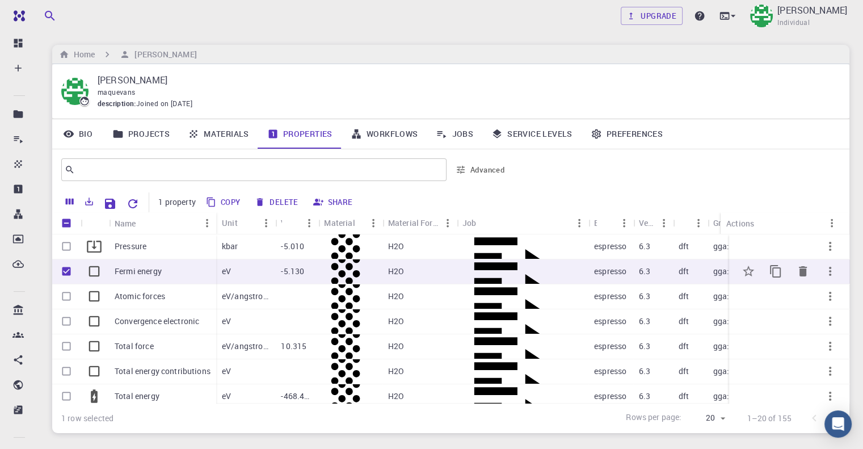
checkbox input "true"
click at [68, 274] on input "Unselect row" at bounding box center [67, 271] width 22 height 22
checkbox input "false"
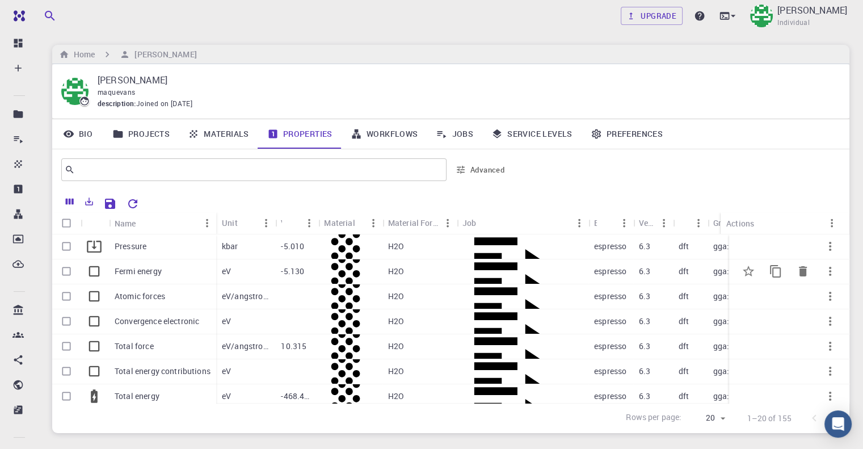
checkbox input "false"
click at [65, 291] on input "Select row" at bounding box center [67, 296] width 22 height 22
checkbox input "true"
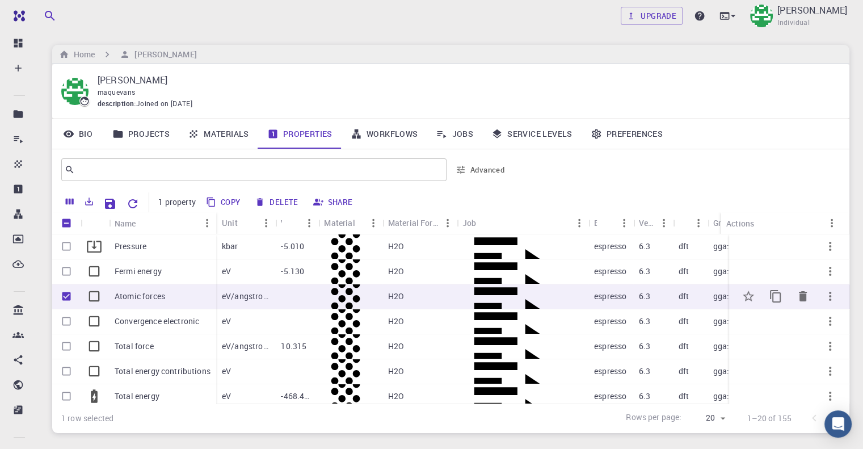
checkbox input "true"
click at [829, 293] on icon "button" at bounding box center [830, 296] width 2 height 9
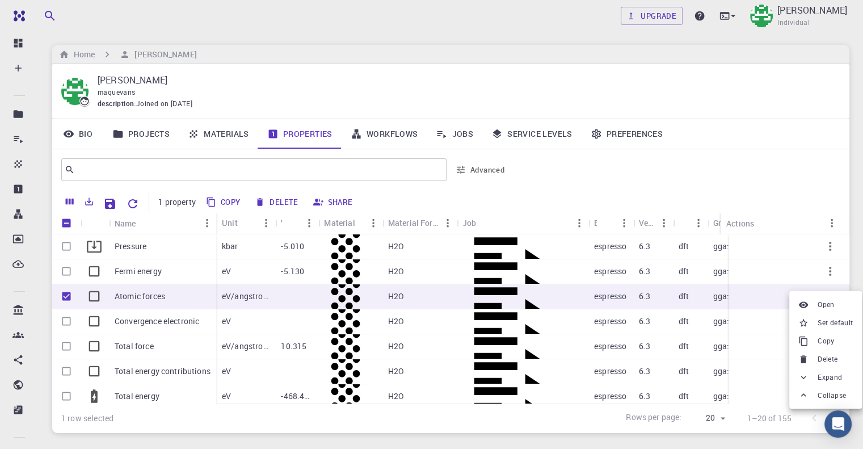
click at [837, 336] on li "Copy" at bounding box center [825, 341] width 73 height 18
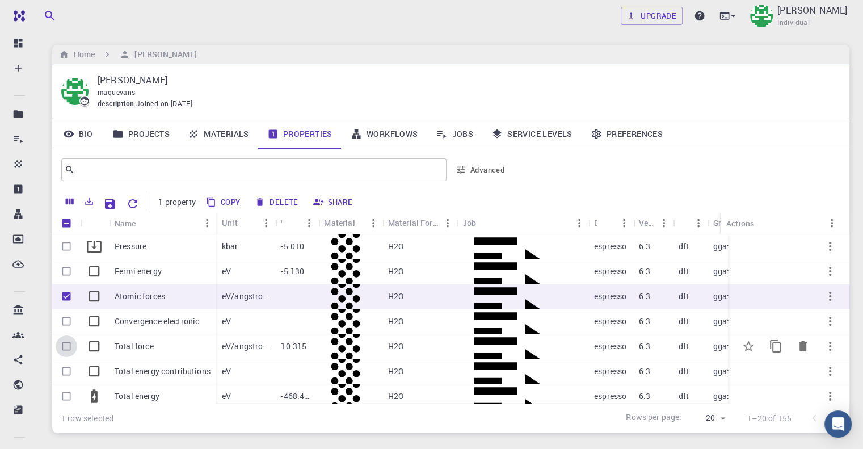
click at [73, 344] on input "Select row" at bounding box center [67, 346] width 22 height 22
checkbox input "true"
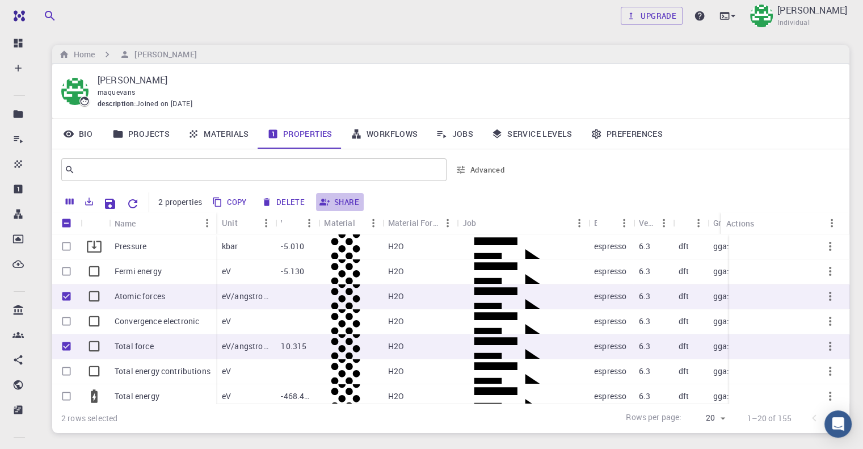
click at [334, 201] on button "Share" at bounding box center [340, 202] width 48 height 18
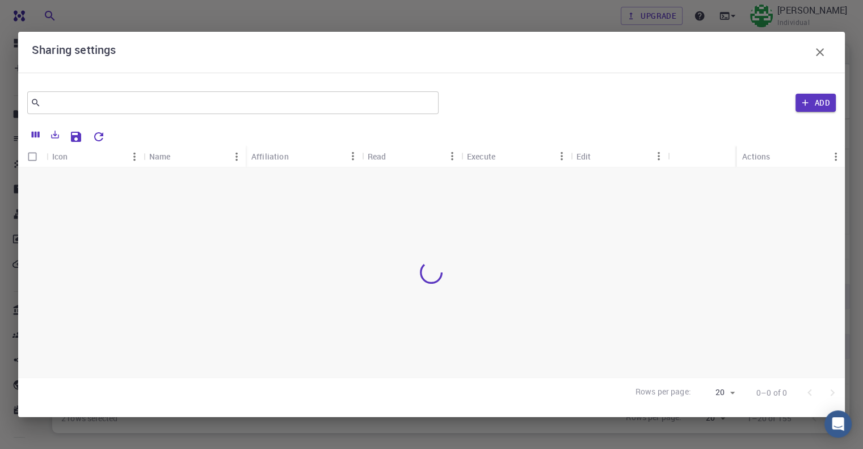
click at [818, 50] on icon "button" at bounding box center [820, 52] width 8 height 8
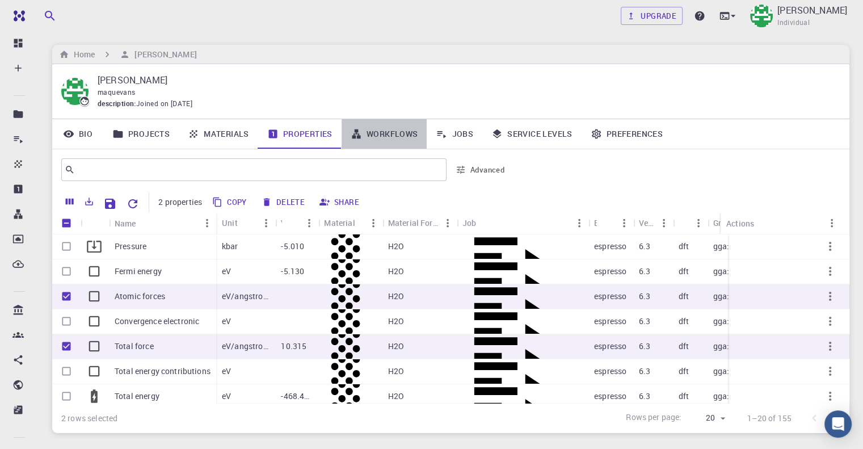
click at [385, 134] on link "Workflows" at bounding box center [385, 134] width 86 height 30
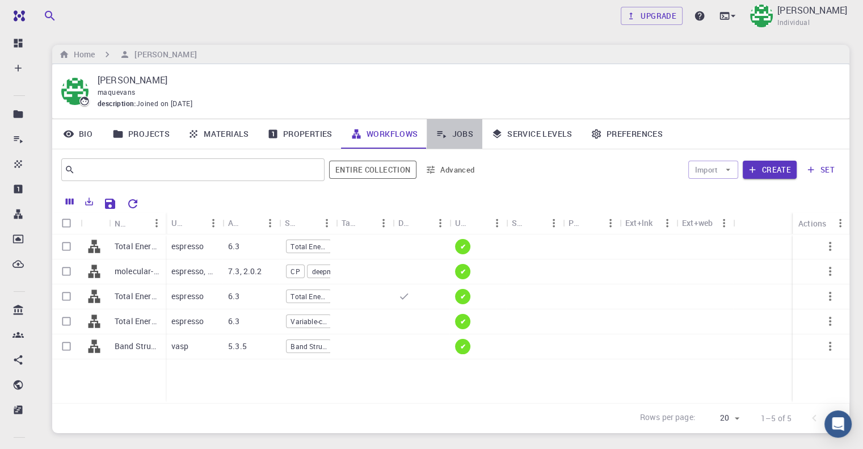
click at [459, 133] on link "Jobs" at bounding box center [455, 134] width 56 height 30
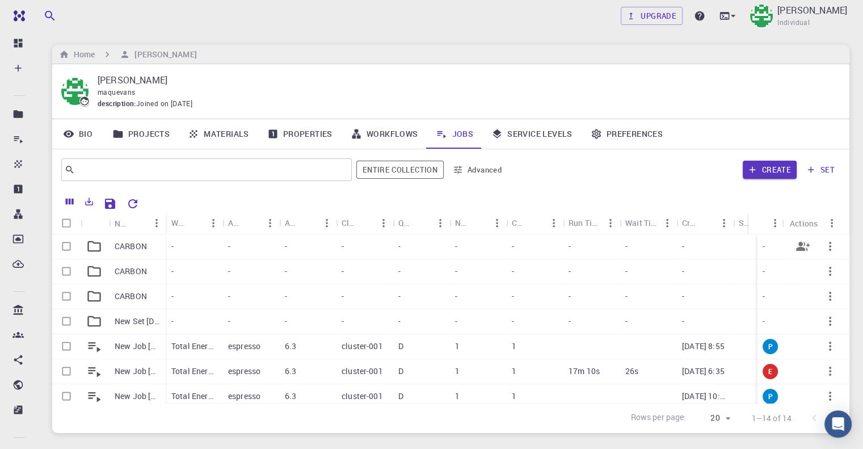
click at [823, 246] on icon "button" at bounding box center [830, 246] width 14 height 14
click at [825, 277] on span "Delete" at bounding box center [823, 275] width 20 height 11
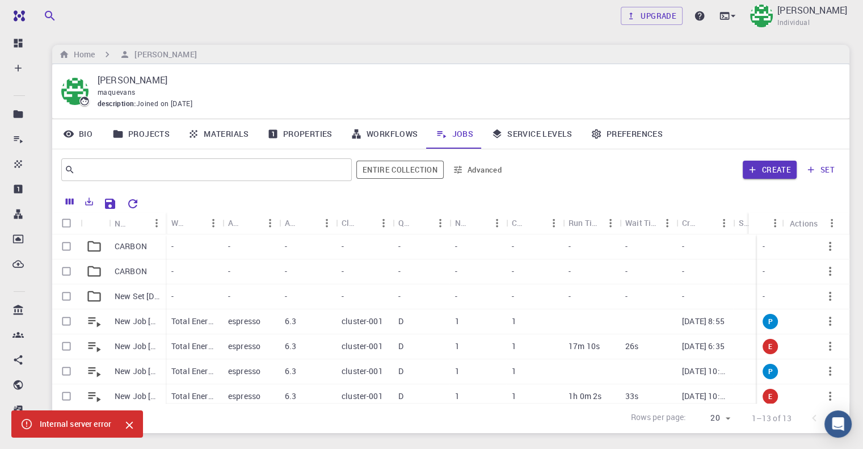
click at [823, 249] on icon "button" at bounding box center [830, 246] width 14 height 14
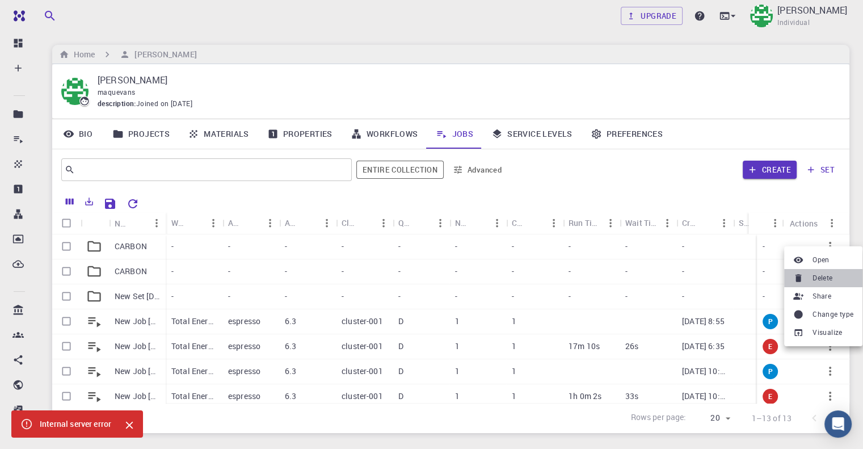
click at [820, 279] on span "Delete" at bounding box center [823, 277] width 20 height 11
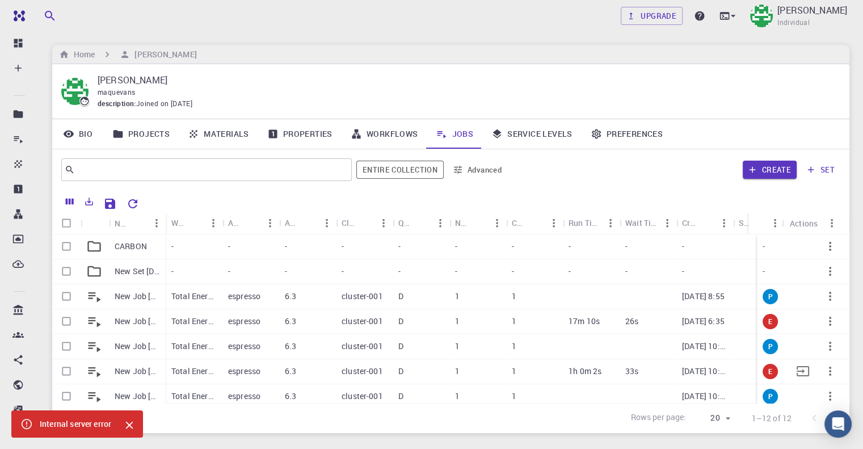
scroll to position [57, 0]
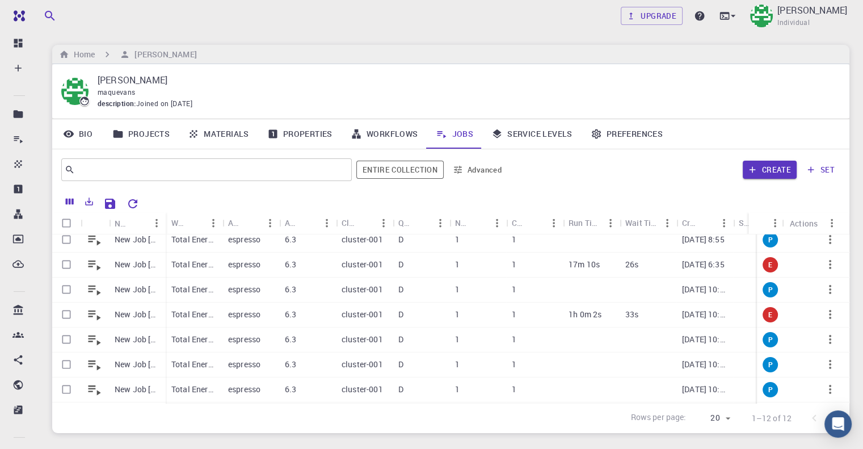
click at [811, 73] on p "Mary Quenie Velasco" at bounding box center [465, 80] width 734 height 14
